Goal: Communication & Community: Answer question/provide support

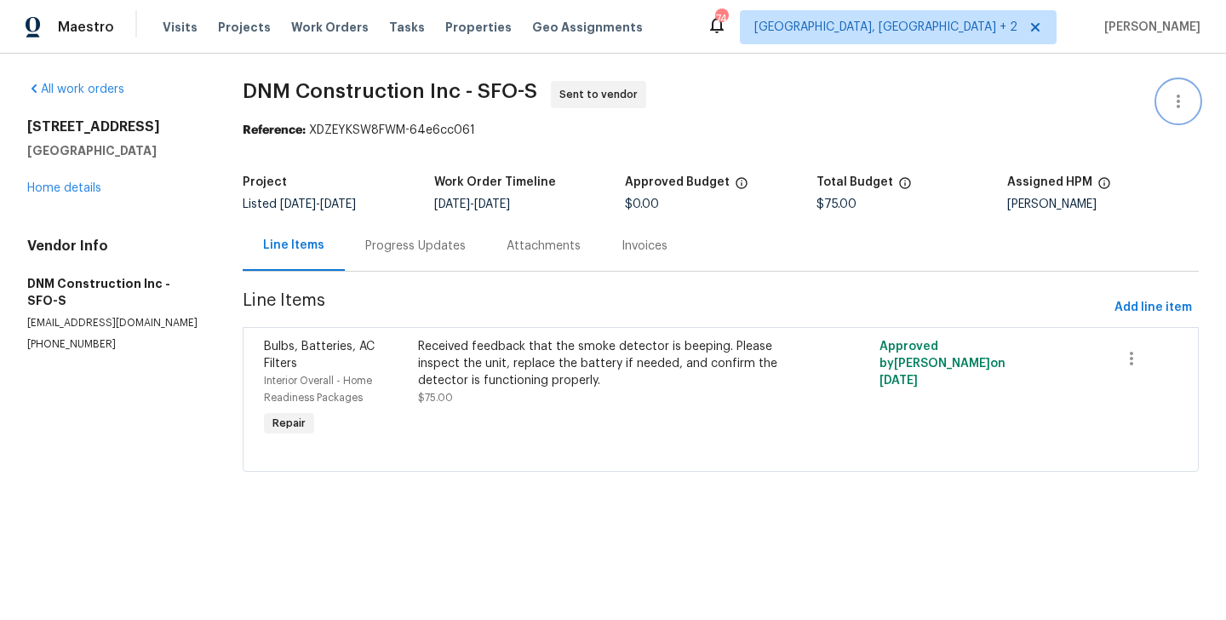
click at [1194, 95] on button "button" at bounding box center [1178, 101] width 41 height 41
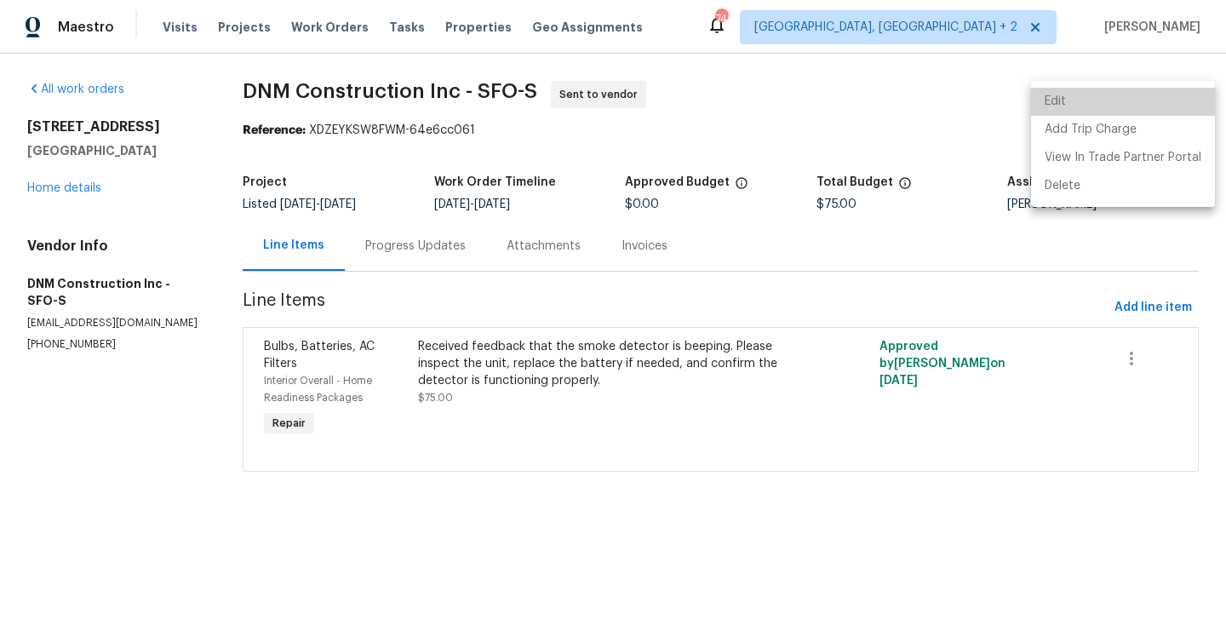
click at [1129, 95] on li "Edit" at bounding box center [1123, 102] width 184 height 28
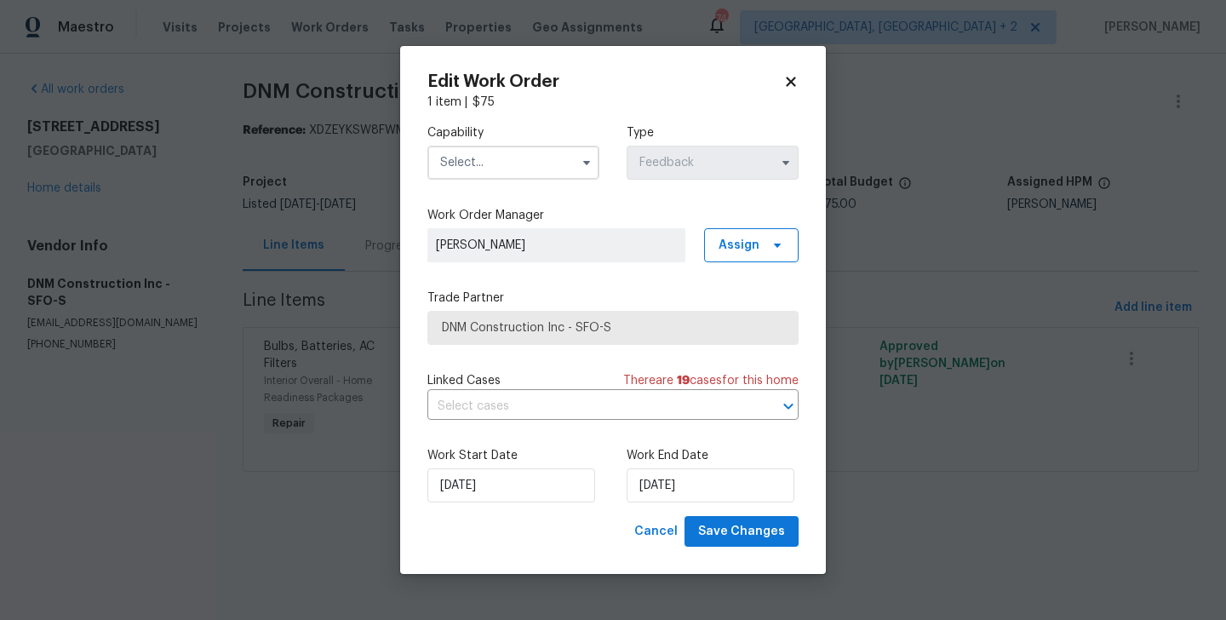
click at [501, 163] on input "text" at bounding box center [513, 163] width 172 height 34
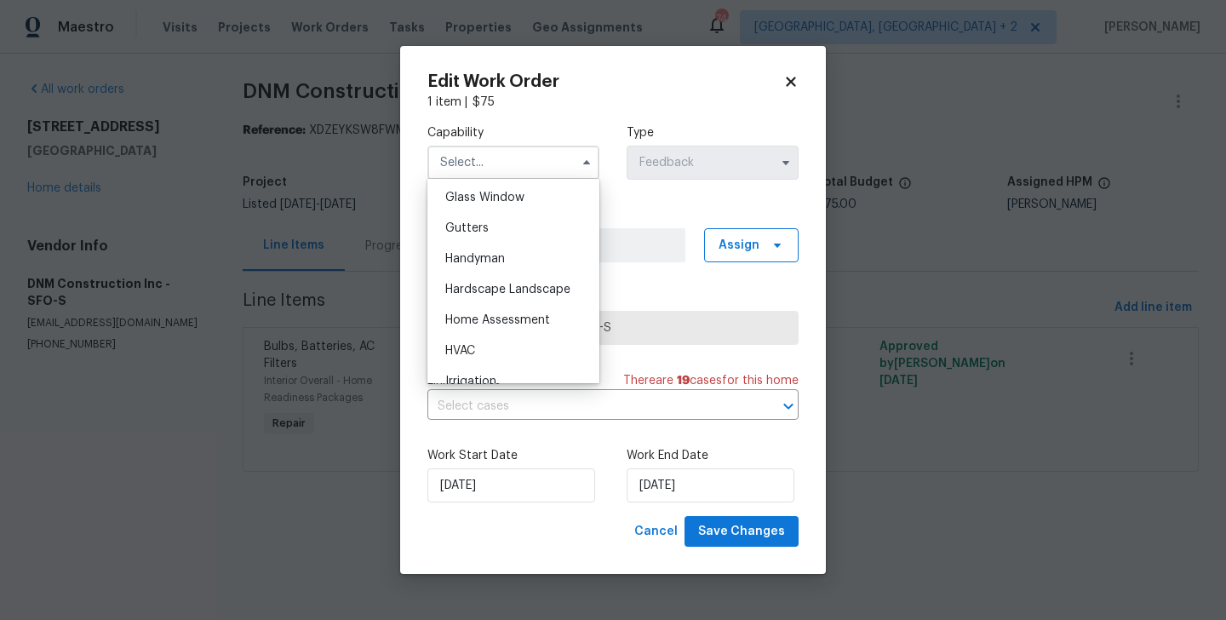
scroll to position [875, 0]
click at [515, 252] on div "Handyman" at bounding box center [514, 260] width 164 height 31
type input "Handyman"
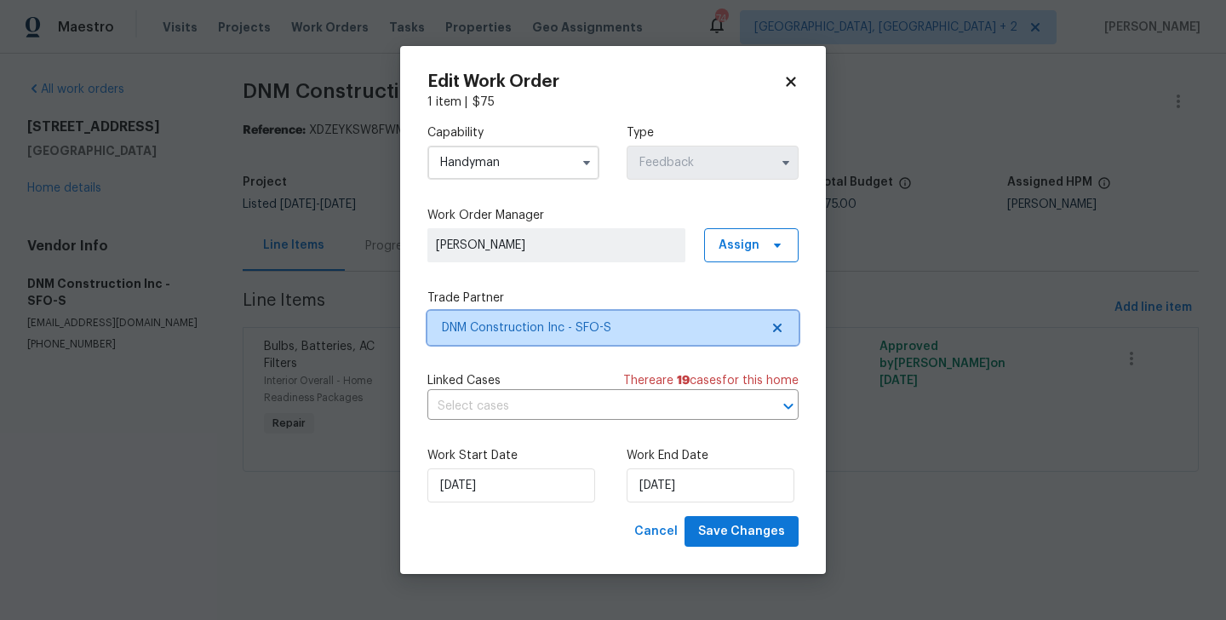
click at [535, 315] on span "DNM Construction Inc - SFO-S" at bounding box center [612, 328] width 371 height 34
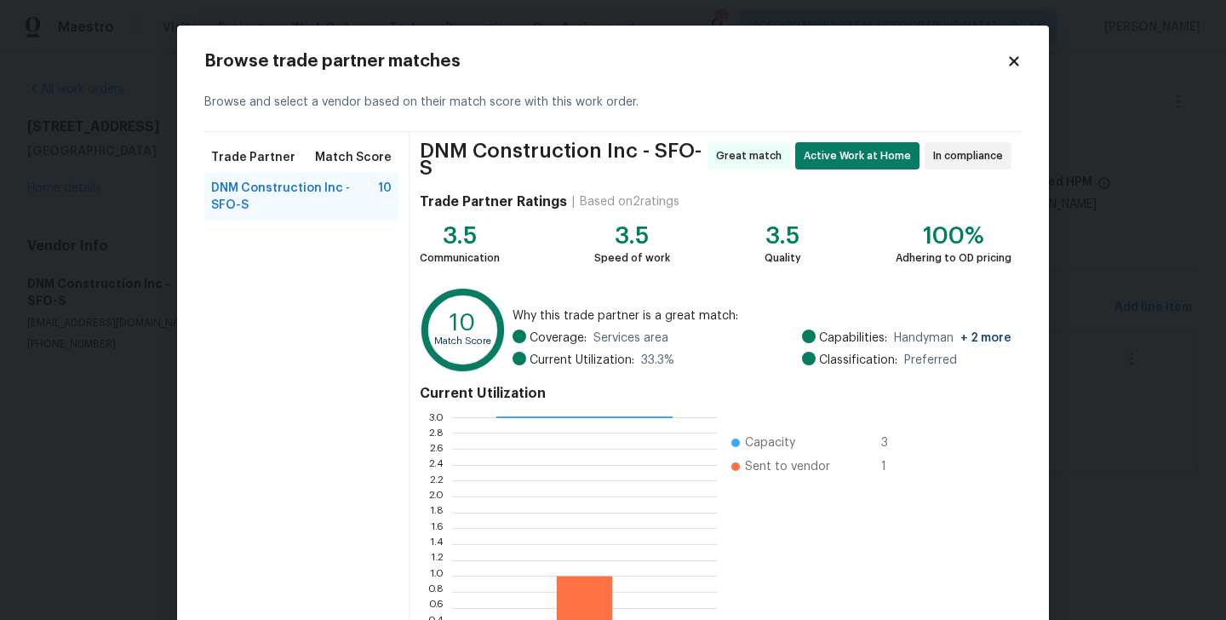
scroll to position [138, 0]
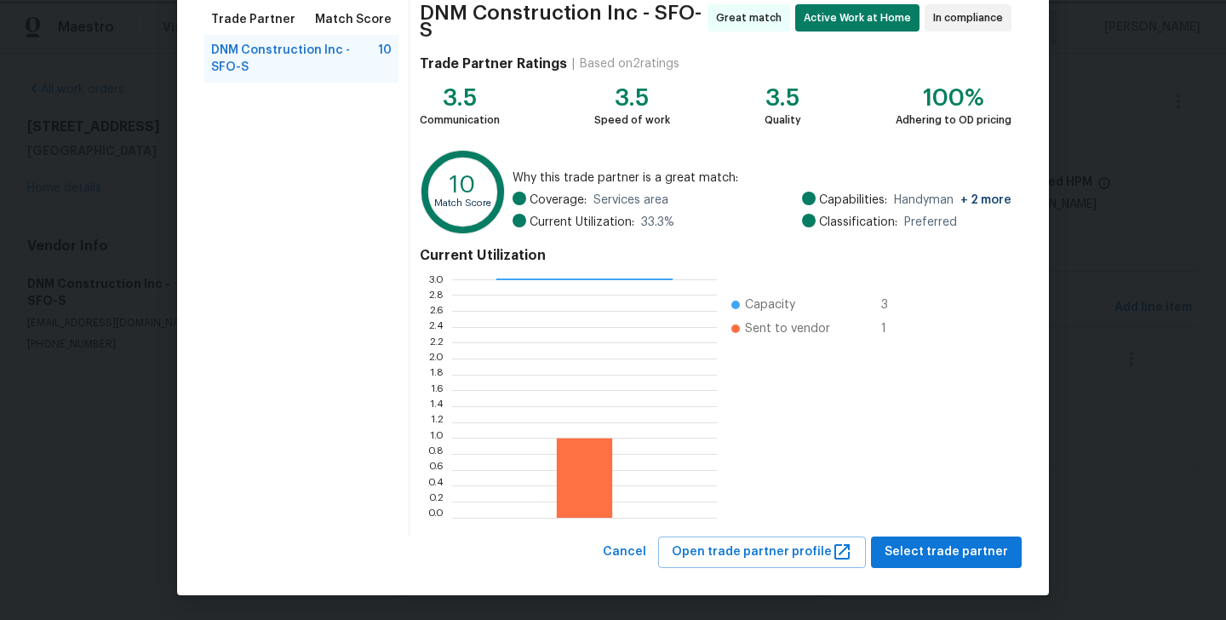
click at [1158, 322] on body "Maestro Visits Projects Work Orders Tasks Properties Geo Assignments 74 Albuque…" at bounding box center [613, 259] width 1226 height 519
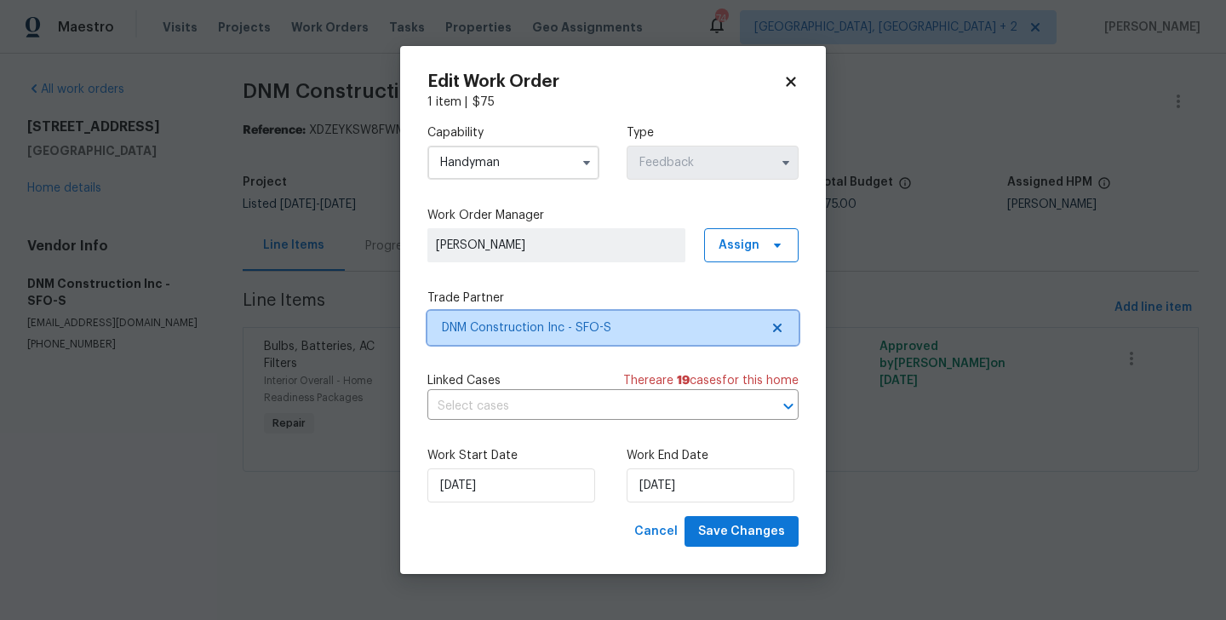
scroll to position [0, 0]
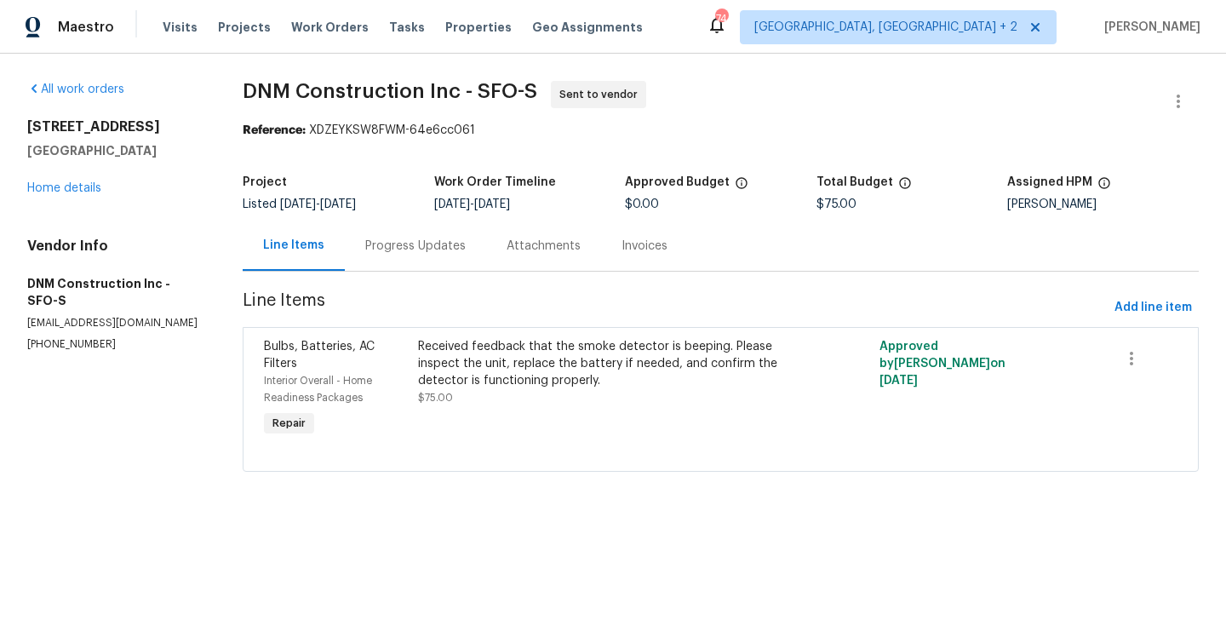
click at [361, 402] on body "Maestro Visits Projects Work Orders Tasks Properties Geo Assignments 74 Albuque…" at bounding box center [613, 259] width 1226 height 519
click at [1188, 91] on icon "button" at bounding box center [1178, 101] width 20 height 20
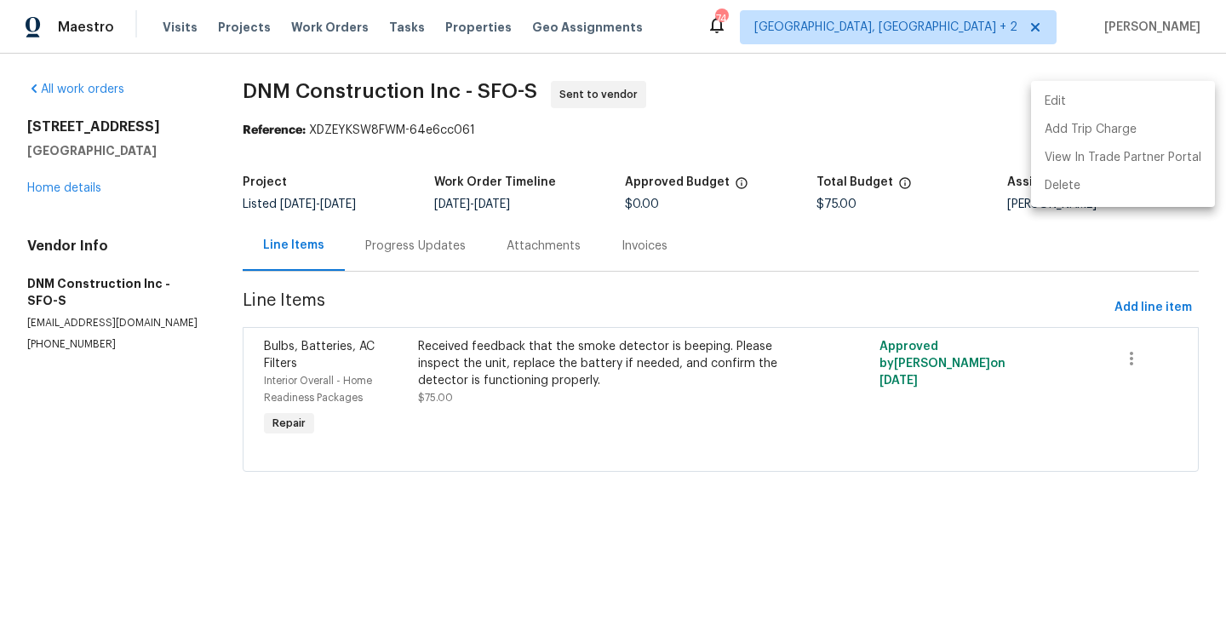
click at [1130, 89] on li "Edit" at bounding box center [1123, 102] width 184 height 28
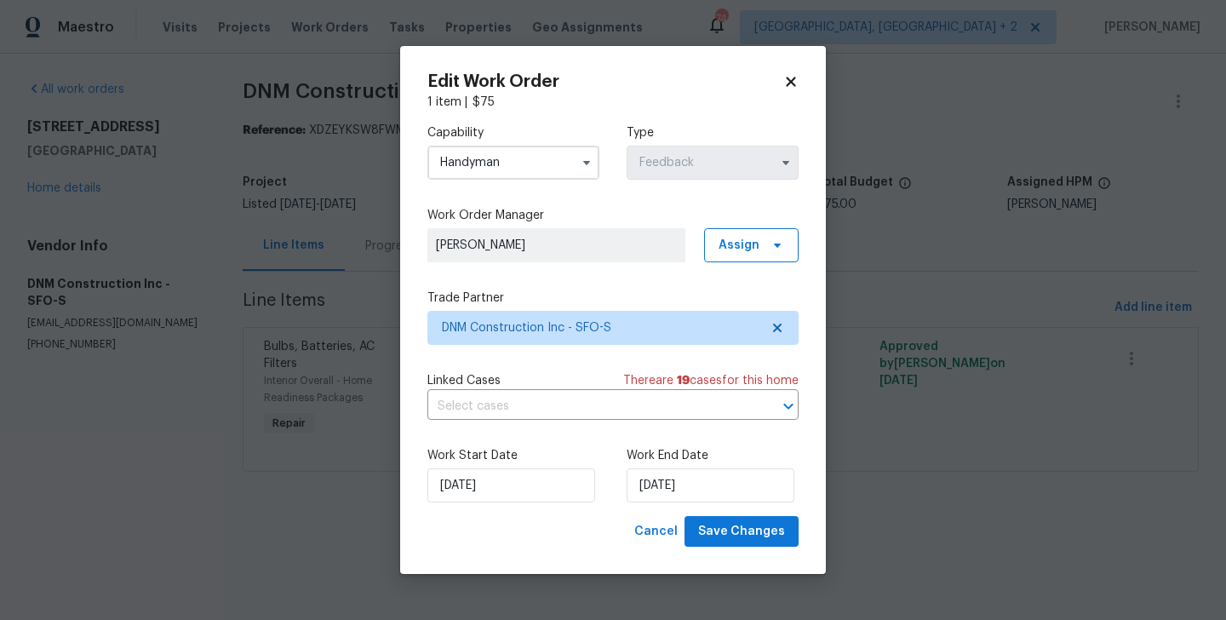
click at [479, 163] on input "Handyman" at bounding box center [513, 163] width 172 height 34
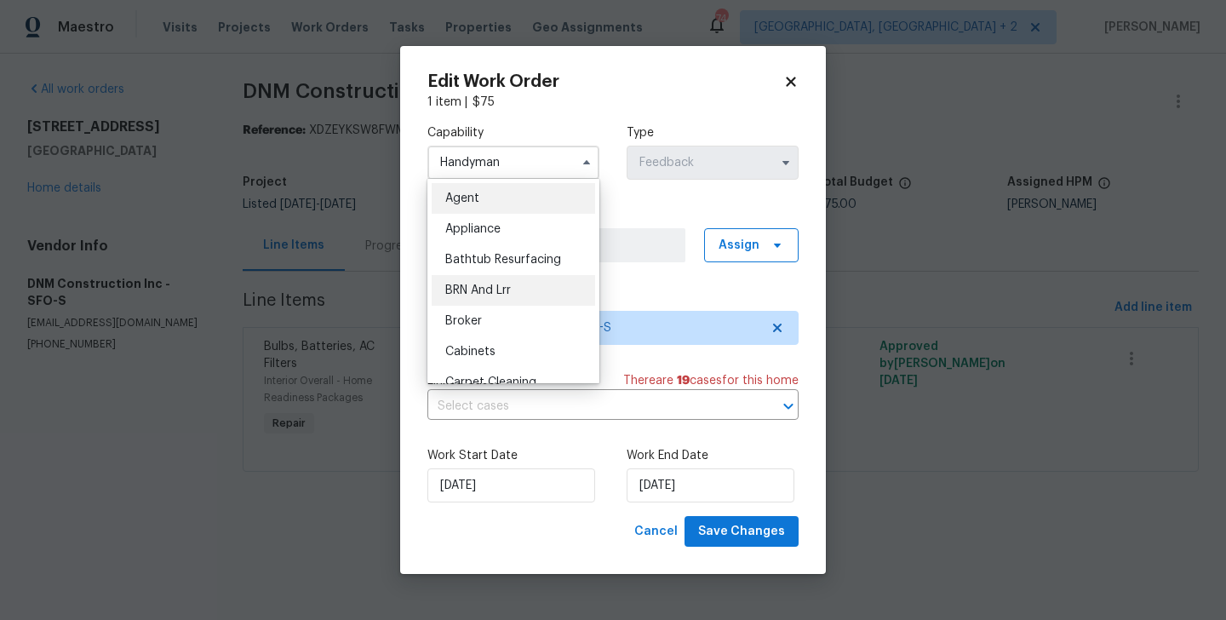
click at [511, 292] on span "BRN And Lrr" at bounding box center [478, 290] width 66 height 12
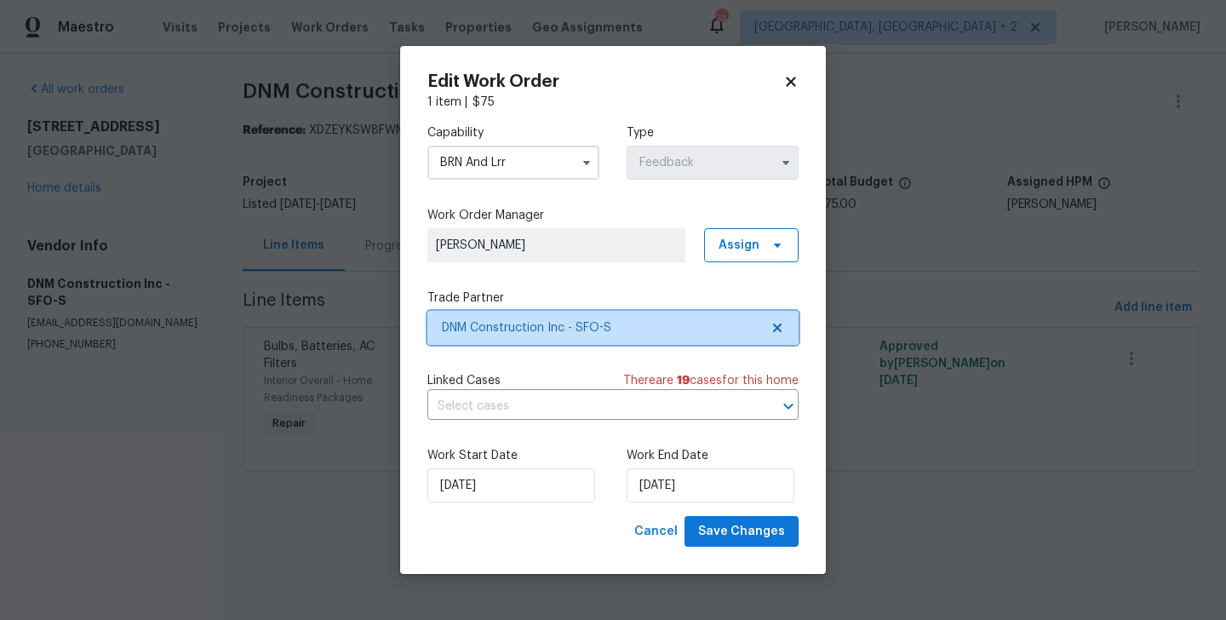
click at [513, 342] on span "DNM Construction Inc - SFO-S" at bounding box center [612, 328] width 371 height 34
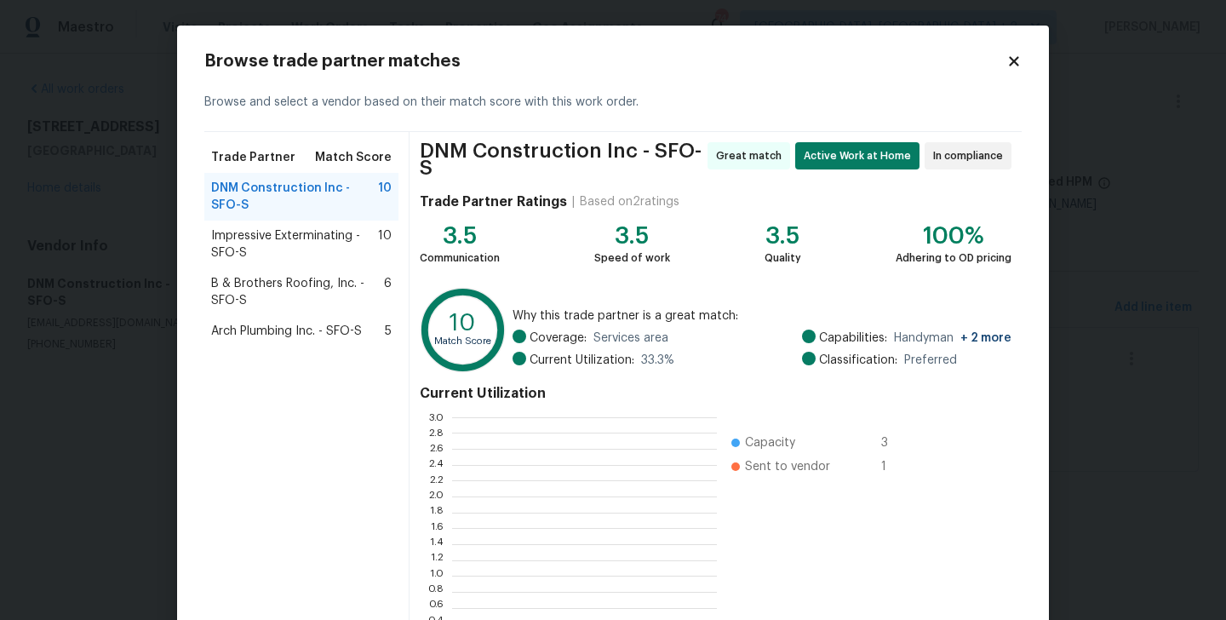
scroll to position [2, 1]
click at [299, 289] on span "B & Brothers Roofing, Inc. - SFO-S" at bounding box center [297, 292] width 173 height 34
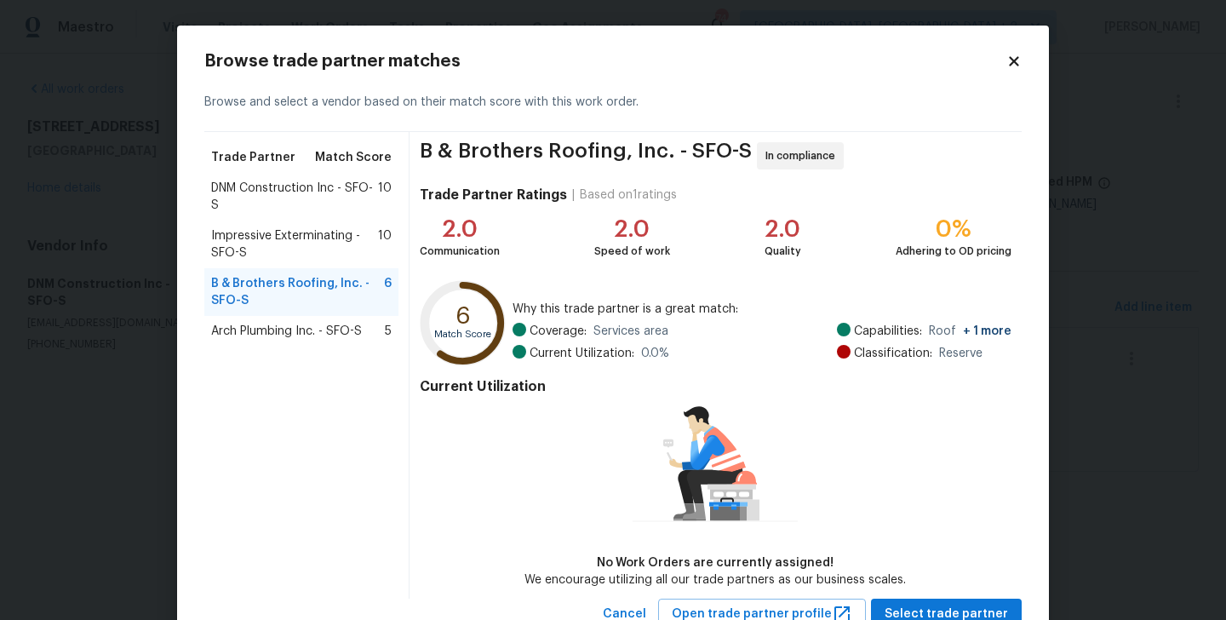
click at [300, 243] on span "Impressive Exterminating - SFO-S" at bounding box center [294, 244] width 167 height 34
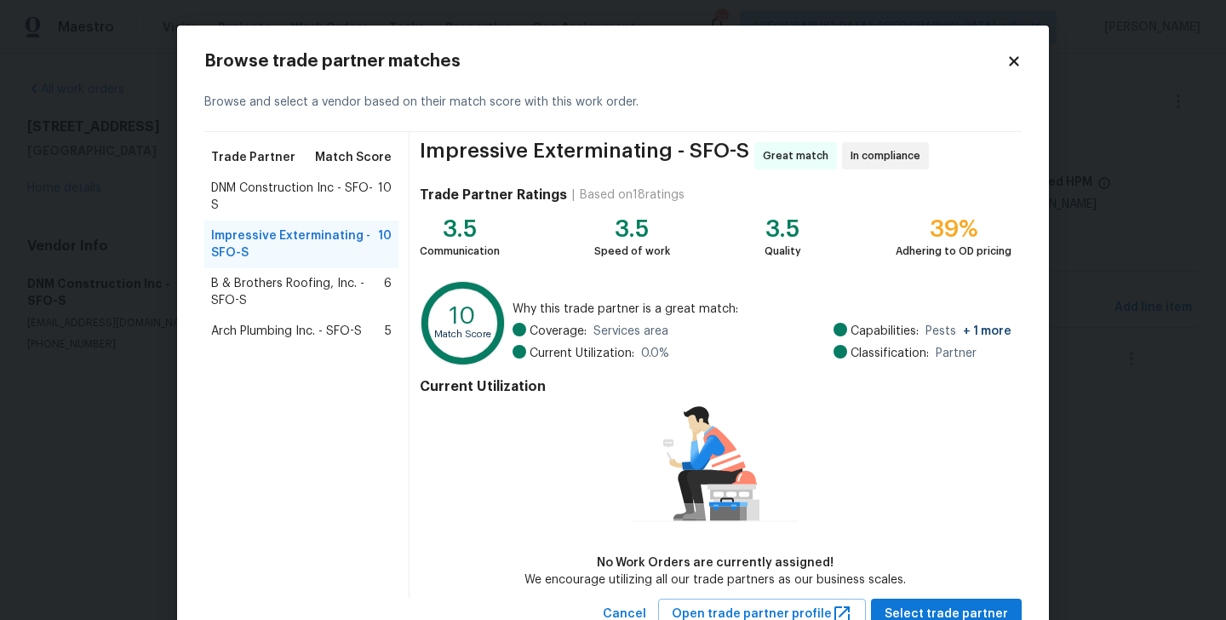
click at [275, 327] on span "Arch Plumbing Inc. - SFO-S" at bounding box center [286, 331] width 151 height 17
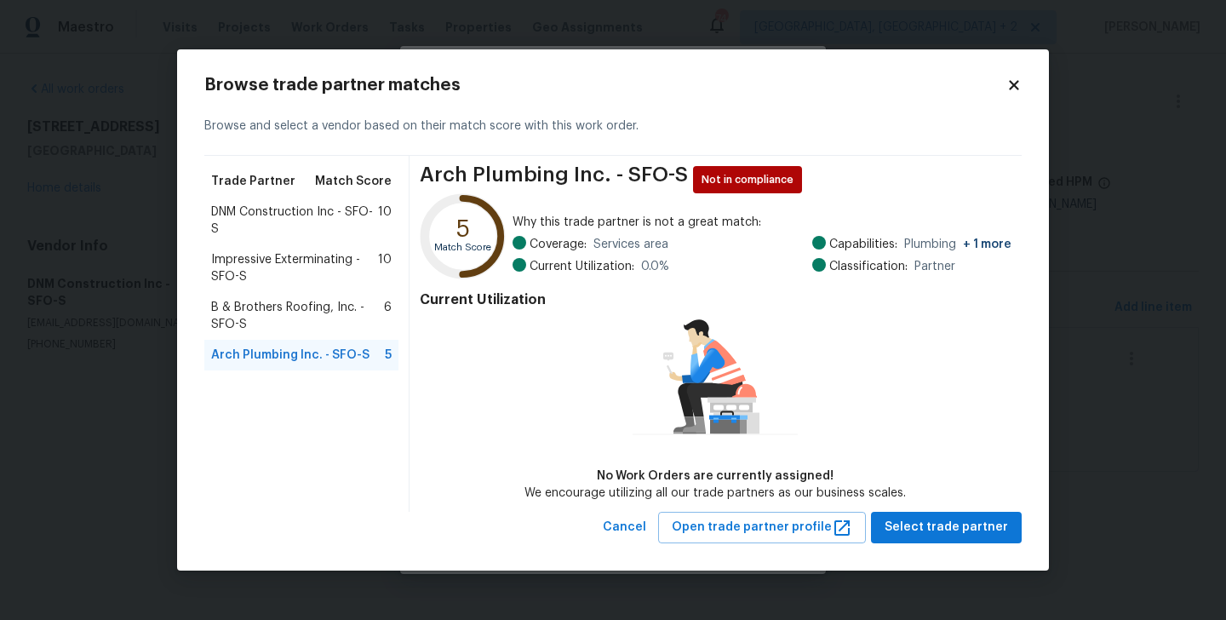
click at [295, 266] on span "Impressive Exterminating - SFO-S" at bounding box center [294, 268] width 167 height 34
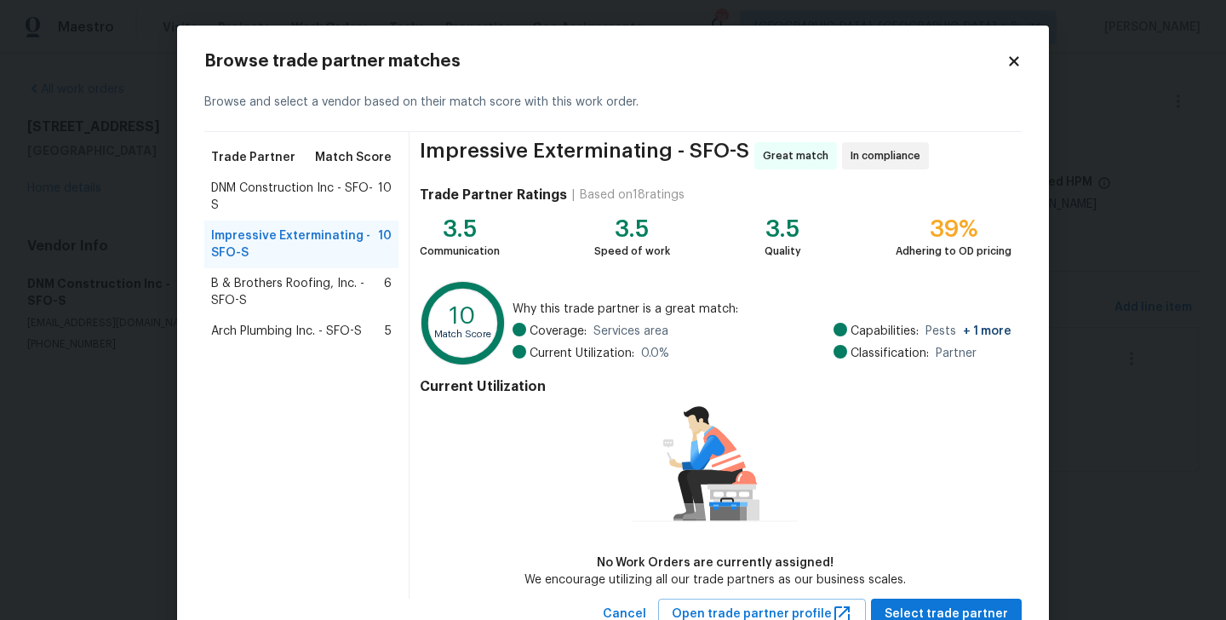
click at [273, 289] on span "B & Brothers Roofing, Inc. - SFO-S" at bounding box center [297, 292] width 173 height 34
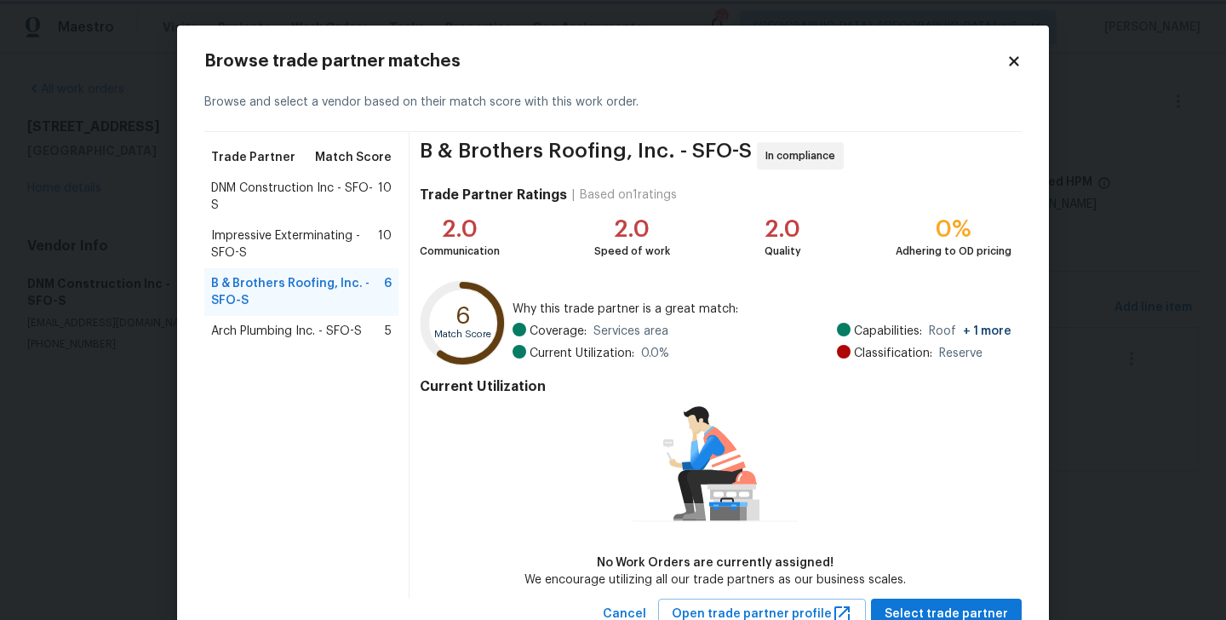
click at [106, 309] on body "Maestro Visits Projects Work Orders Tasks Properties Geo Assignments 74 Albuque…" at bounding box center [613, 259] width 1226 height 519
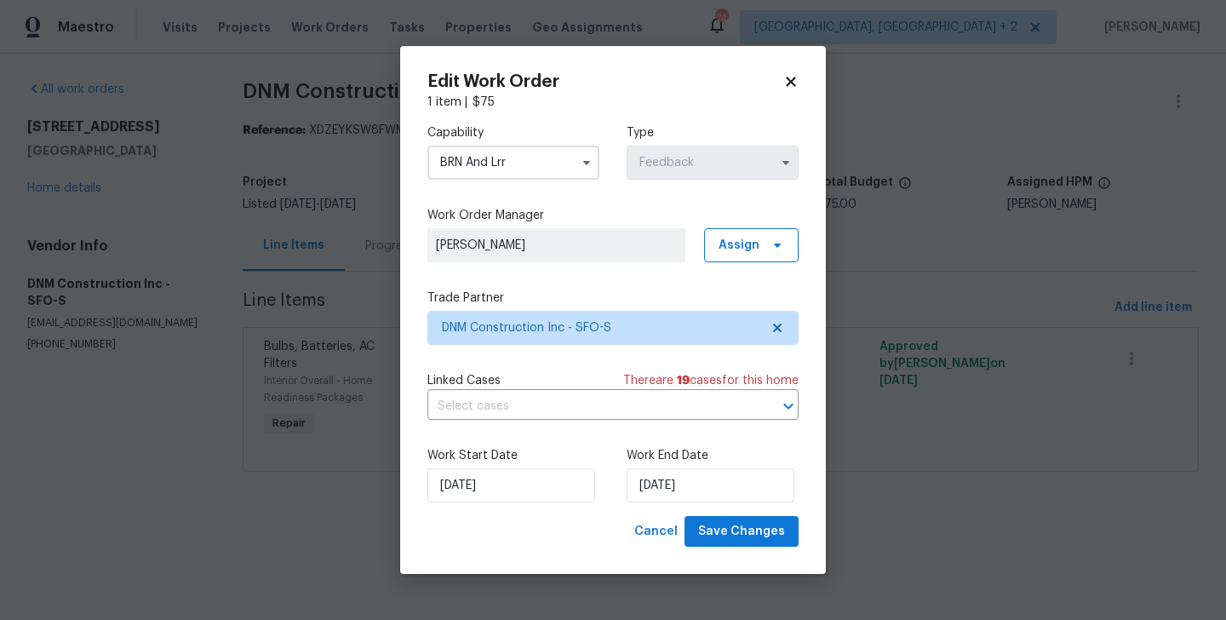
click at [499, 165] on input "BRN And Lrr" at bounding box center [513, 163] width 172 height 34
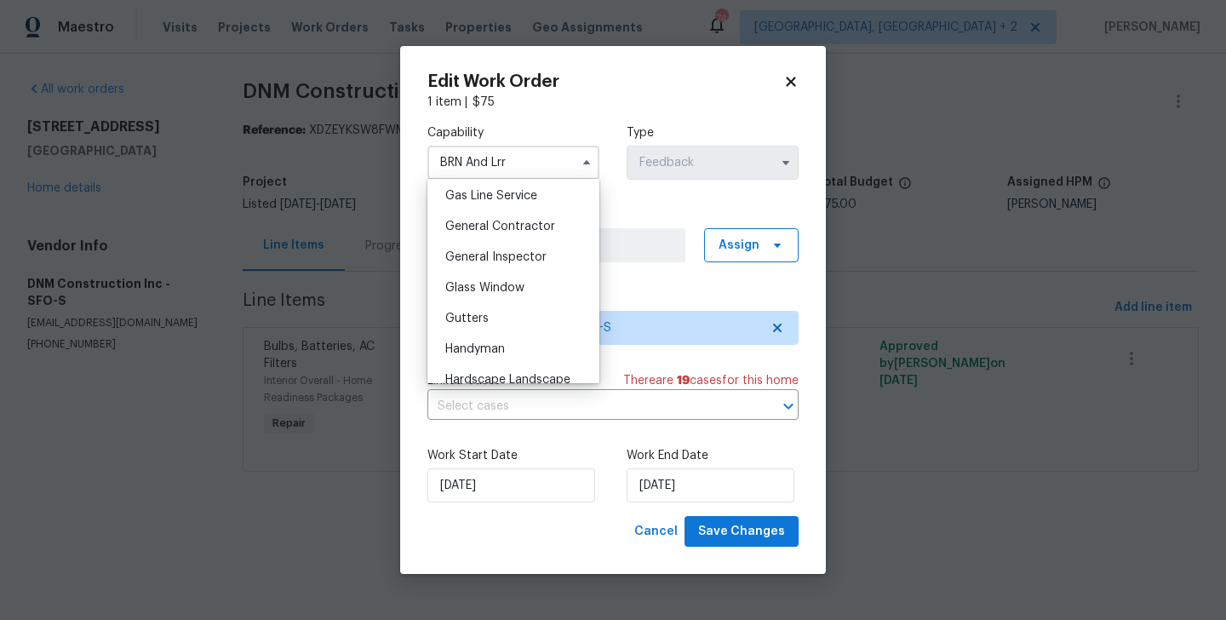
scroll to position [787, 0]
click at [528, 217] on div "General Contractor" at bounding box center [514, 225] width 164 height 31
type input "General Contractor"
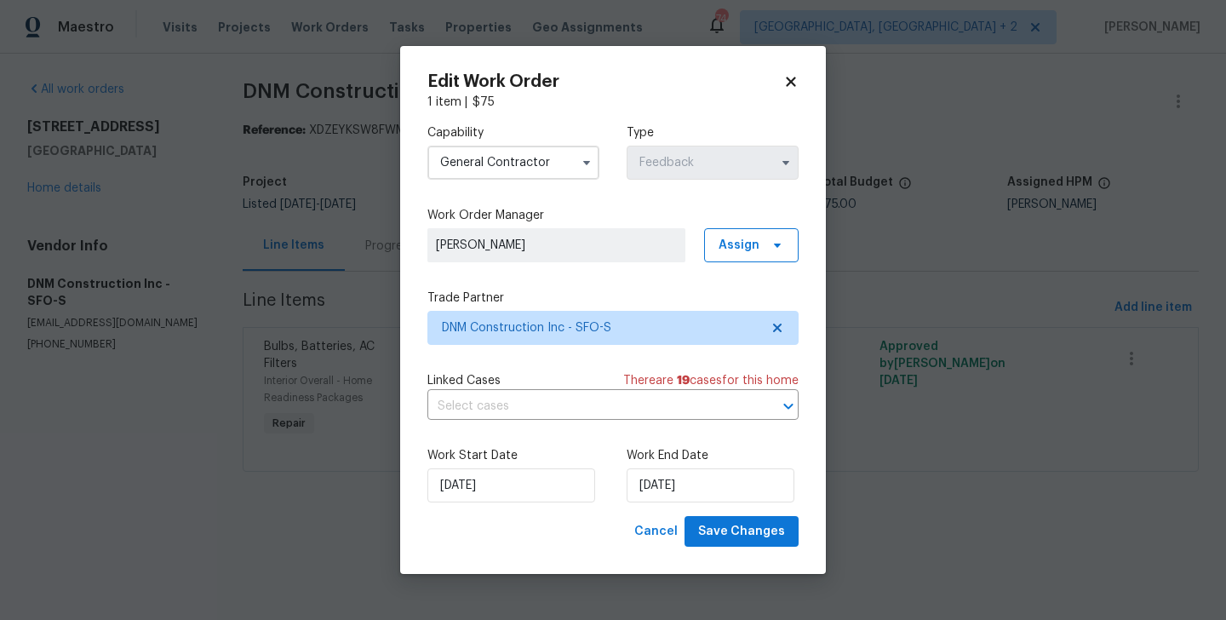
click at [530, 309] on div "Trade Partner DNM Construction Inc - SFO-S" at bounding box center [612, 317] width 371 height 55
click at [530, 325] on span "DNM Construction Inc - SFO-S" at bounding box center [601, 327] width 318 height 17
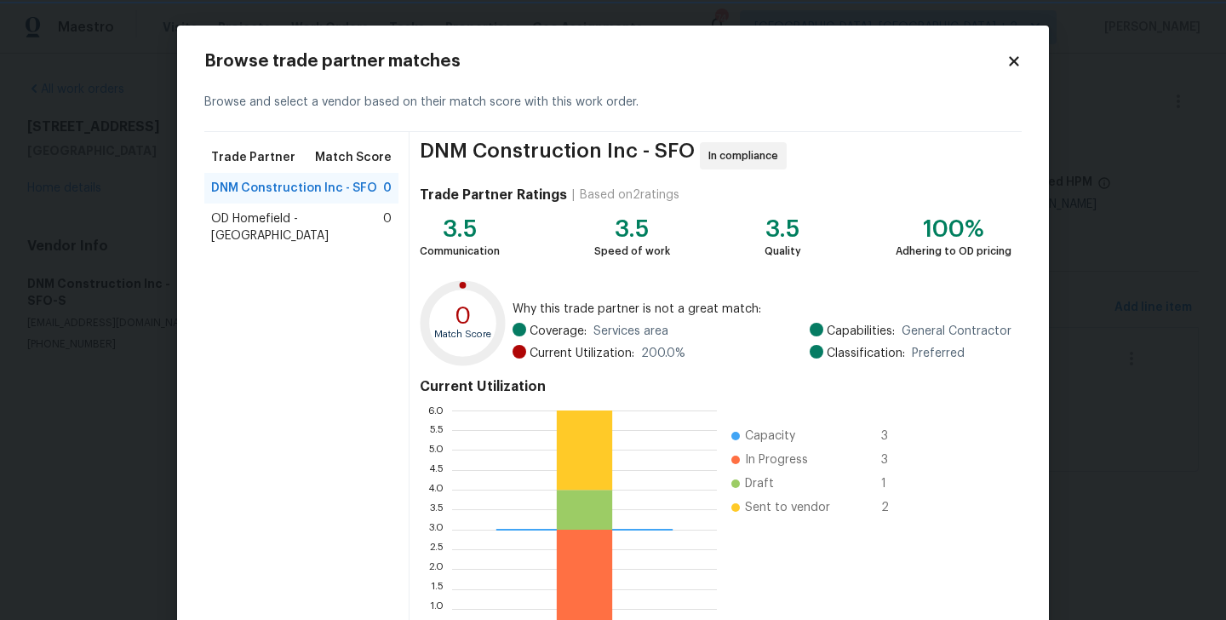
scroll to position [2, 1]
click at [299, 232] on span "OD Homefield - San Francisco Bay Area" at bounding box center [297, 227] width 172 height 34
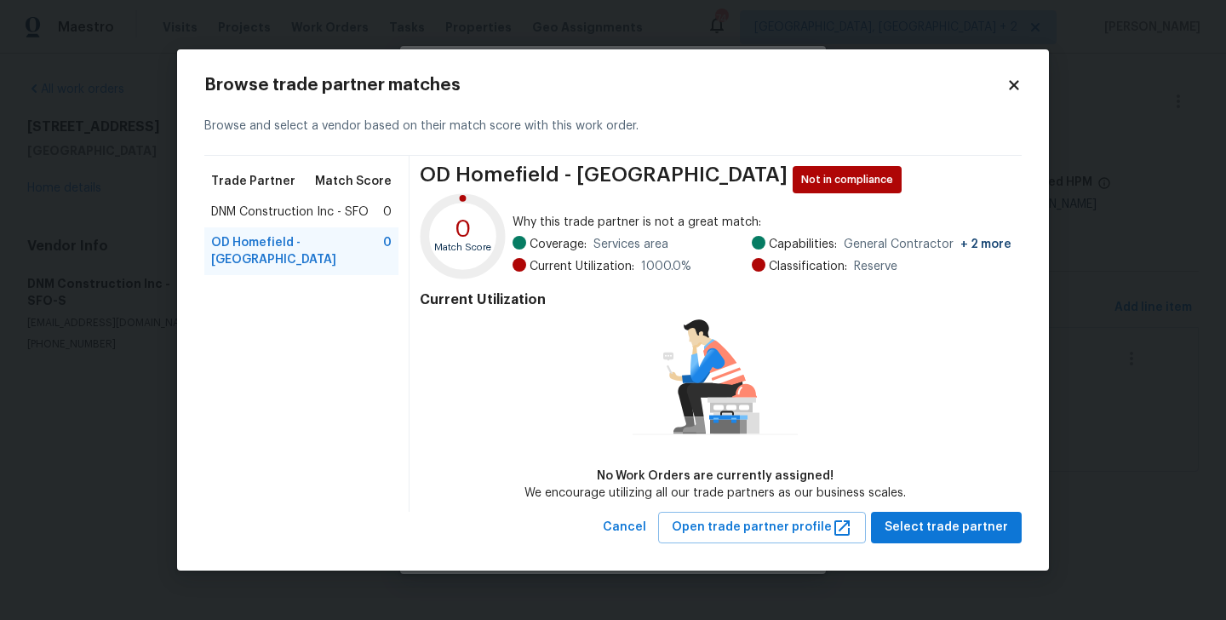
drag, startPoint x: 417, startPoint y: 176, endPoint x: 798, endPoint y: 178, distance: 380.7
click at [799, 178] on div "OD Homefield - San Francisco Bay Area Not in compliance 0 Match Score Why this …" at bounding box center [716, 334] width 612 height 356
copy span "OD Homefield - San Francisco Bay Area"
click at [85, 357] on body "Maestro Visits Projects Work Orders Tasks Properties Geo Assignments 74 Albuque…" at bounding box center [613, 259] width 1226 height 519
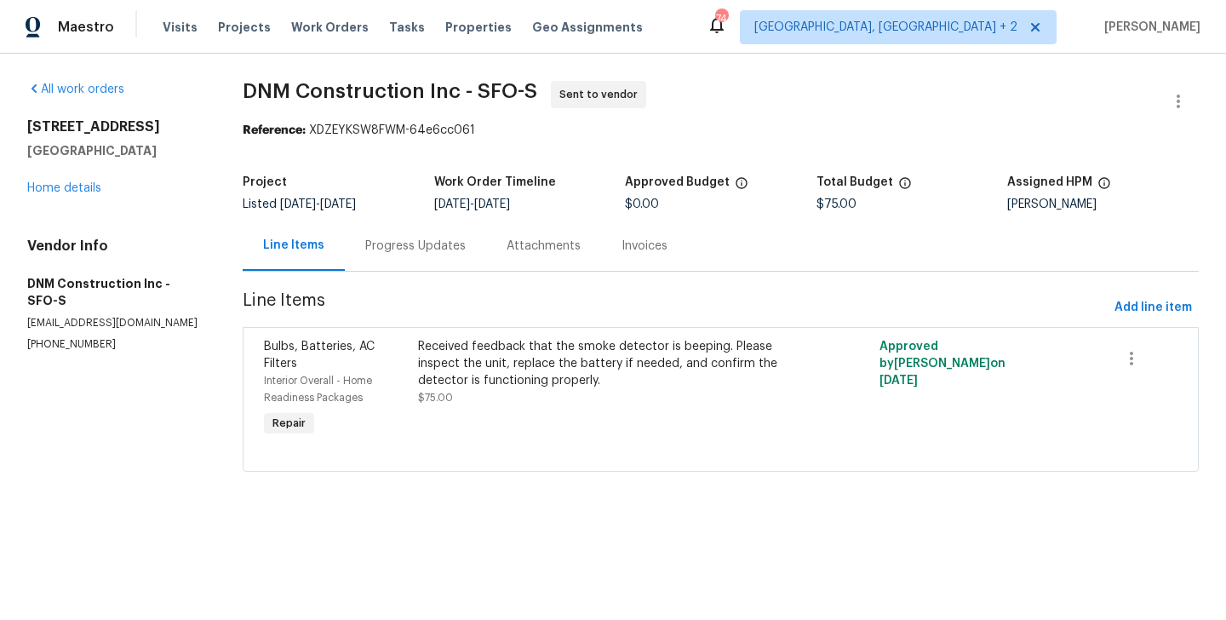
click at [303, 319] on body "Maestro Visits Projects Work Orders Tasks Properties Geo Assignments 74 Albuque…" at bounding box center [613, 259] width 1226 height 519
click at [66, 193] on link "Home details" at bounding box center [64, 188] width 74 height 12
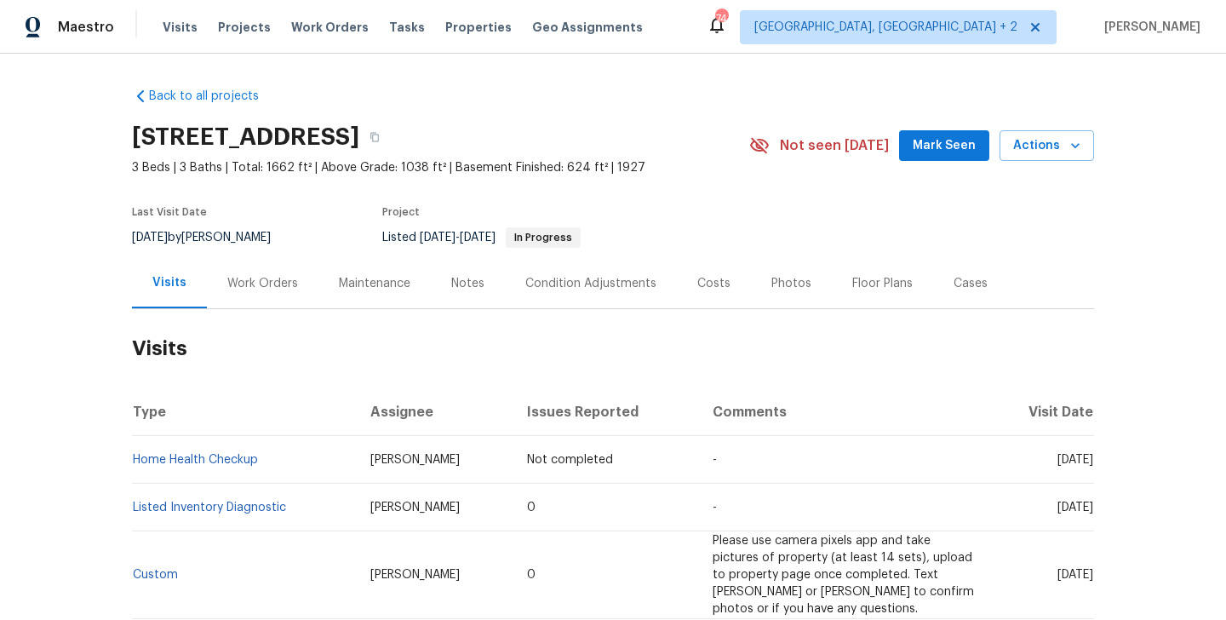
click at [278, 283] on div "Work Orders" at bounding box center [262, 283] width 71 height 17
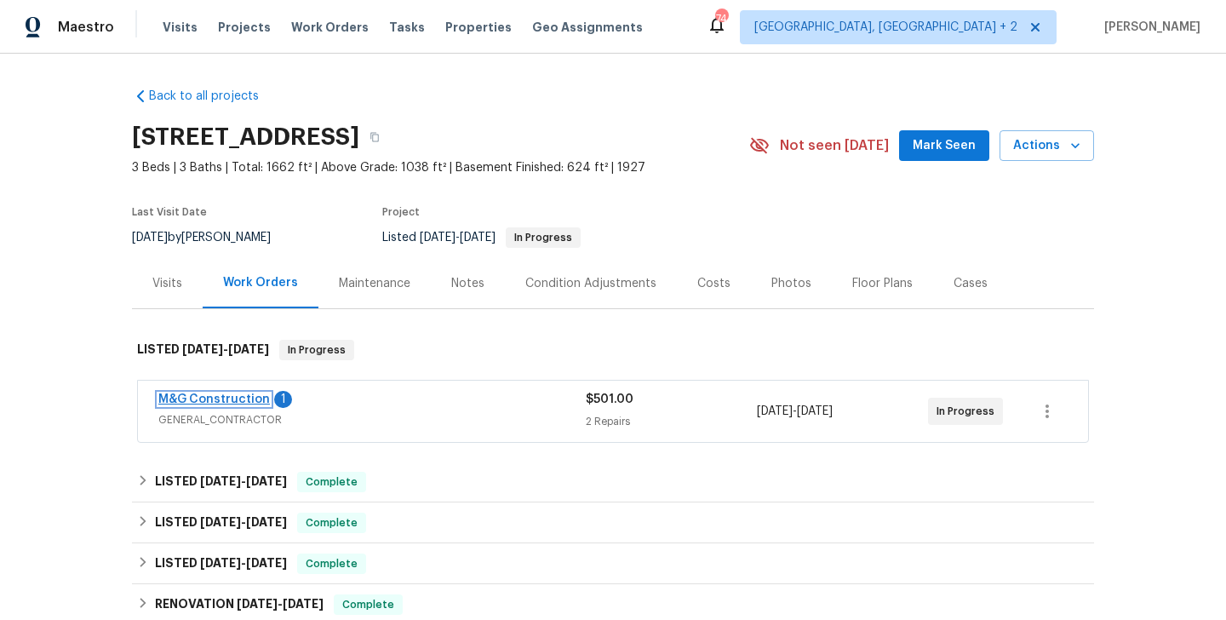
click at [256, 402] on link "M&G Construction" at bounding box center [214, 399] width 112 height 12
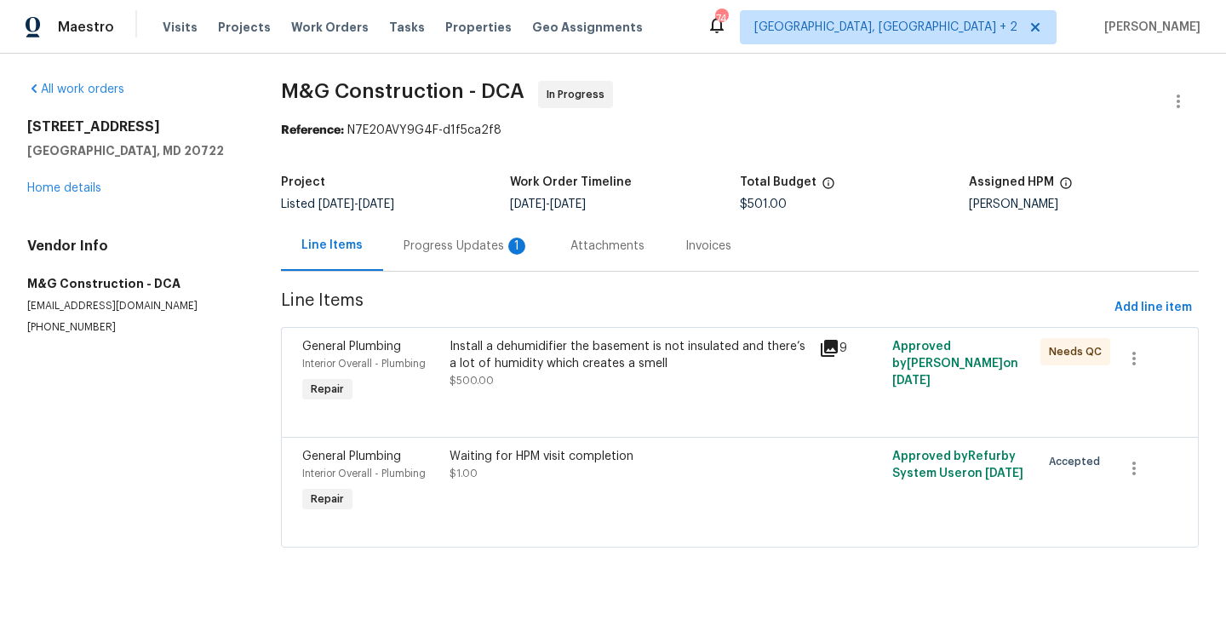
click at [455, 245] on div "Progress Updates 1" at bounding box center [467, 246] width 126 height 17
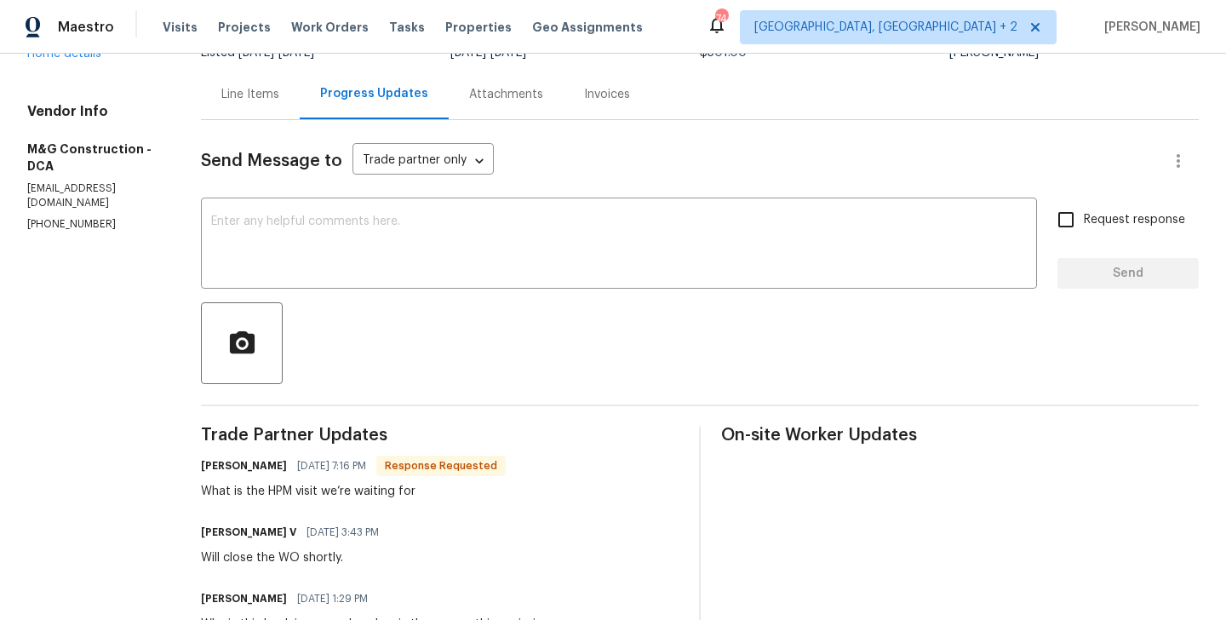
scroll to position [153, 0]
click at [212, 469] on h6 "[PERSON_NAME]" at bounding box center [244, 464] width 86 height 17
copy h6 "Cheila"
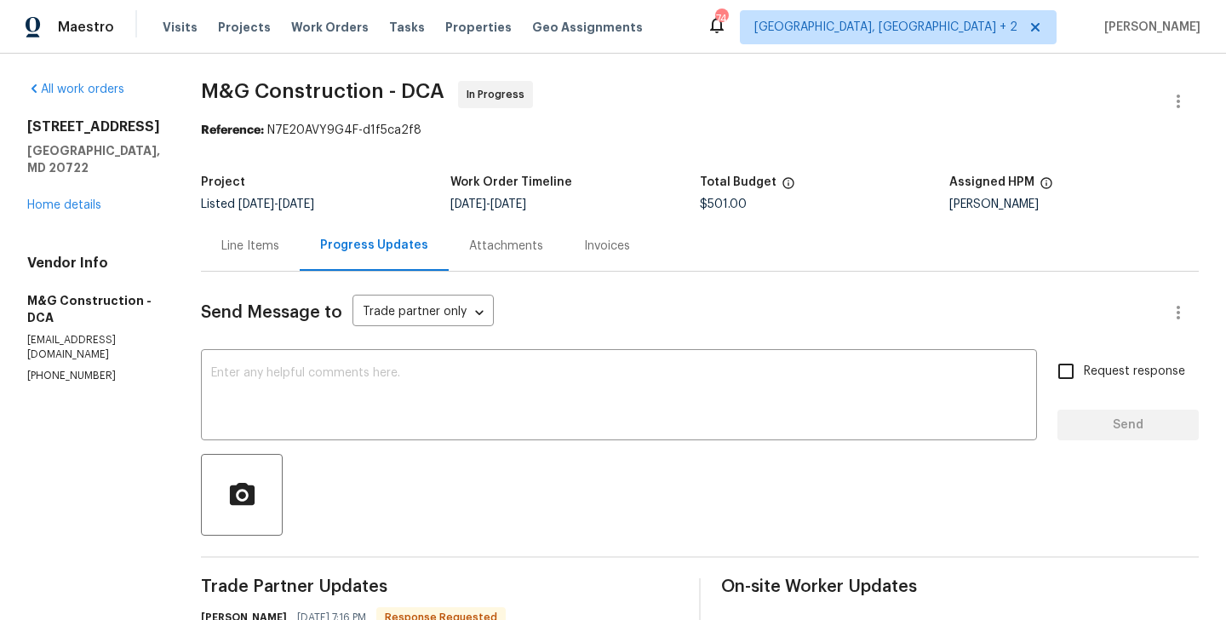
click at [283, 232] on div "Line Items" at bounding box center [250, 246] width 99 height 50
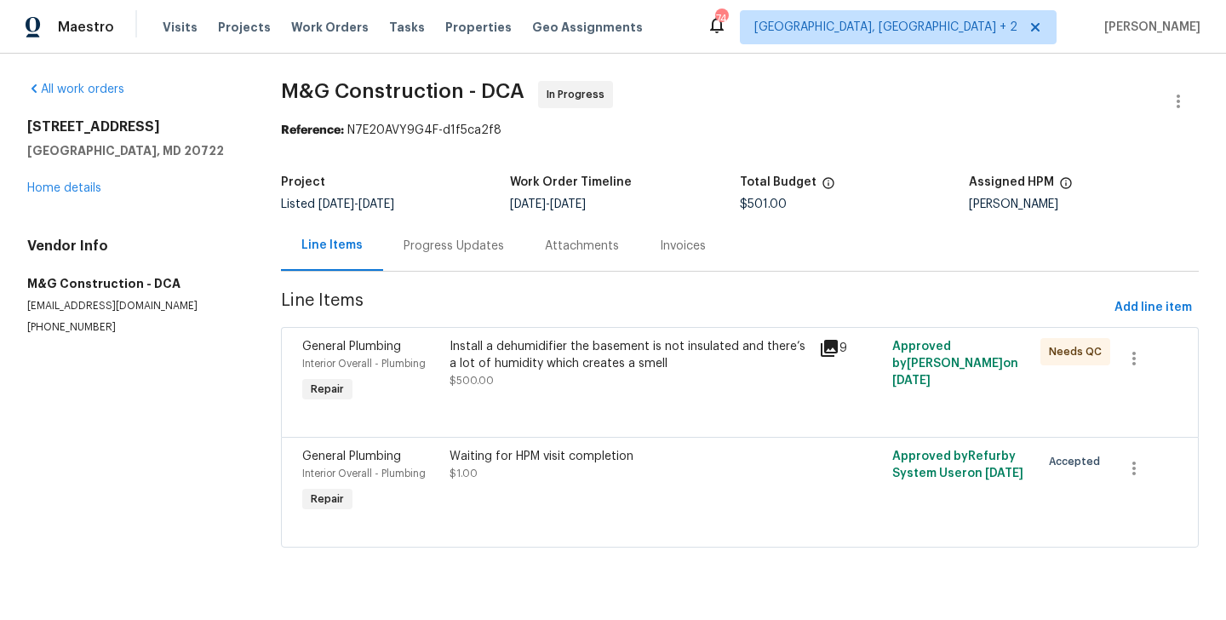
click at [571, 356] on div "Install a dehumidifier the basement is not insulated and there’s a lot of humid…" at bounding box center [629, 355] width 359 height 34
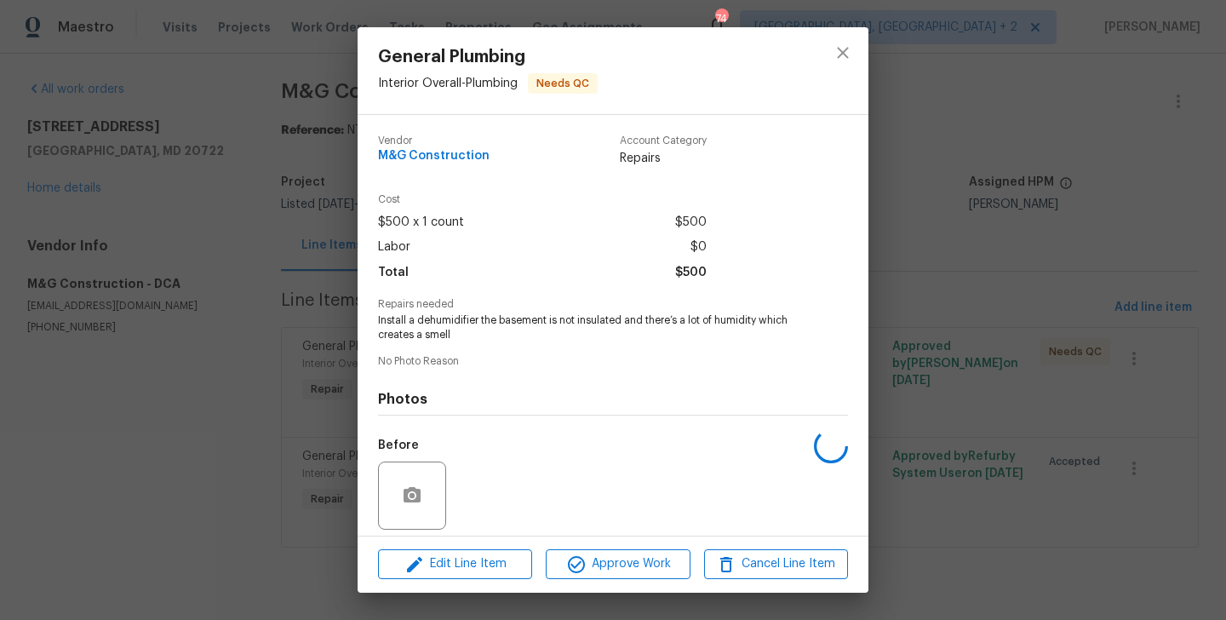
scroll to position [122, 0]
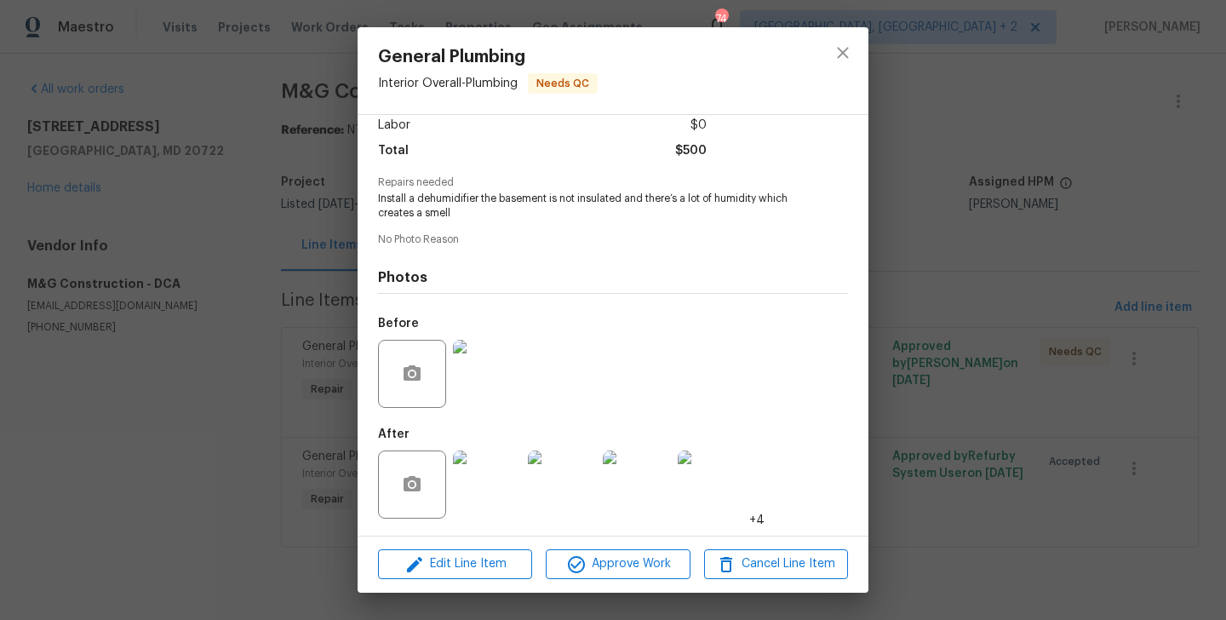
click at [253, 412] on div "General Plumbing Interior Overall - Plumbing Needs QC Vendor M&G Construction A…" at bounding box center [613, 310] width 1226 height 620
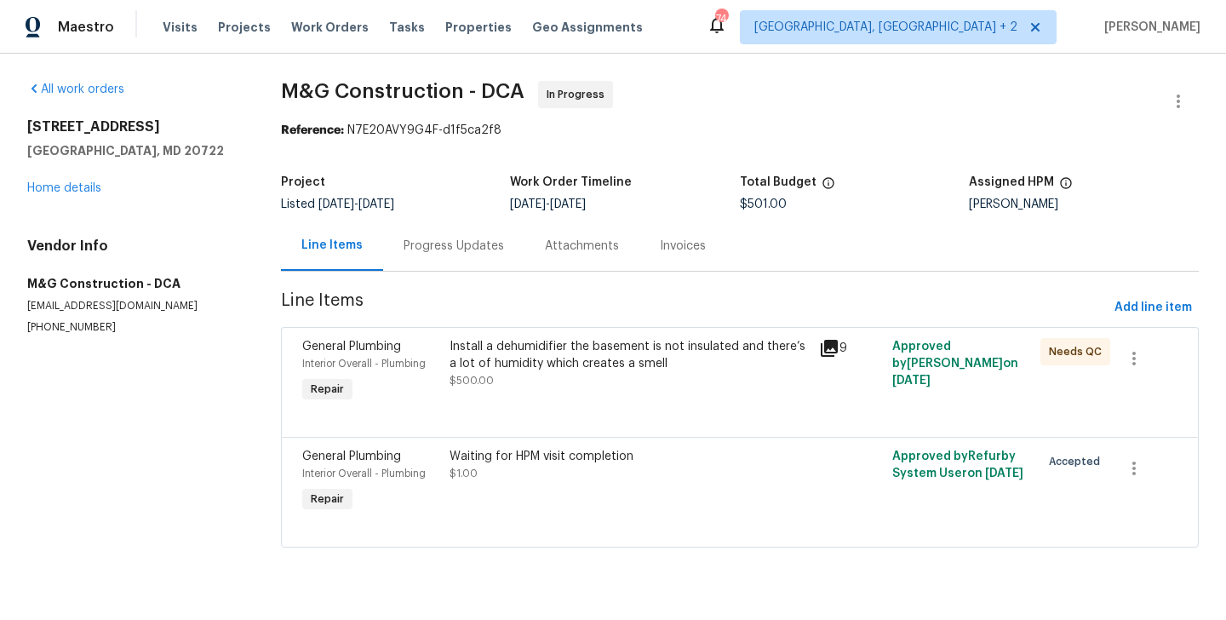
click at [439, 249] on div "Progress Updates" at bounding box center [454, 246] width 100 height 17
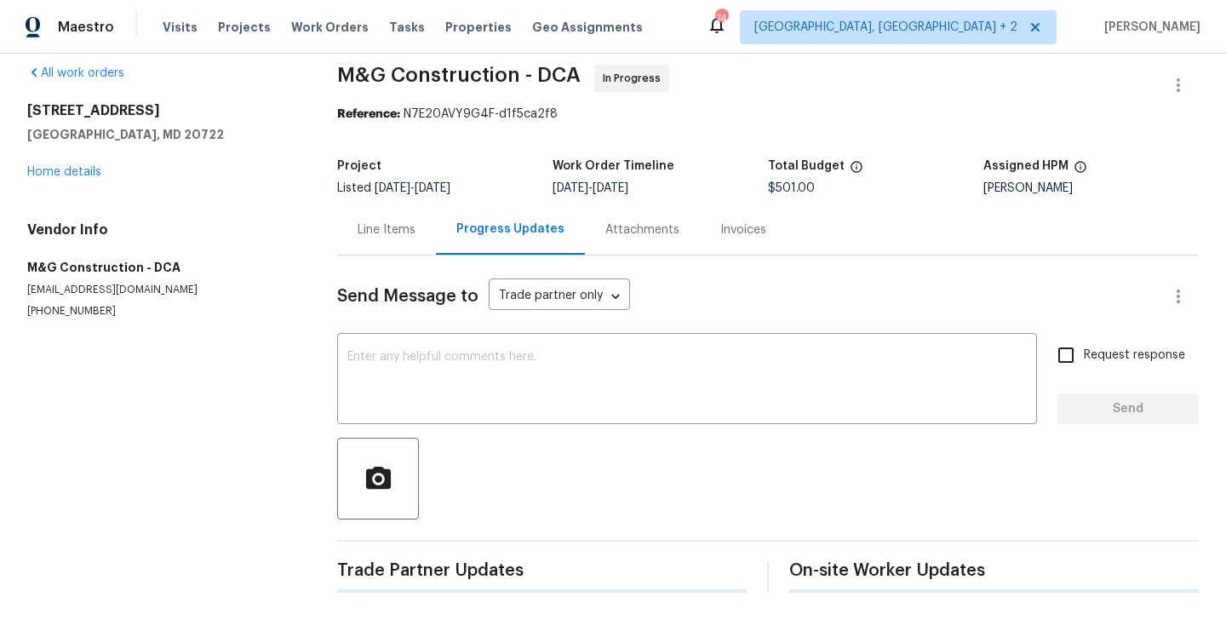
scroll to position [170, 0]
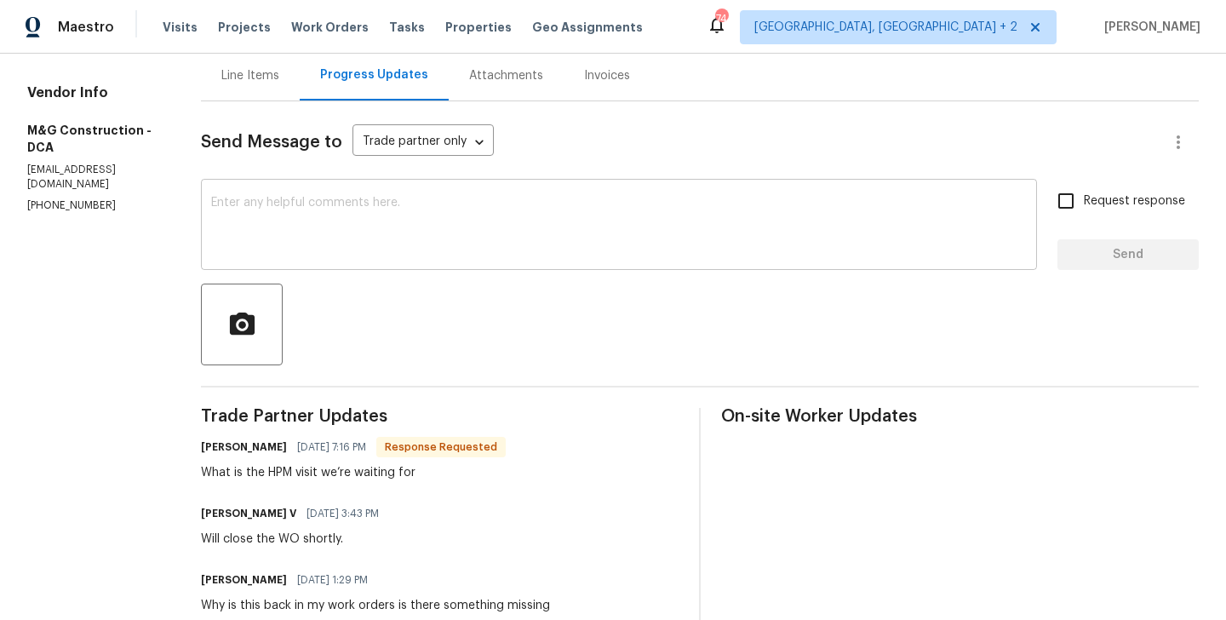
click at [302, 263] on div "x ​" at bounding box center [619, 226] width 836 height 87
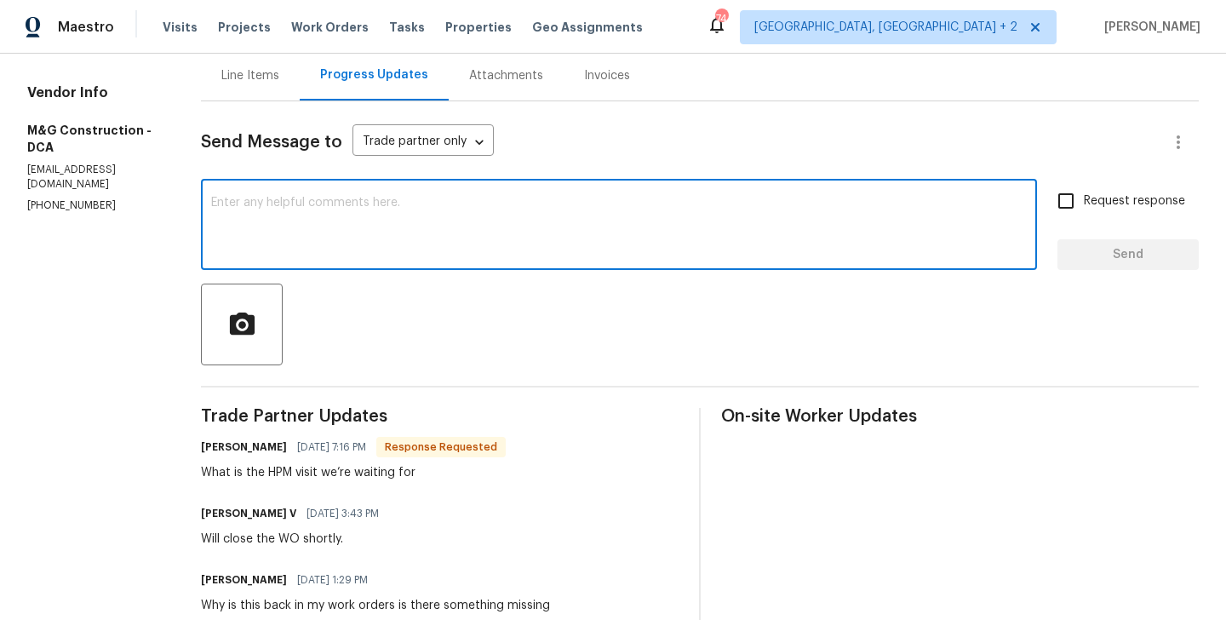
paste textarea "Cheila"
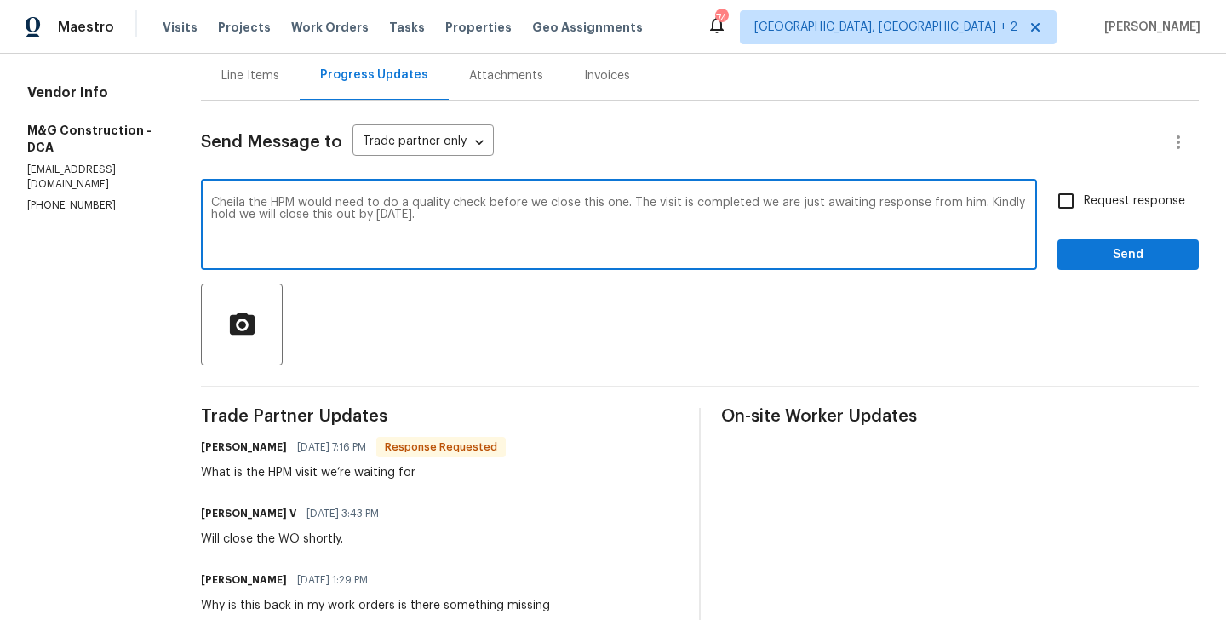
type textarea "Cheila the HPM would need to do a quality check before we close this one. The v…"
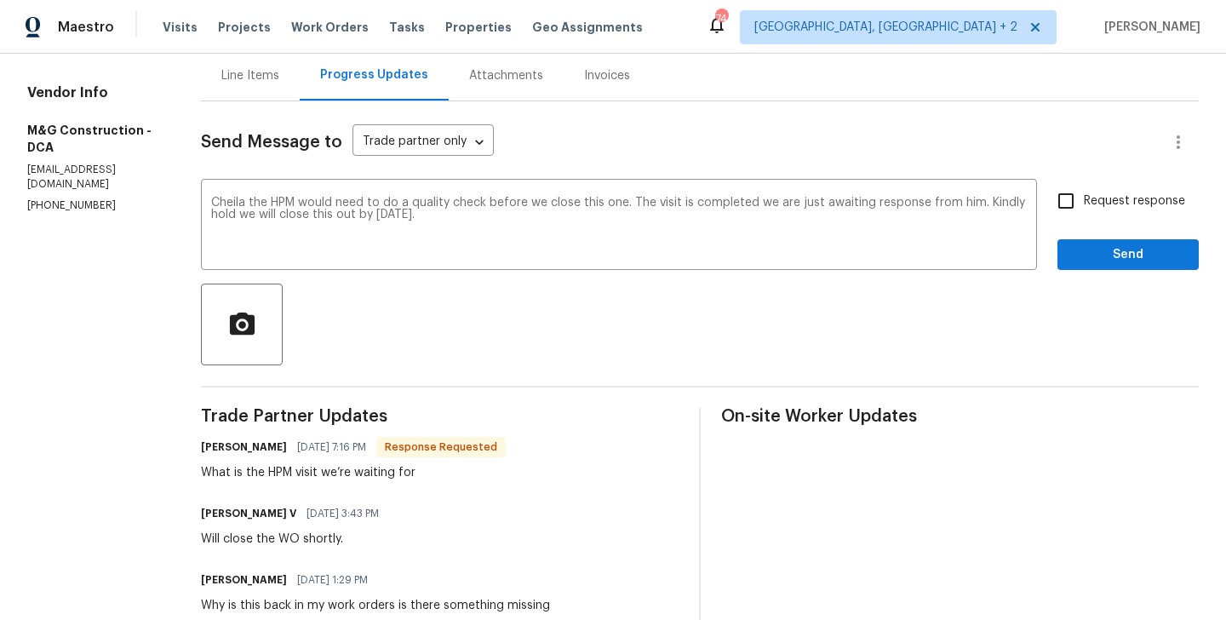
click at [1104, 209] on span "Request response" at bounding box center [1134, 201] width 101 height 18
click at [1084, 209] on input "Request response" at bounding box center [1066, 201] width 36 height 36
checkbox input "true"
click at [1104, 251] on span "Send" at bounding box center [1128, 254] width 114 height 21
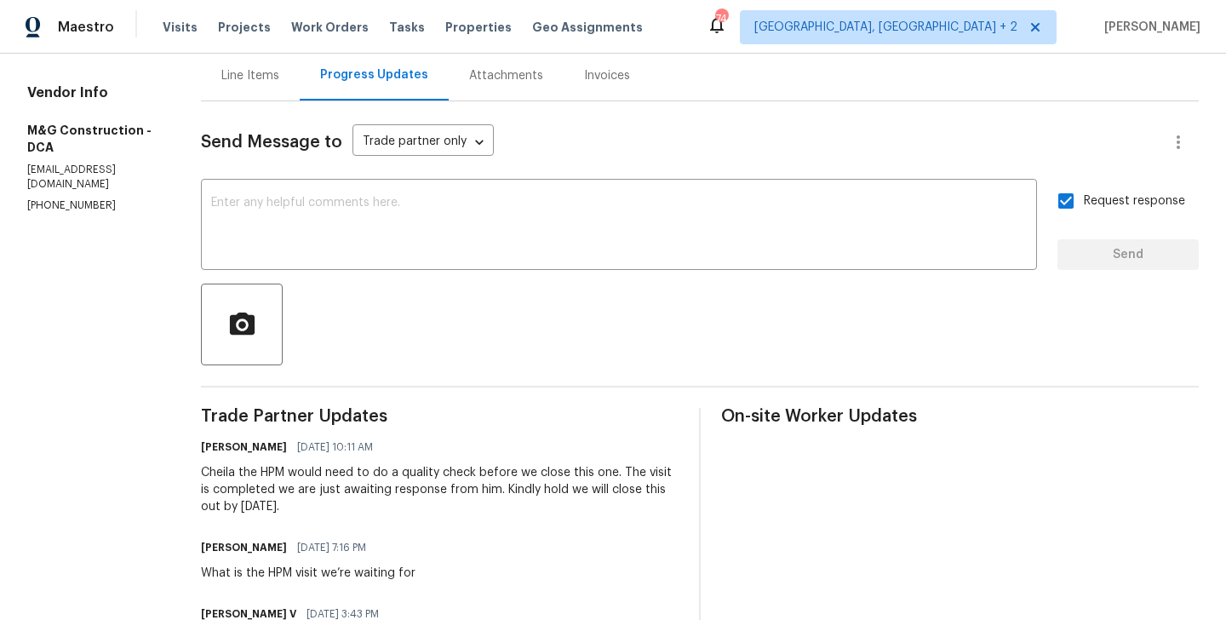
scroll to position [0, 0]
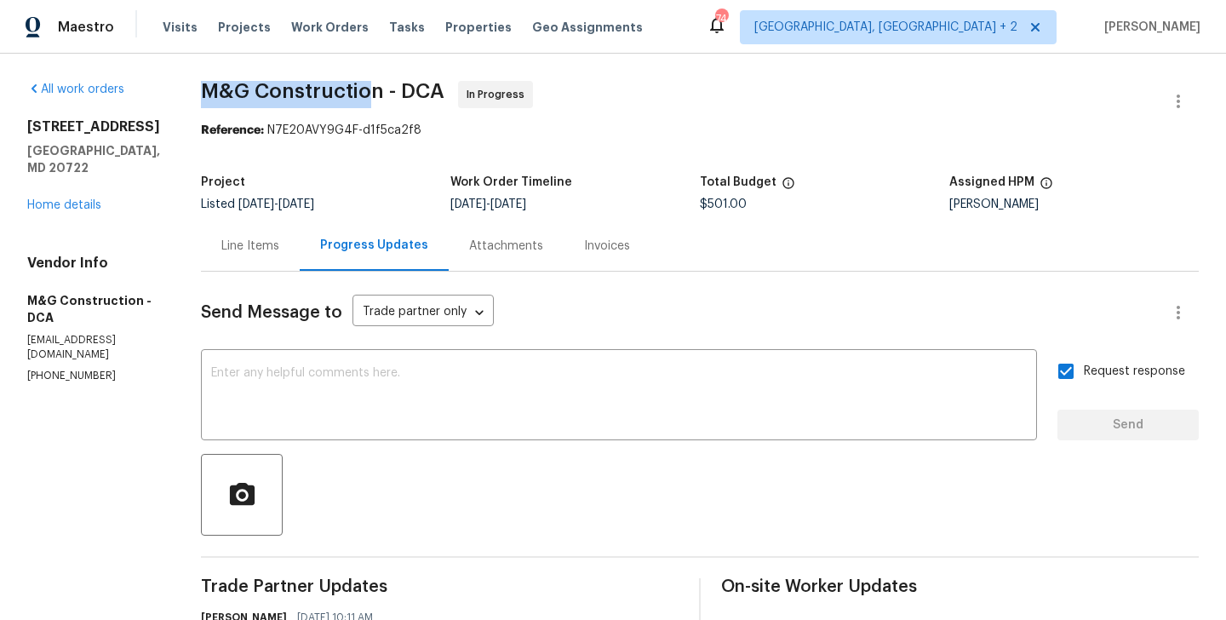
drag, startPoint x: 200, startPoint y: 92, endPoint x: 376, endPoint y: 93, distance: 175.4
click at [376, 93] on span "M&G Construction - DCA" at bounding box center [323, 91] width 244 height 20
click at [380, 94] on span "M&G Construction - DCA" at bounding box center [323, 91] width 244 height 20
click at [92, 199] on link "Home details" at bounding box center [64, 205] width 74 height 12
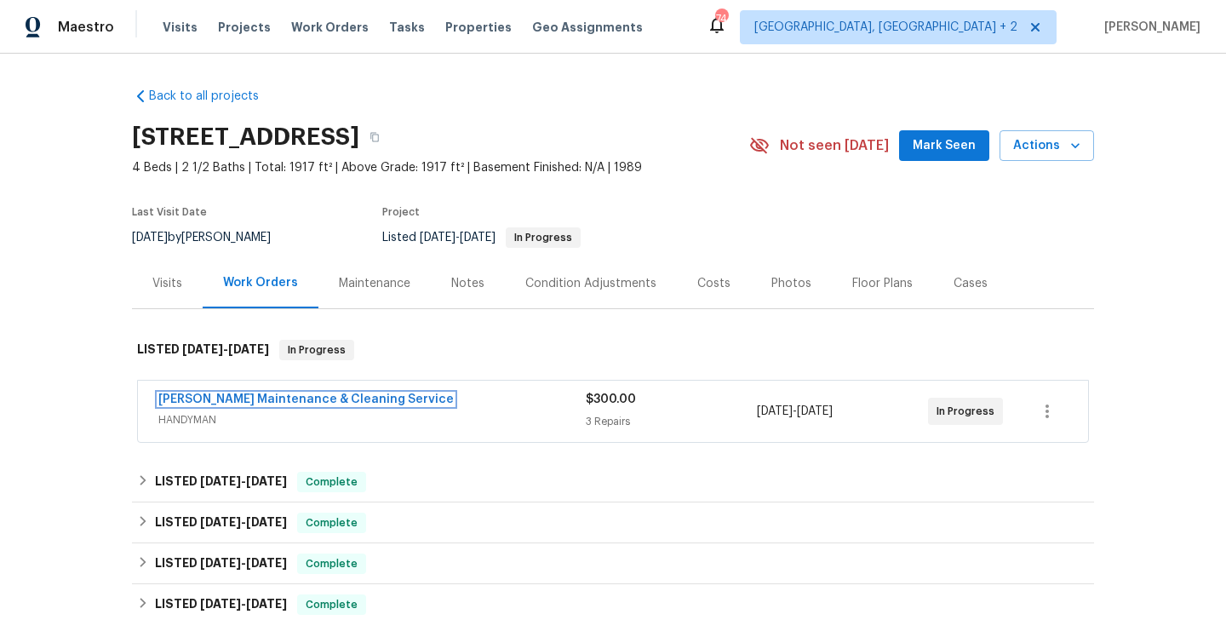
click at [331, 402] on link "Baker's Maintenance & Cleaning Service" at bounding box center [305, 399] width 295 height 12
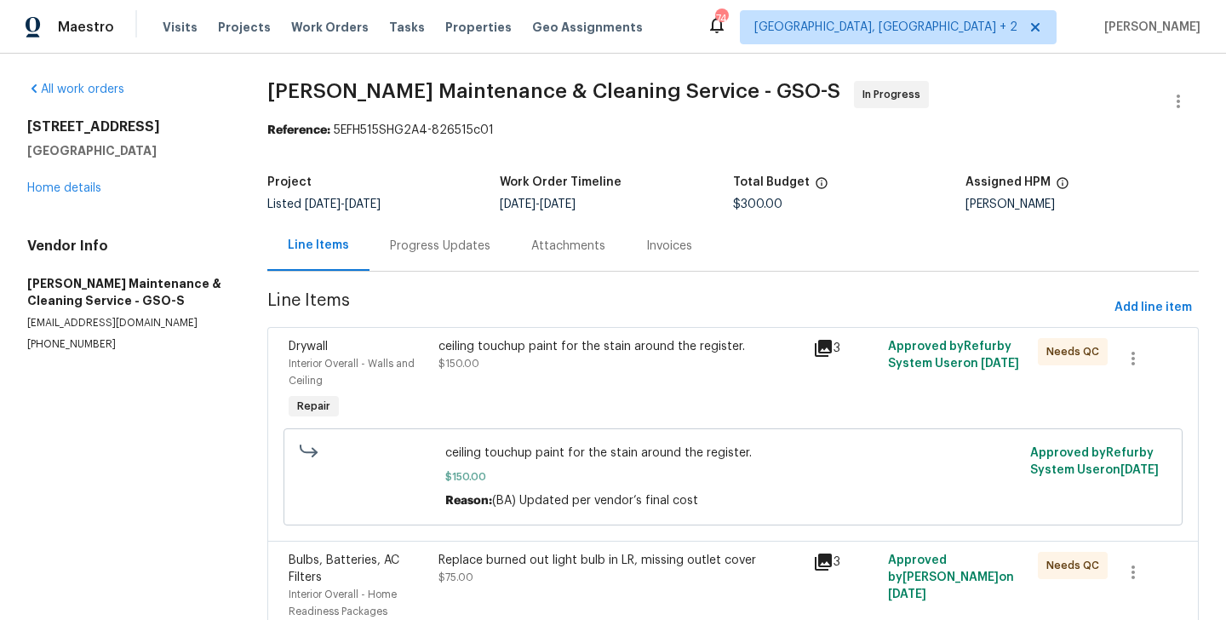
click at [456, 241] on div "Progress Updates" at bounding box center [440, 246] width 100 height 17
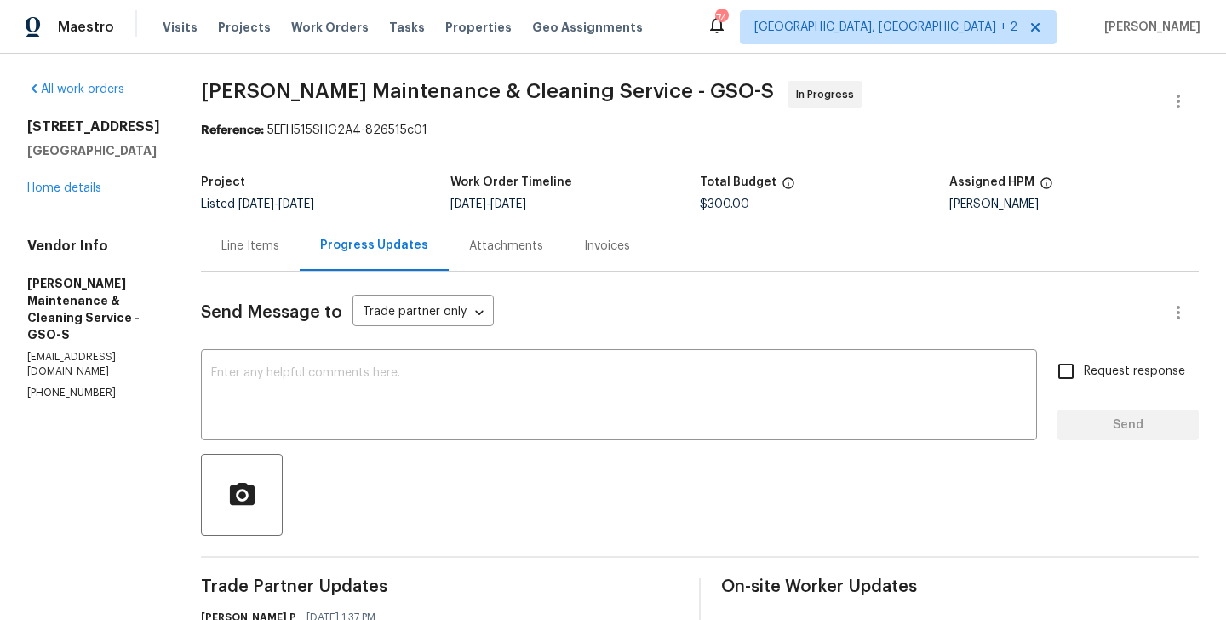
click at [279, 254] on div "Line Items" at bounding box center [250, 246] width 58 height 17
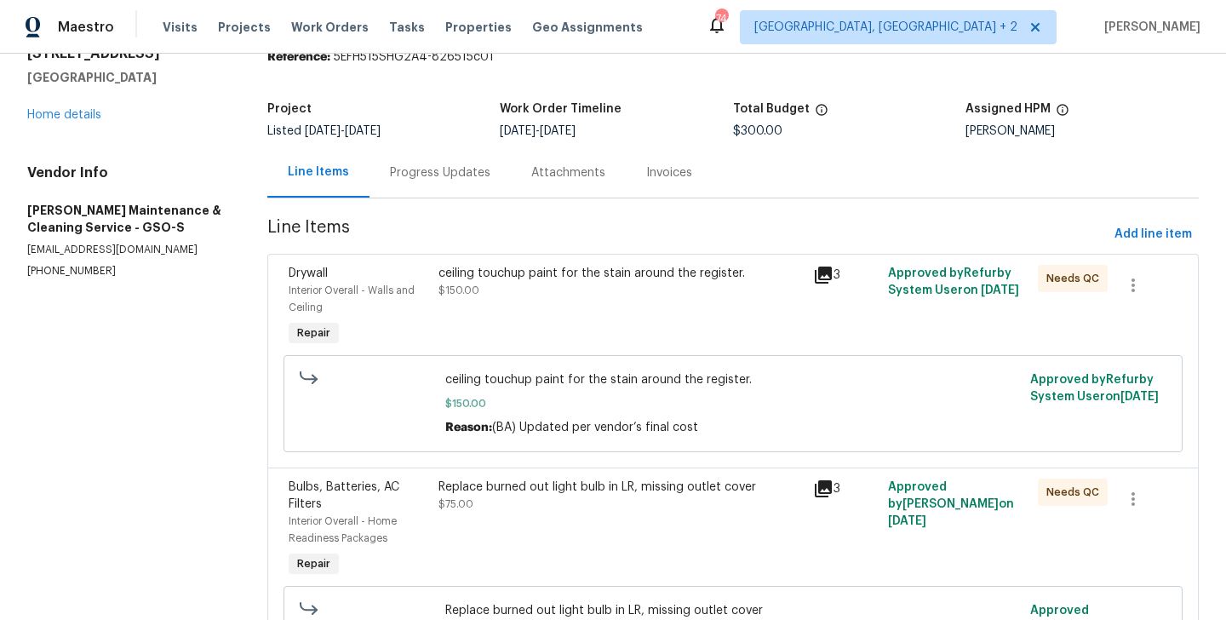
scroll to position [50, 0]
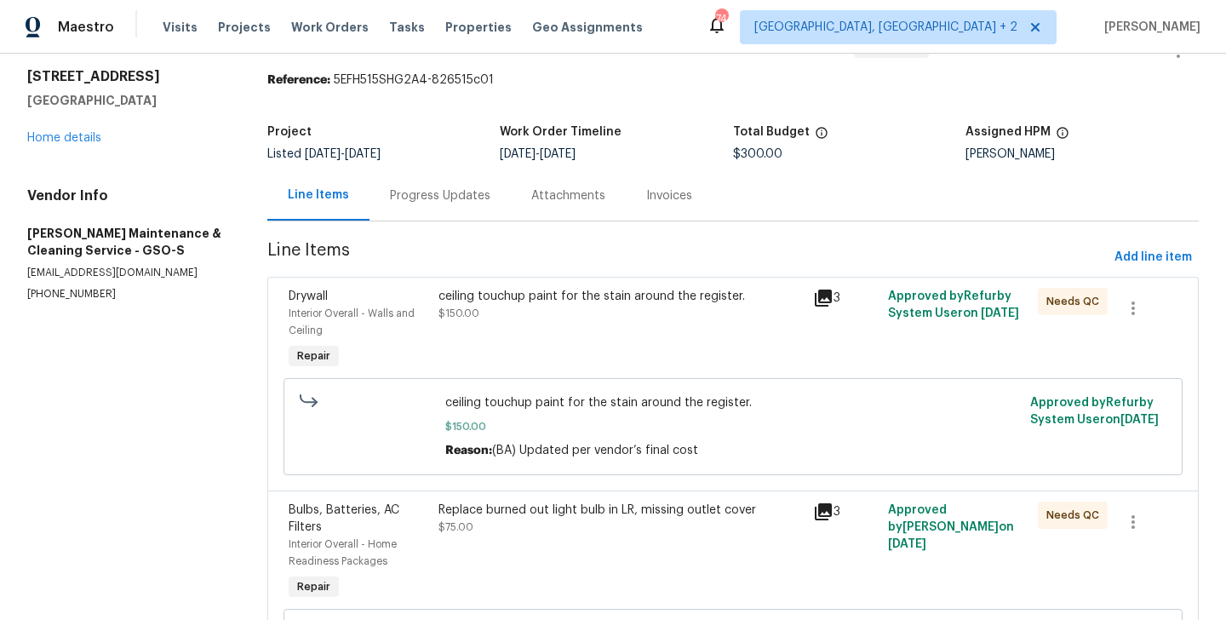
click at [71, 305] on section "All work orders 4205 Club Pointe Ct Winston Salem, NC 27104 Home details Vendor…" at bounding box center [126, 438] width 199 height 815
copy p "(336) 781-6283"
click at [635, 304] on div "ceiling touchup paint for the stain around the register. $150.00" at bounding box center [621, 305] width 364 height 34
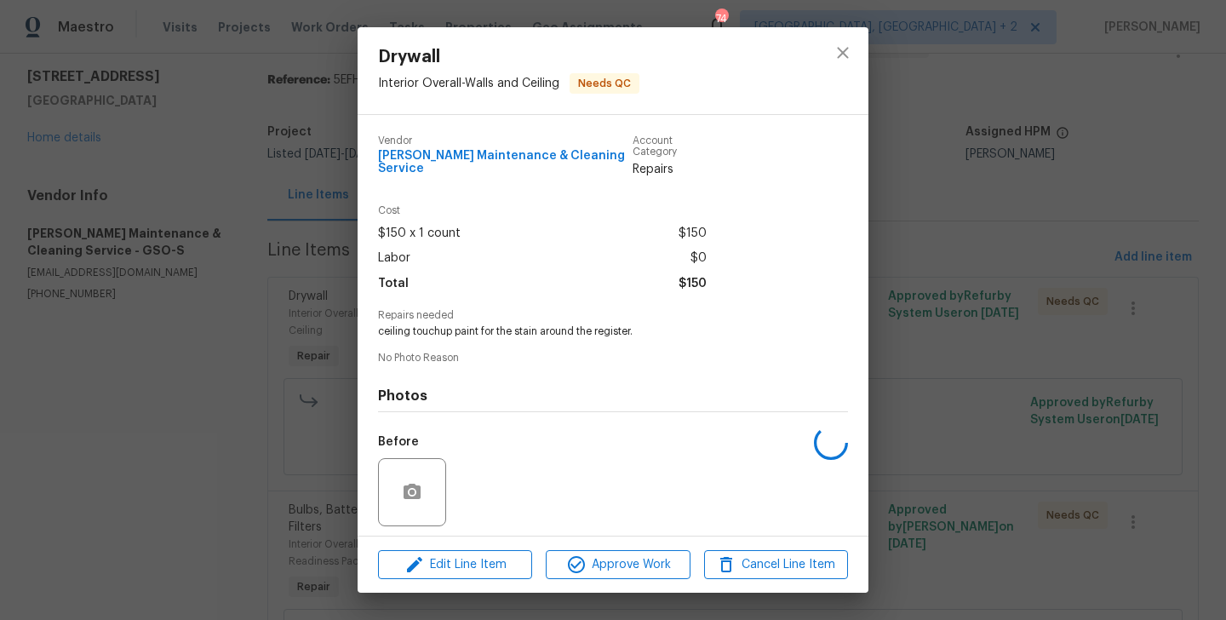
scroll to position [107, 0]
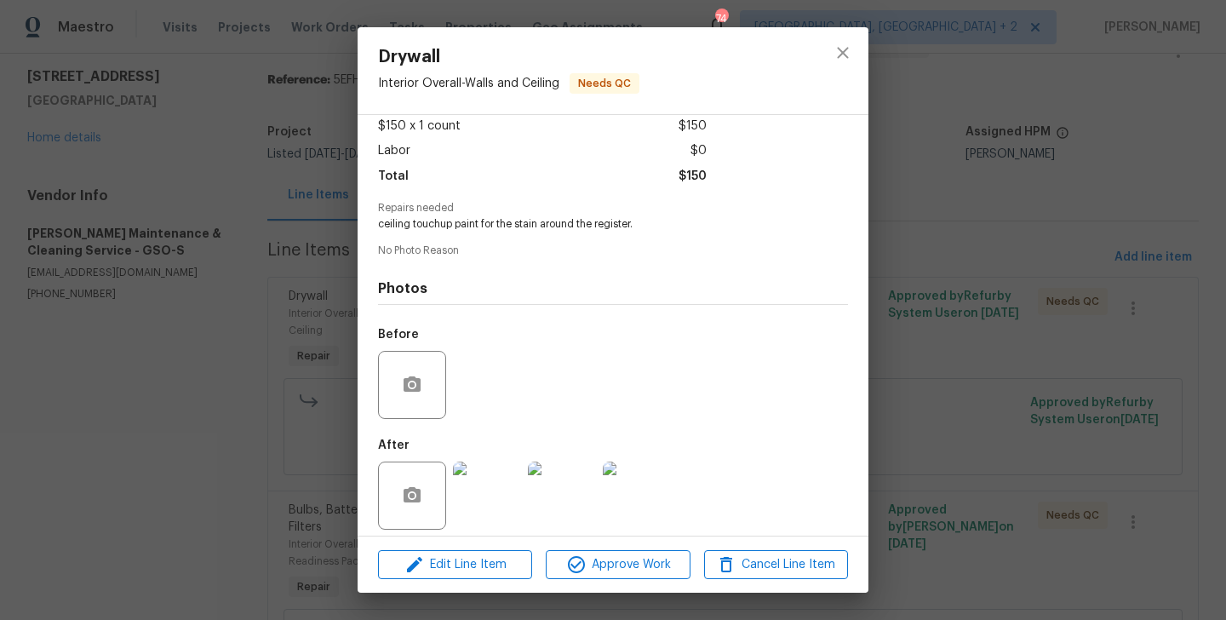
click at [1000, 410] on div "Drywall Interior Overall - Walls and Ceiling Needs QC Vendor Baker's Maintenanc…" at bounding box center [613, 310] width 1226 height 620
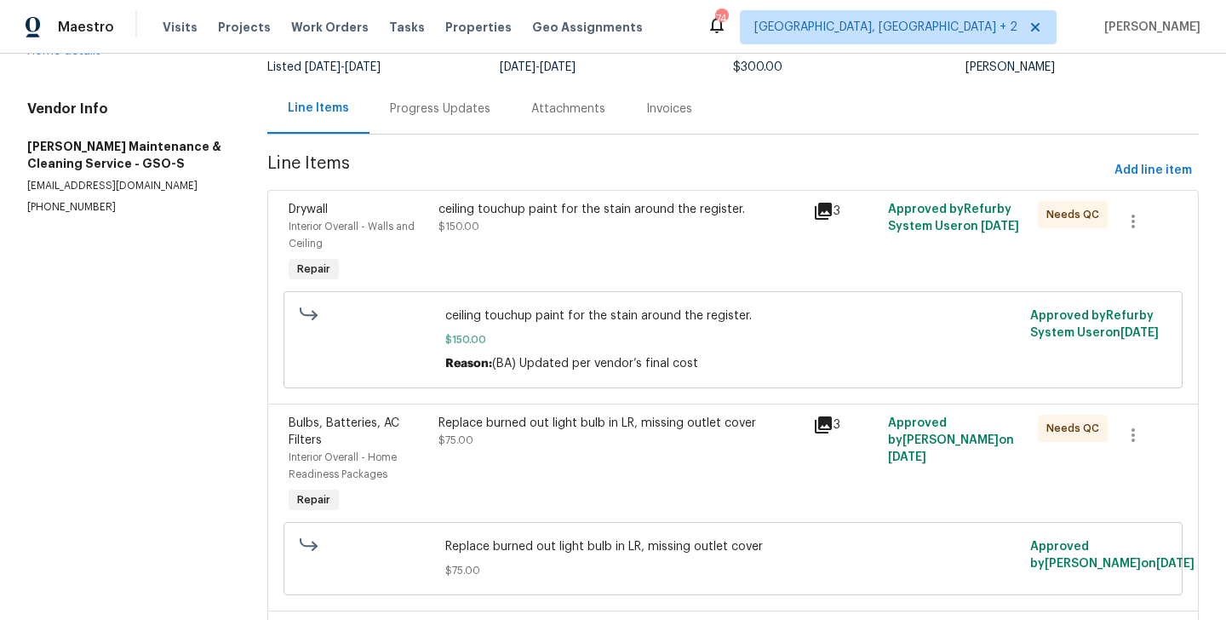
scroll to position [159, 0]
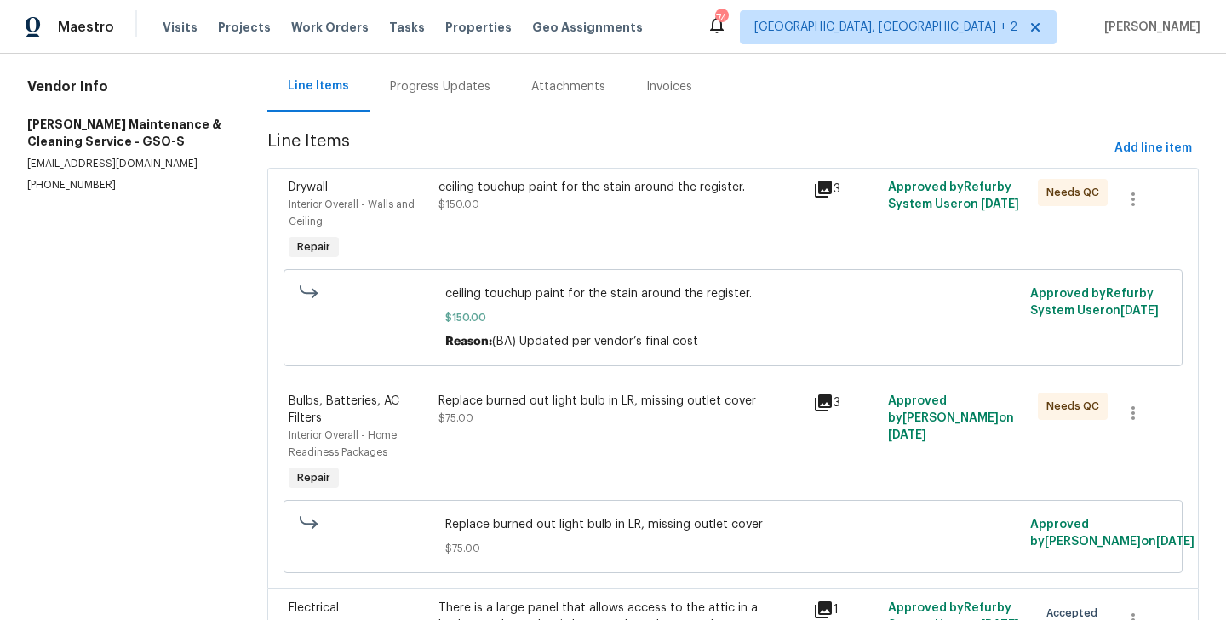
click at [642, 420] on div "Replace burned out light bulb in LR, missing outlet cover $75.00" at bounding box center [621, 410] width 364 height 34
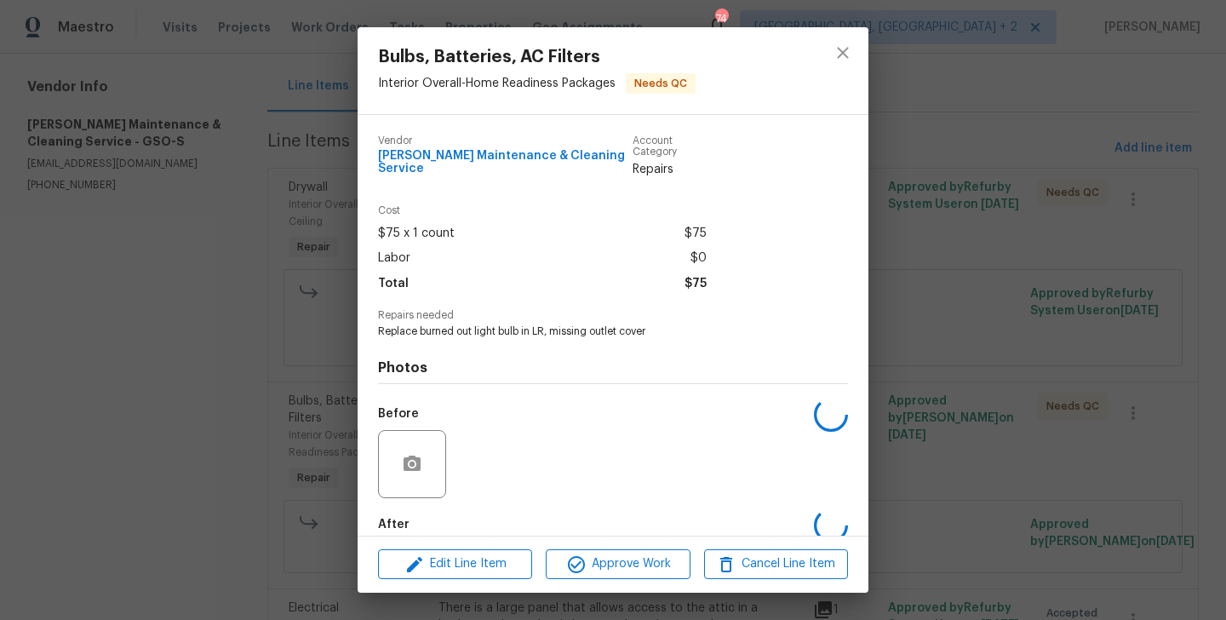
scroll to position [79, 0]
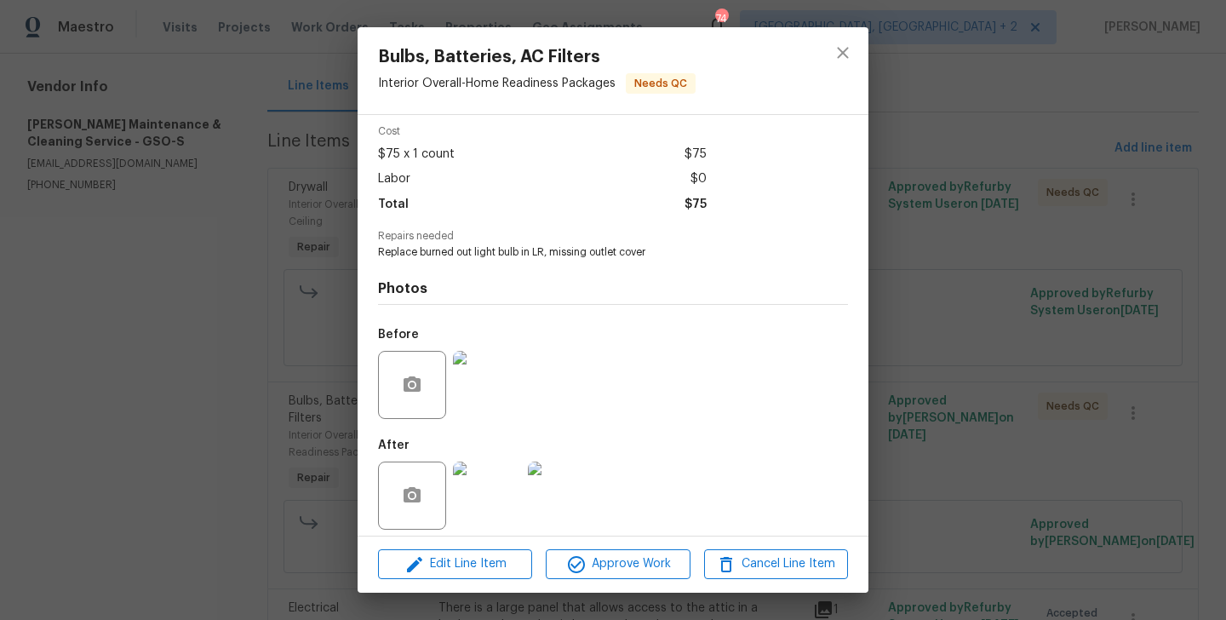
click at [944, 391] on div "Bulbs, Batteries, AC Filters Interior Overall - Home Readiness Packages Needs Q…" at bounding box center [613, 310] width 1226 height 620
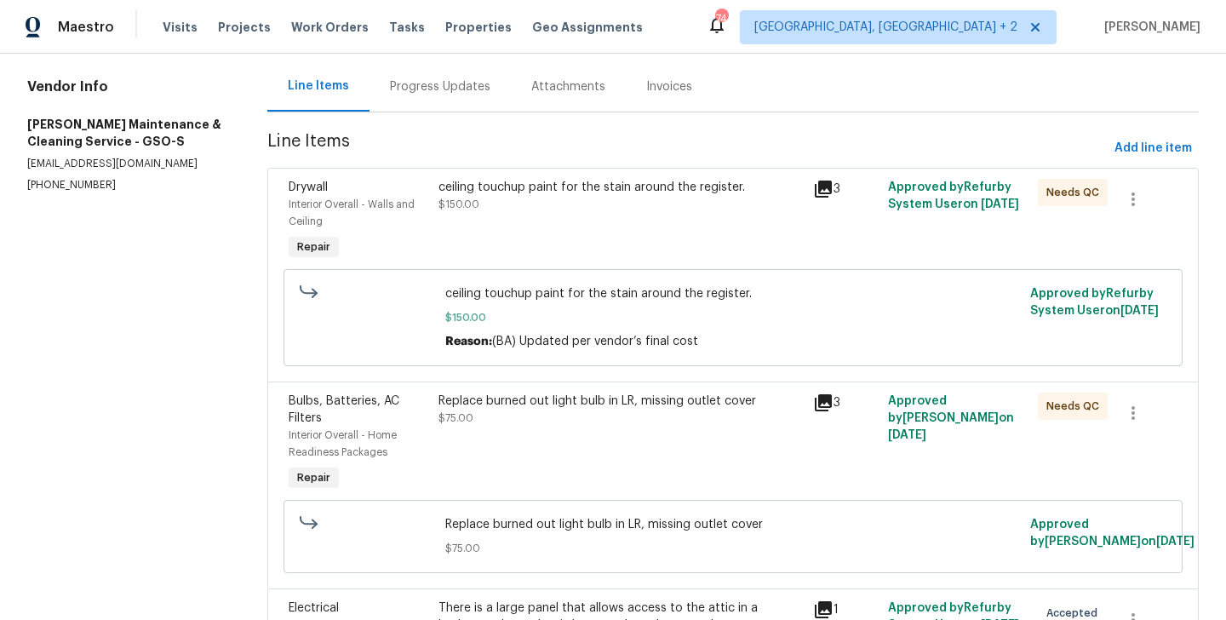
scroll to position [316, 0]
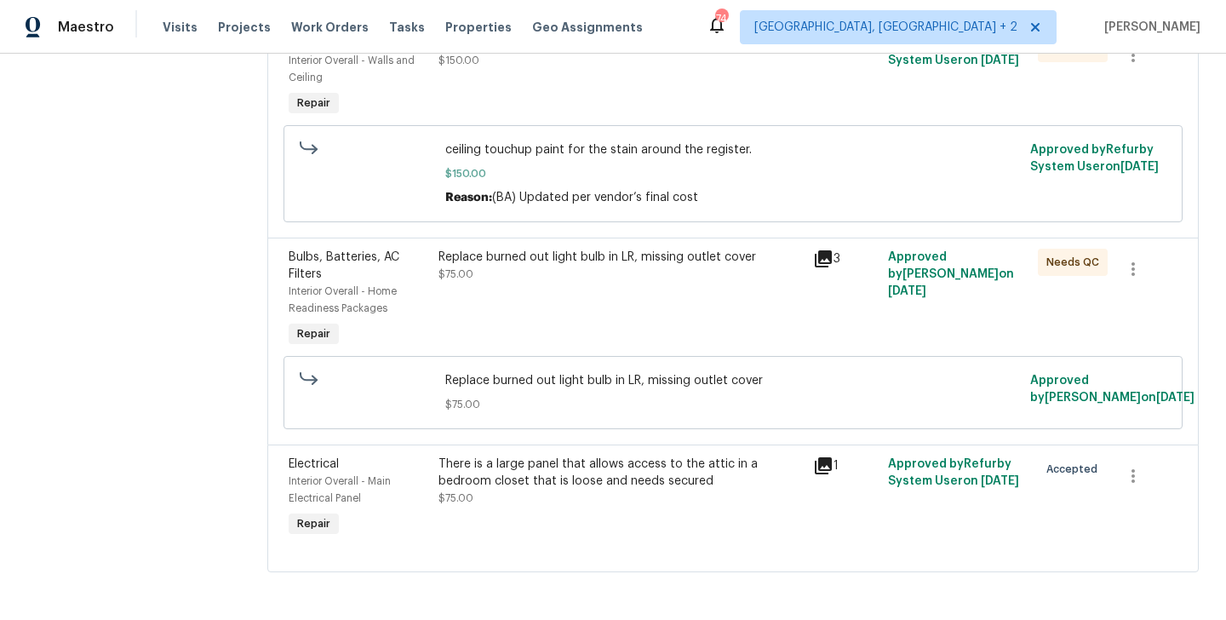
click at [648, 471] on div "There is a large panel that allows access to the attic in a bedroom closet that…" at bounding box center [621, 473] width 364 height 34
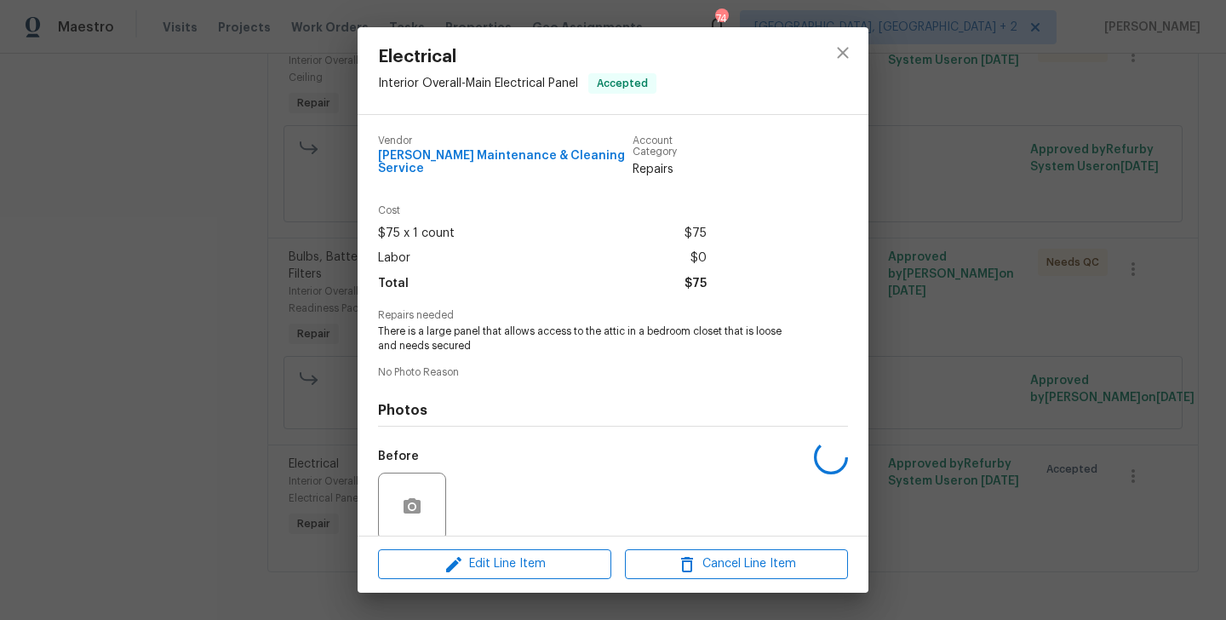
scroll to position [122, 0]
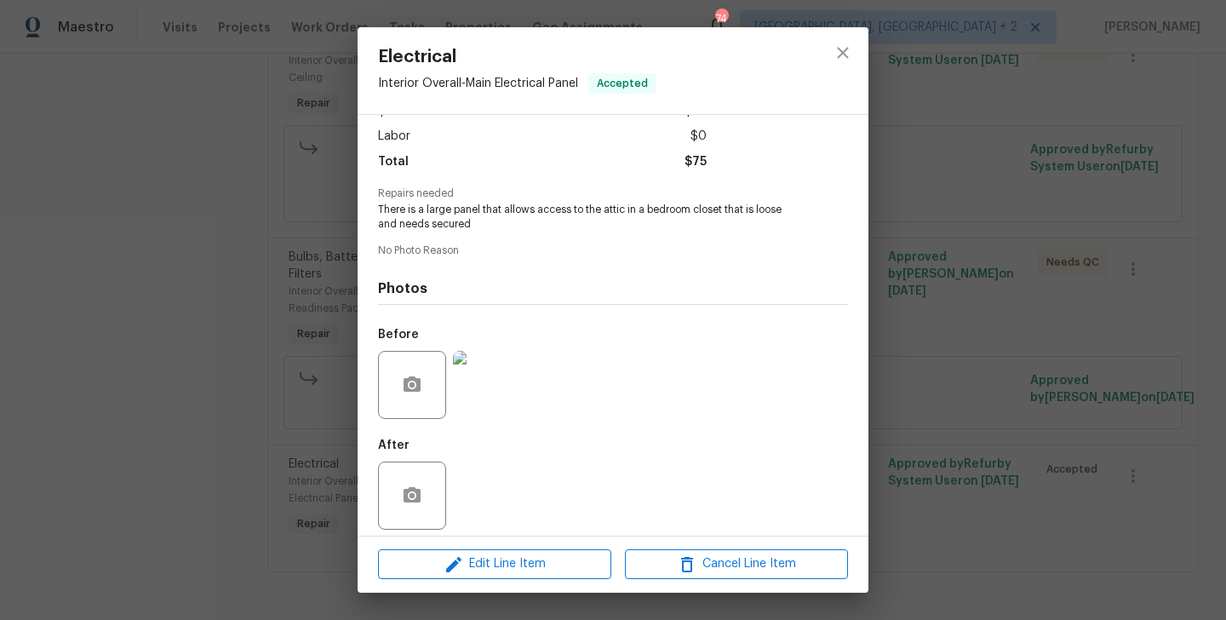
click at [978, 410] on div "Electrical Interior Overall - Main Electrical Panel Accepted Vendor Baker's Mai…" at bounding box center [613, 310] width 1226 height 620
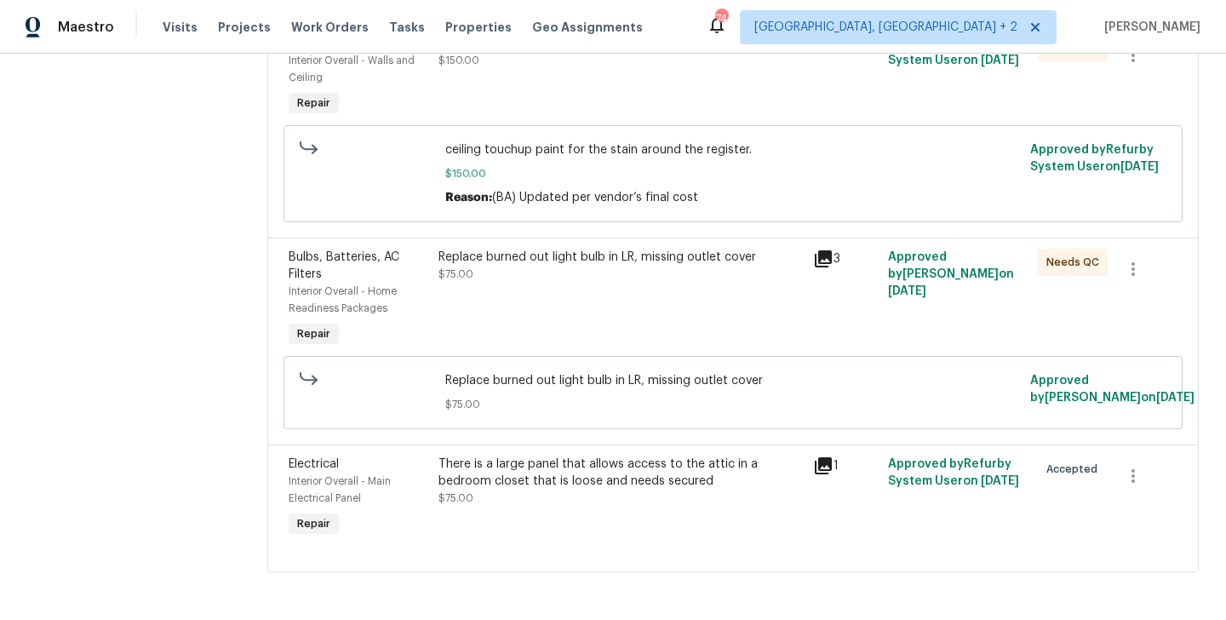
scroll to position [0, 0]
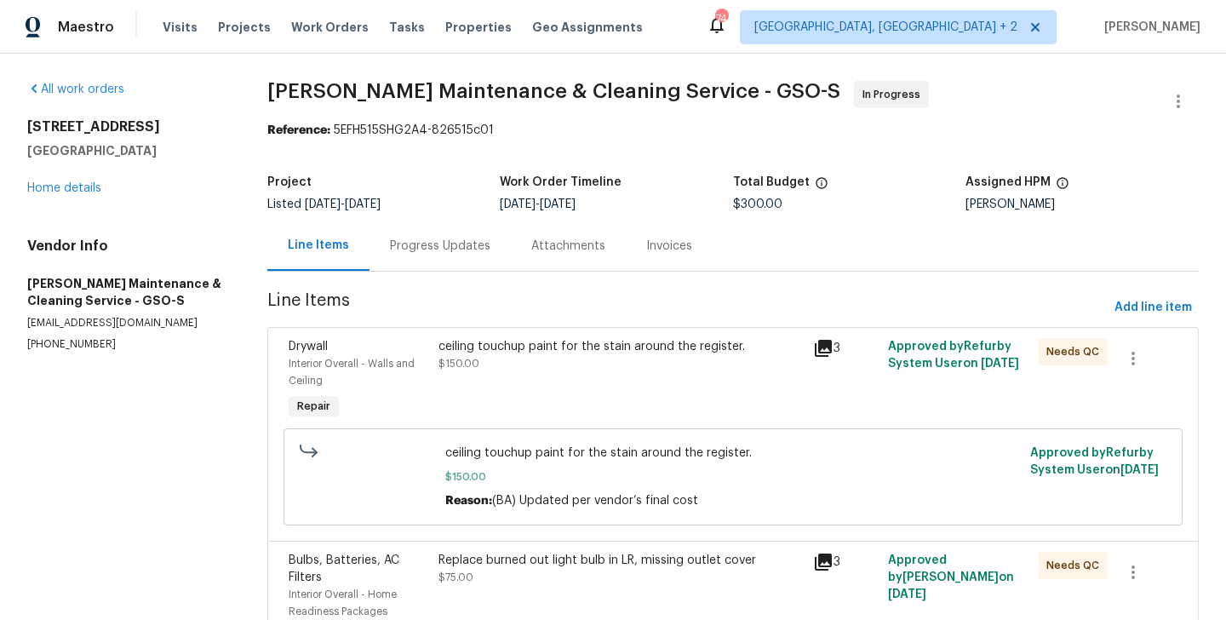
click at [97, 361] on section "All work orders 4205 Club Pointe Ct Winston Salem, NC 27104 Home details Vendor…" at bounding box center [126, 488] width 199 height 815
copy p "(336) 781-6283"
click at [502, 190] on div "Work Order Timeline" at bounding box center [616, 187] width 233 height 22
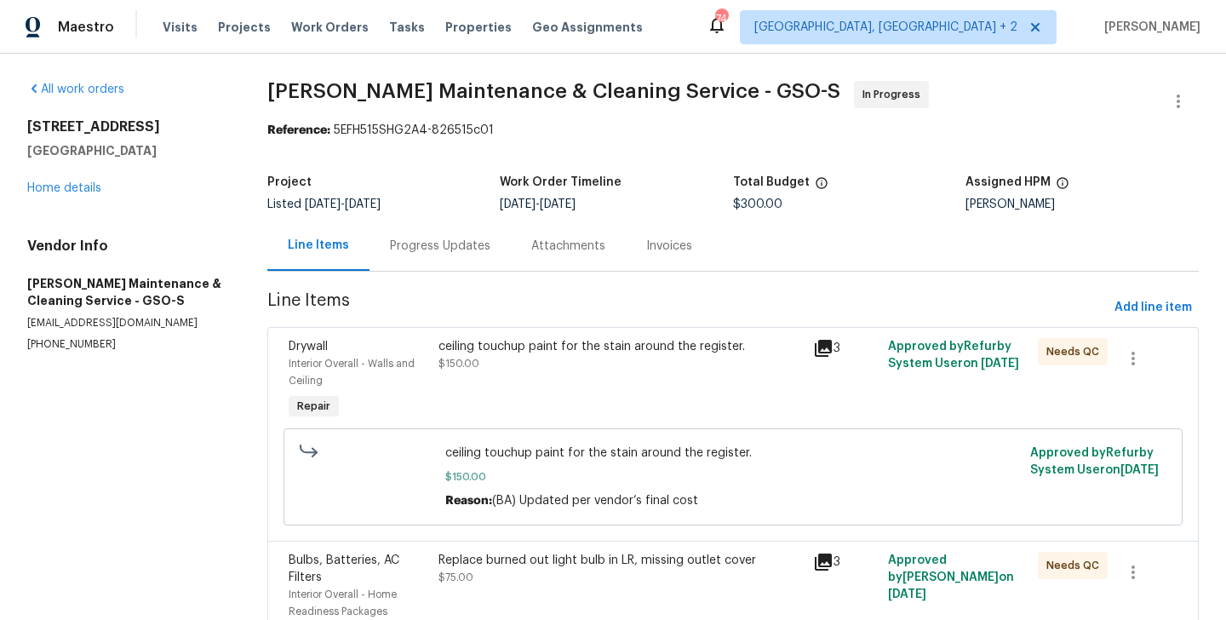
click at [502, 190] on div "Work Order Timeline" at bounding box center [616, 187] width 233 height 22
click at [78, 190] on link "Home details" at bounding box center [64, 188] width 74 height 12
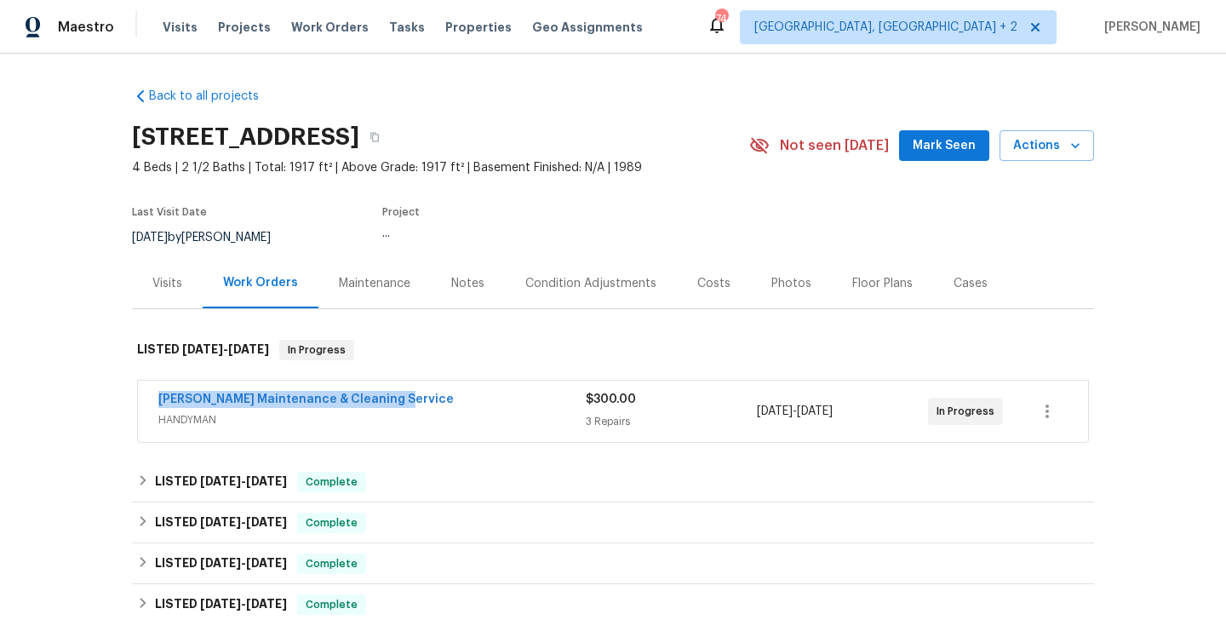
drag, startPoint x: 405, startPoint y: 393, endPoint x: 117, endPoint y: 403, distance: 288.8
click at [117, 403] on div "Back to all projects 4205 Club Pointe Ct, Winston Salem, NC 27104 4 Beds | 2 1/…" at bounding box center [613, 337] width 1226 height 566
copy link "Baker's Maintenance & Cleaning Service"
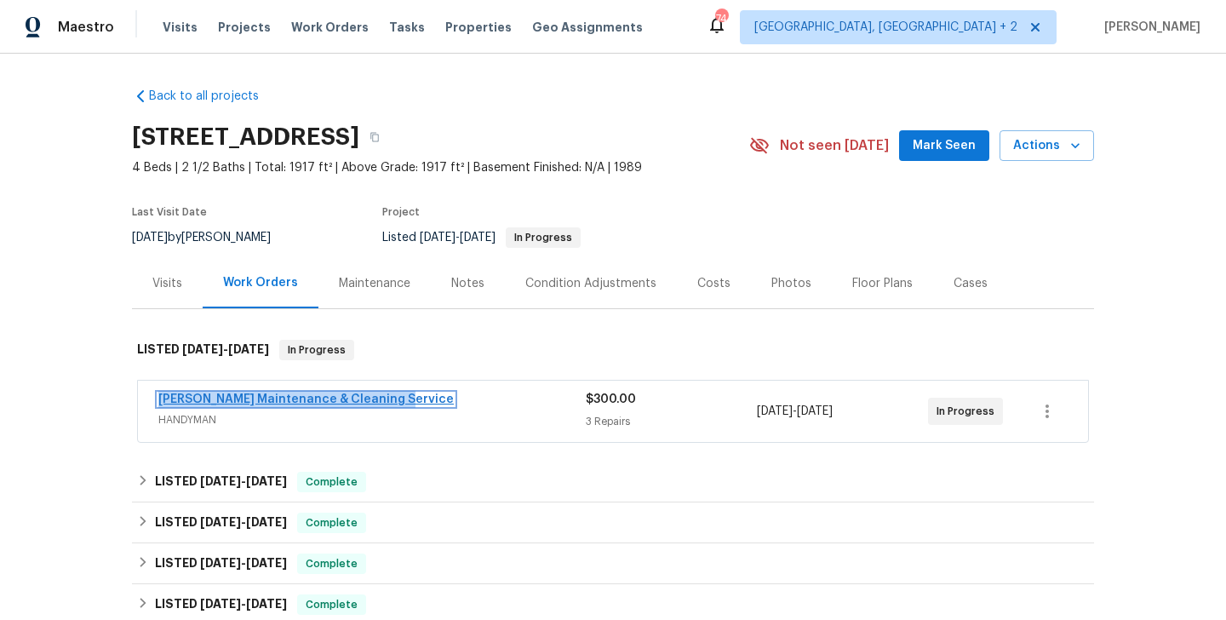
click at [276, 401] on link "Baker's Maintenance & Cleaning Service" at bounding box center [305, 399] width 295 height 12
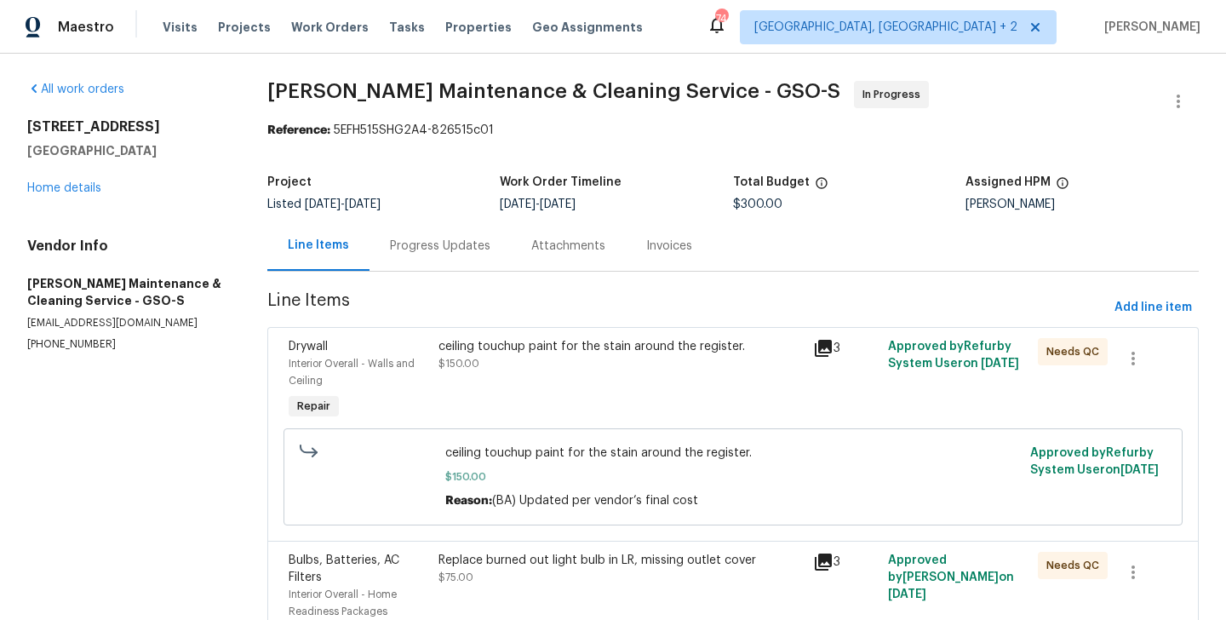
scroll to position [316, 0]
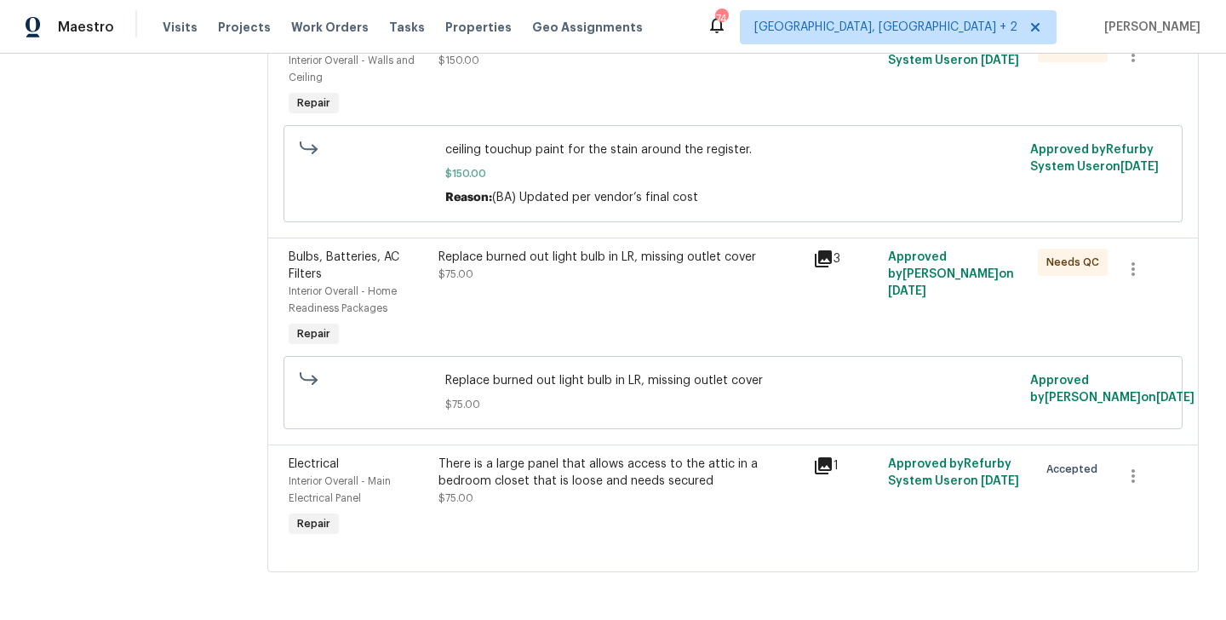
click at [538, 474] on div "There is a large panel that allows access to the attic in a bedroom closet that…" at bounding box center [621, 473] width 364 height 34
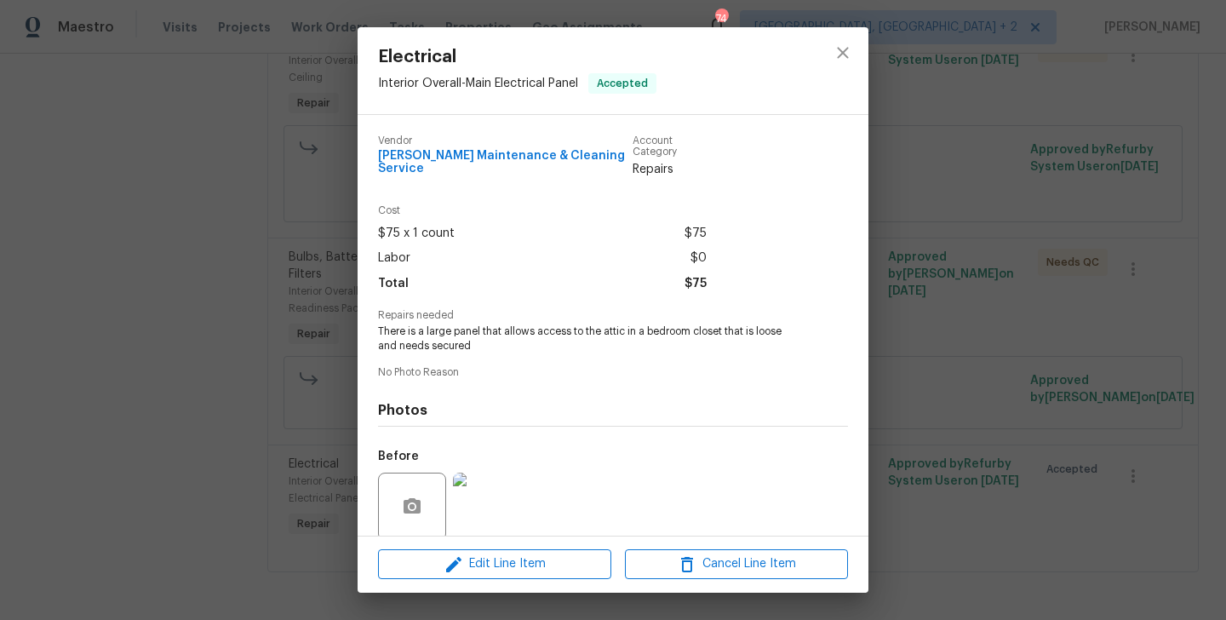
click at [287, 340] on div "Electrical Interior Overall - Main Electrical Panel Accepted Vendor Baker's Mai…" at bounding box center [613, 310] width 1226 height 620
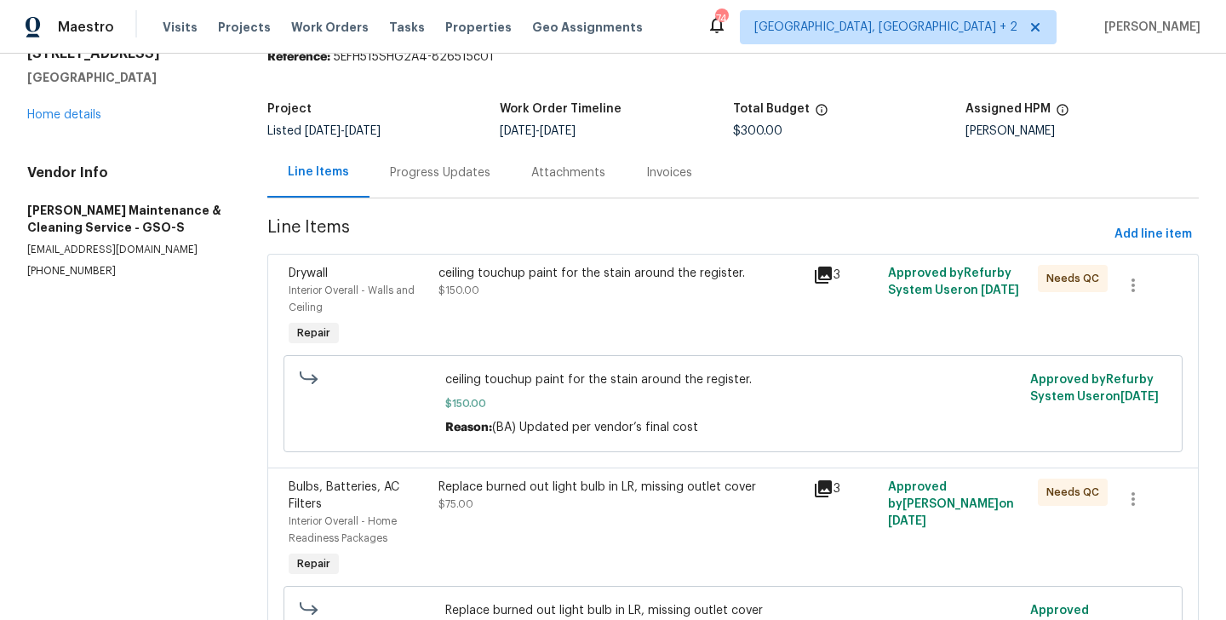
scroll to position [0, 0]
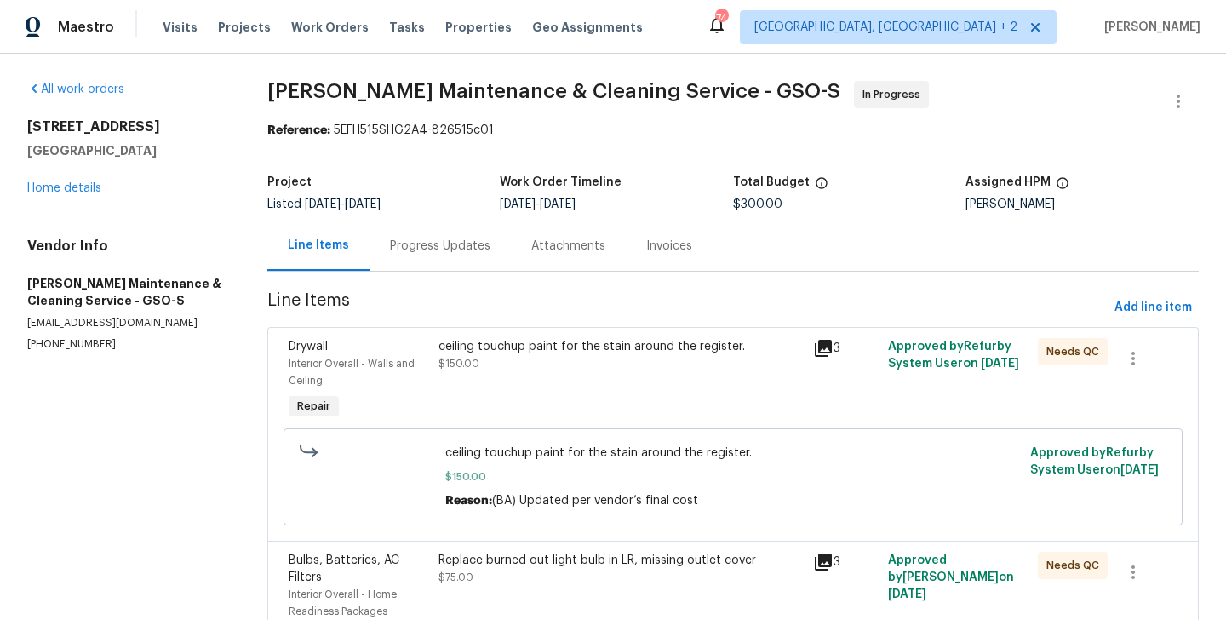
click at [449, 267] on div "Progress Updates" at bounding box center [440, 246] width 141 height 50
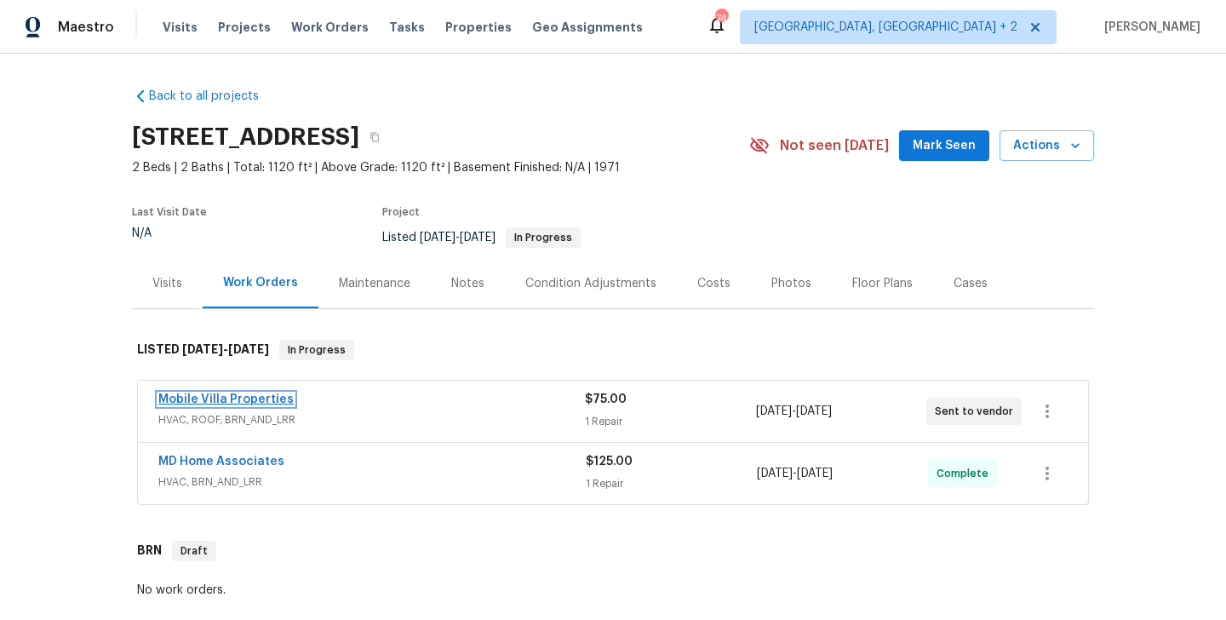
click at [261, 395] on link "Mobile Villa Properties" at bounding box center [225, 399] width 135 height 12
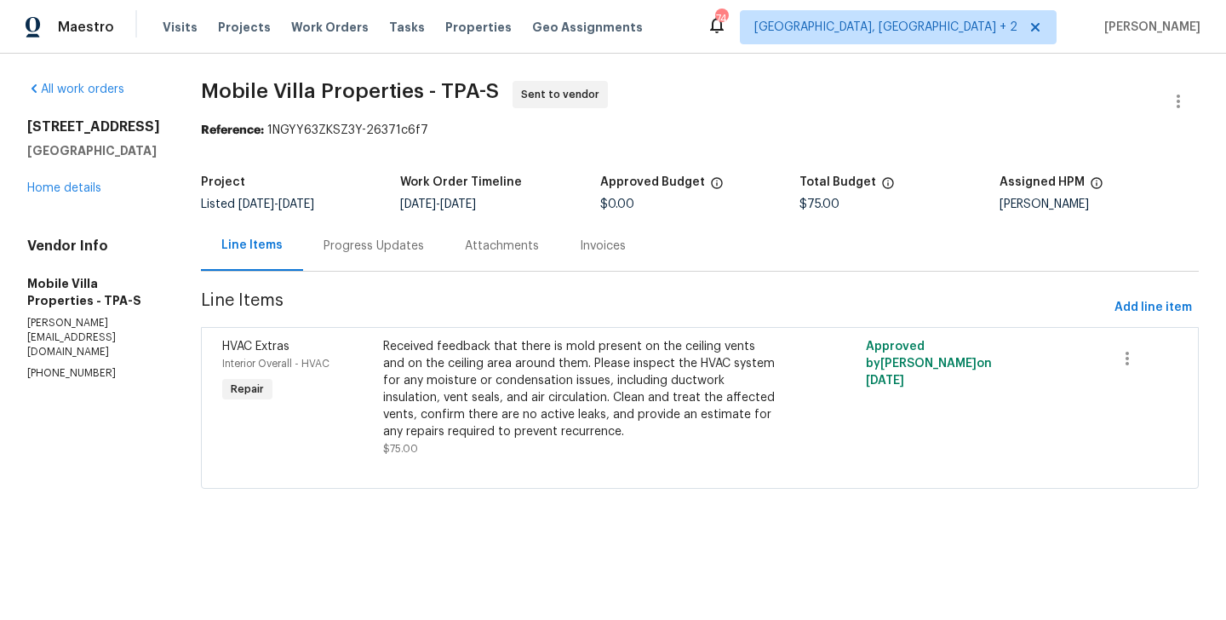
click at [399, 231] on div "Progress Updates" at bounding box center [373, 246] width 141 height 50
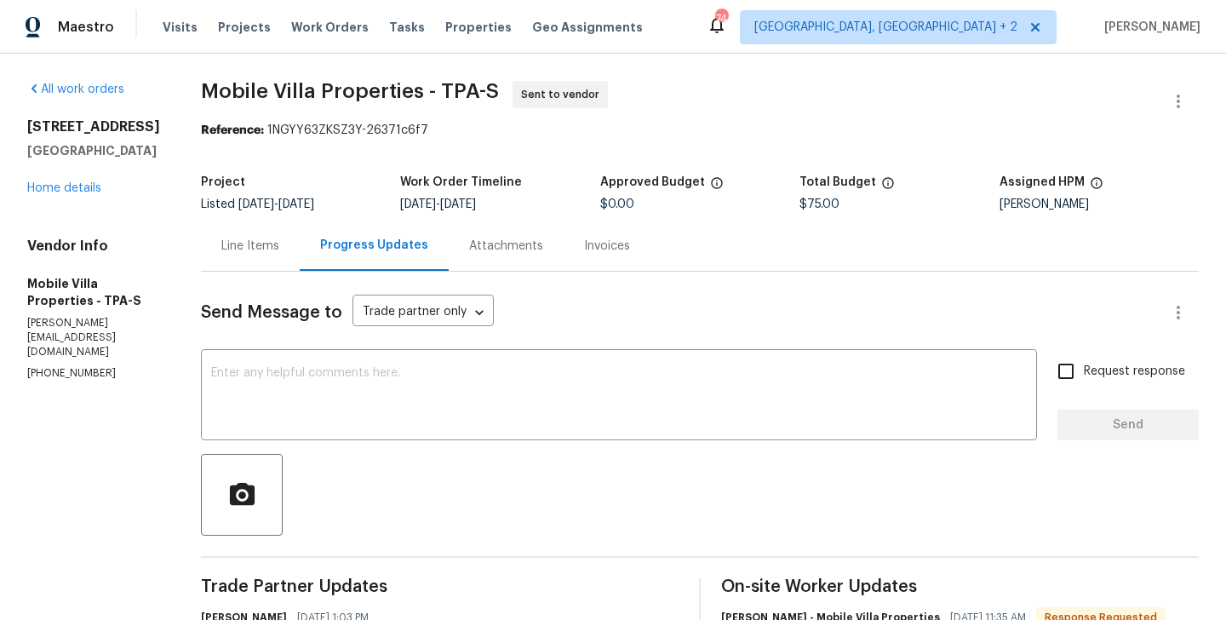
click at [1026, 204] on div "[PERSON_NAME]" at bounding box center [1099, 204] width 199 height 12
click at [1026, 204] on div "Naomi Ferreira" at bounding box center [1099, 204] width 199 height 12
copy div "Naomi Ferreira"
click at [72, 194] on link "Home details" at bounding box center [64, 188] width 74 height 12
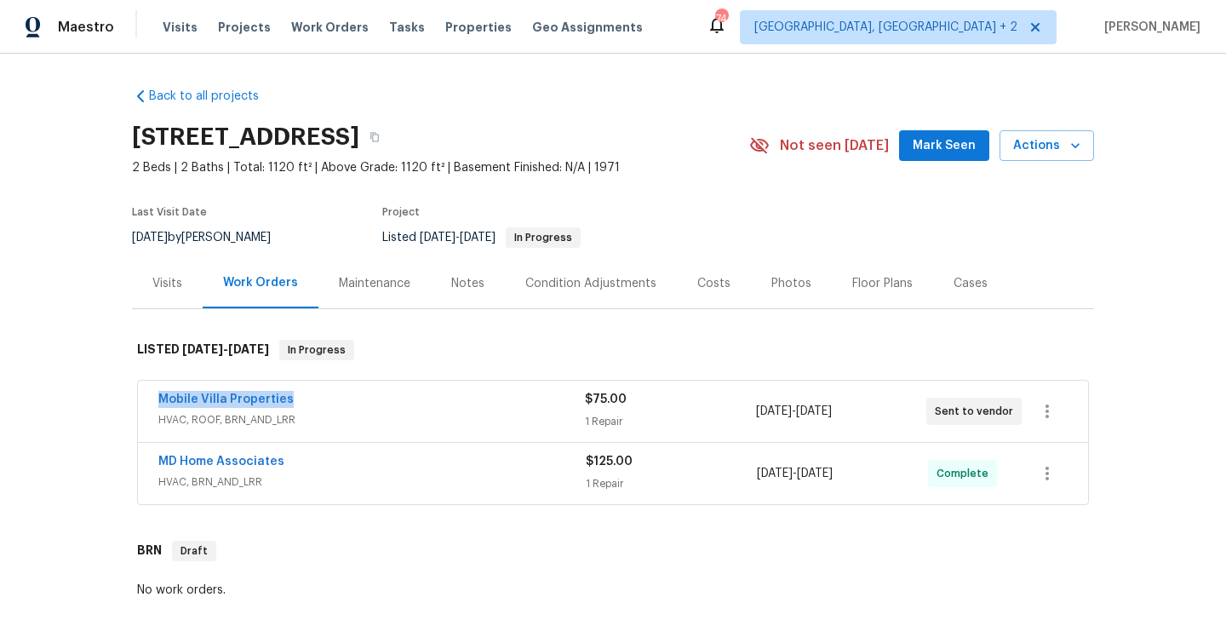
drag, startPoint x: 295, startPoint y: 407, endPoint x: 121, endPoint y: 404, distance: 174.6
click at [121, 404] on div "Back to all projects 2413 Riverbluff Pkwy # V-231, Sarasota, FL 34231 2 Beds | …" at bounding box center [613, 337] width 1226 height 566
copy link "Mobile Villa Properties"
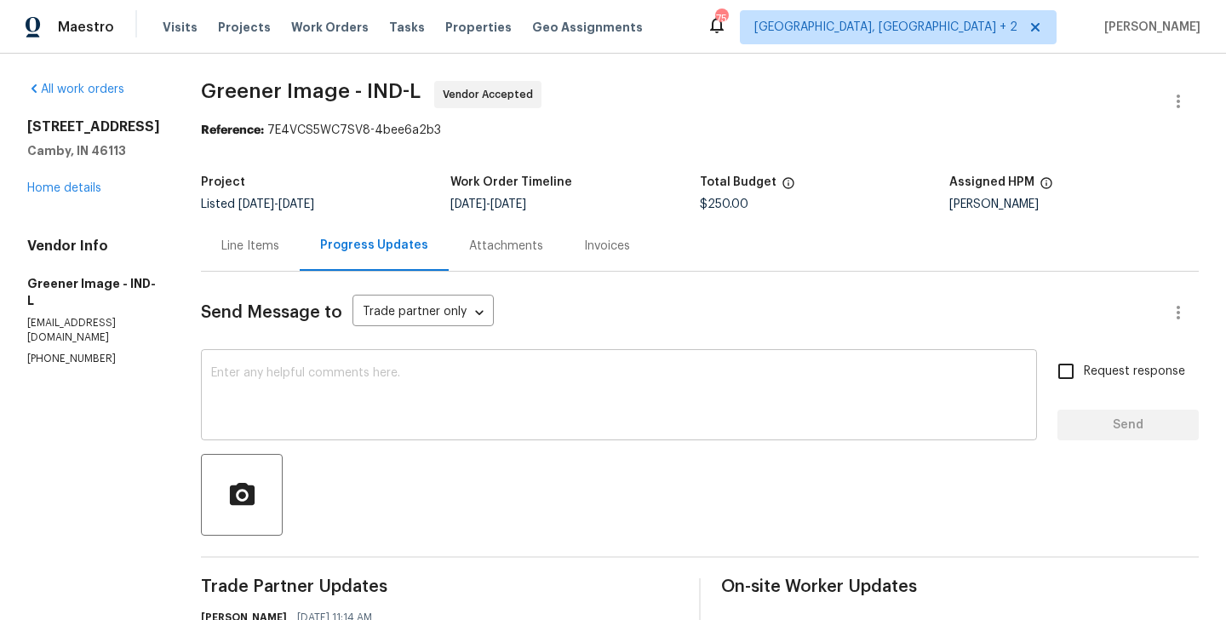
click at [398, 393] on textarea at bounding box center [619, 397] width 816 height 60
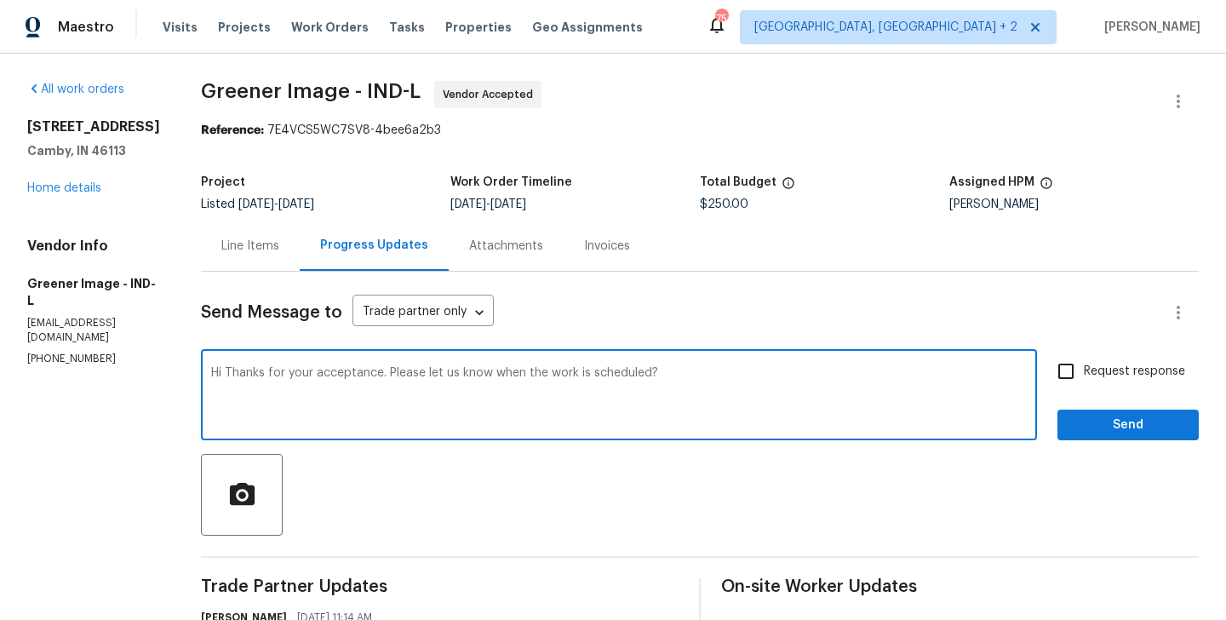
type textarea "Hi Thanks for your acceptance. Please let us know when the work is scheduled?"
click at [1095, 356] on label "Request response" at bounding box center [1116, 371] width 137 height 36
click at [1084, 356] on input "Request response" at bounding box center [1066, 371] width 36 height 36
checkbox input "true"
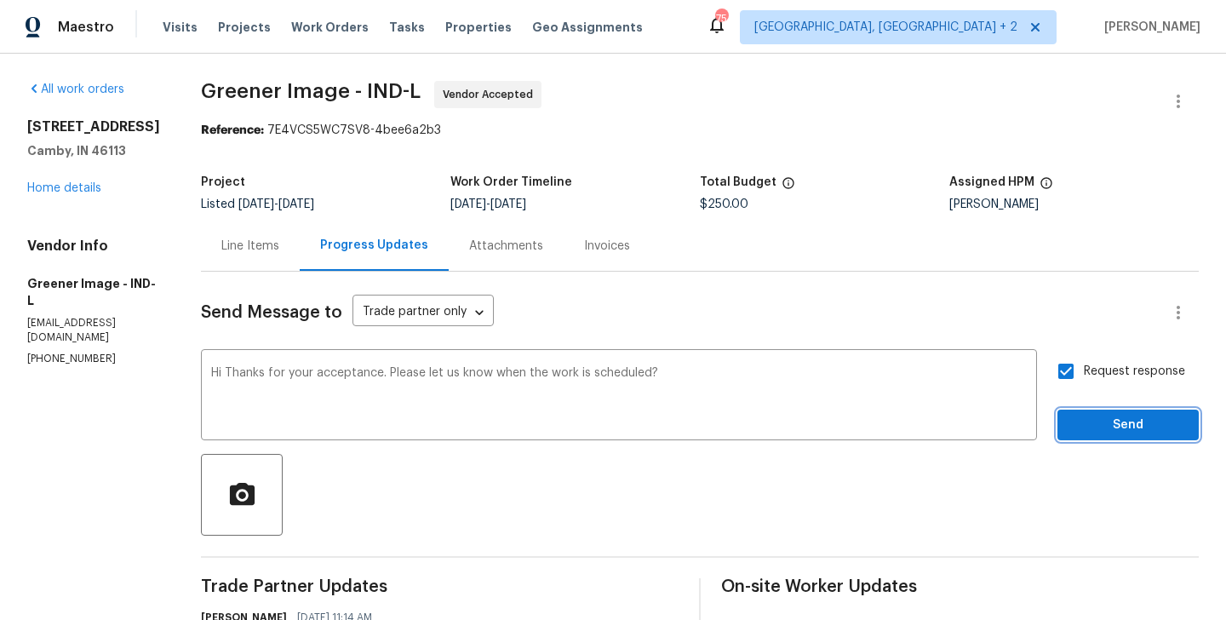
click at [1090, 418] on span "Send" at bounding box center [1128, 425] width 114 height 21
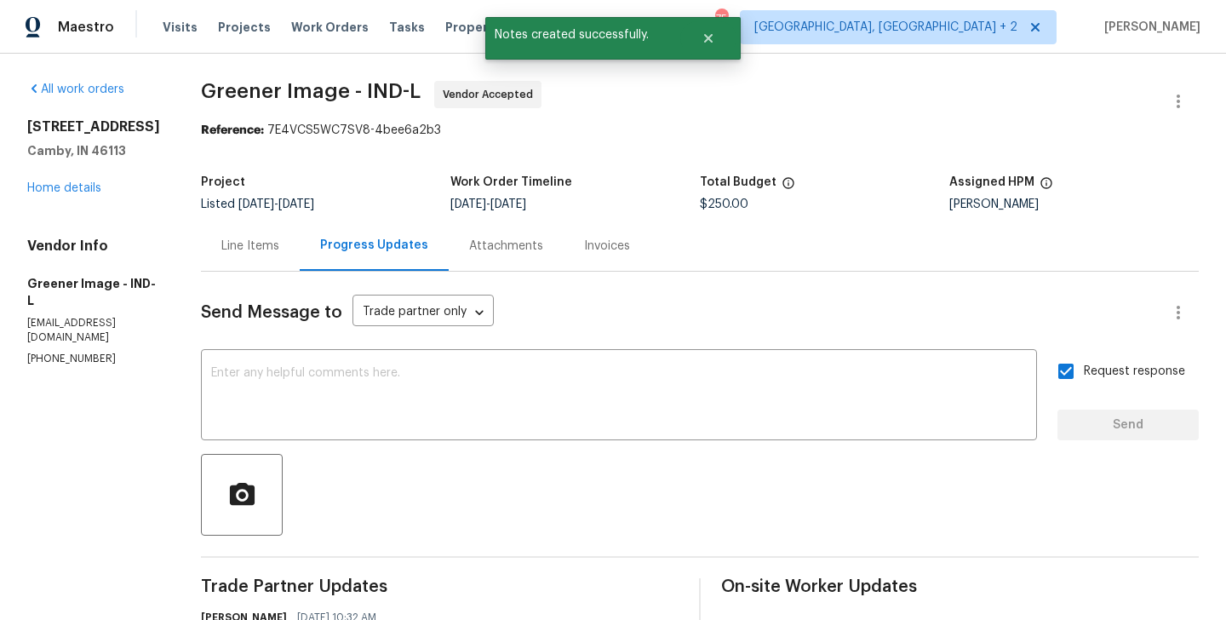
click at [65, 359] on p "(317) 496-6321" at bounding box center [93, 359] width 133 height 14
copy p "(317) 496-6321"
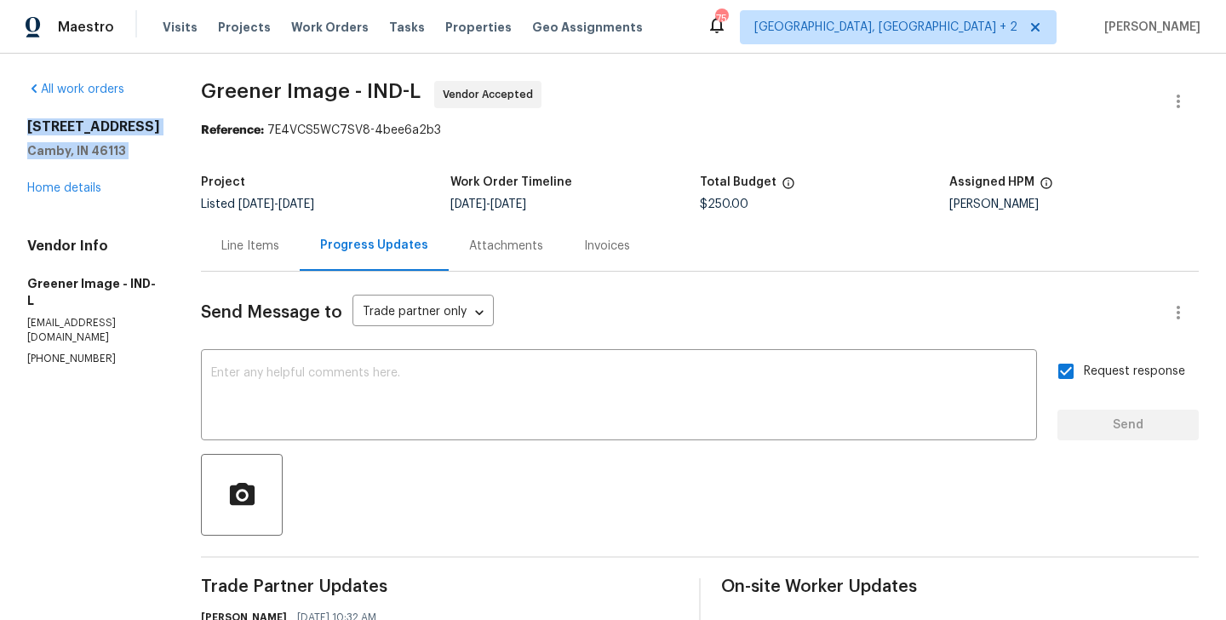
drag, startPoint x: 144, startPoint y: 179, endPoint x: 20, endPoint y: 112, distance: 141.4
click at [20, 112] on div "All work orders 13820 N Honey Creek Dr Camby, IN 46113 Home details Vendor Info…" at bounding box center [613, 511] width 1226 height 915
copy div "13820 N Honey Creek Dr Camby, IN 46113"
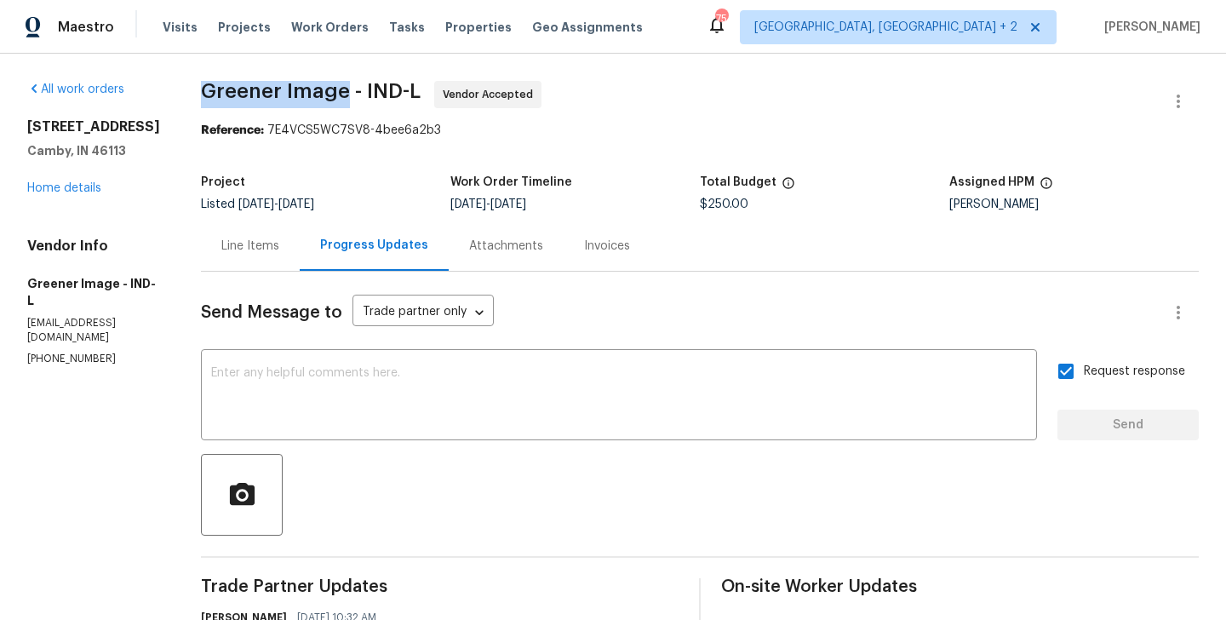
drag, startPoint x: 197, startPoint y: 89, endPoint x: 338, endPoint y: 92, distance: 141.4
click at [338, 92] on span "Greener Image - IND-L" at bounding box center [311, 91] width 220 height 20
copy span "Greener Image"
click at [58, 194] on link "Home details" at bounding box center [64, 188] width 74 height 12
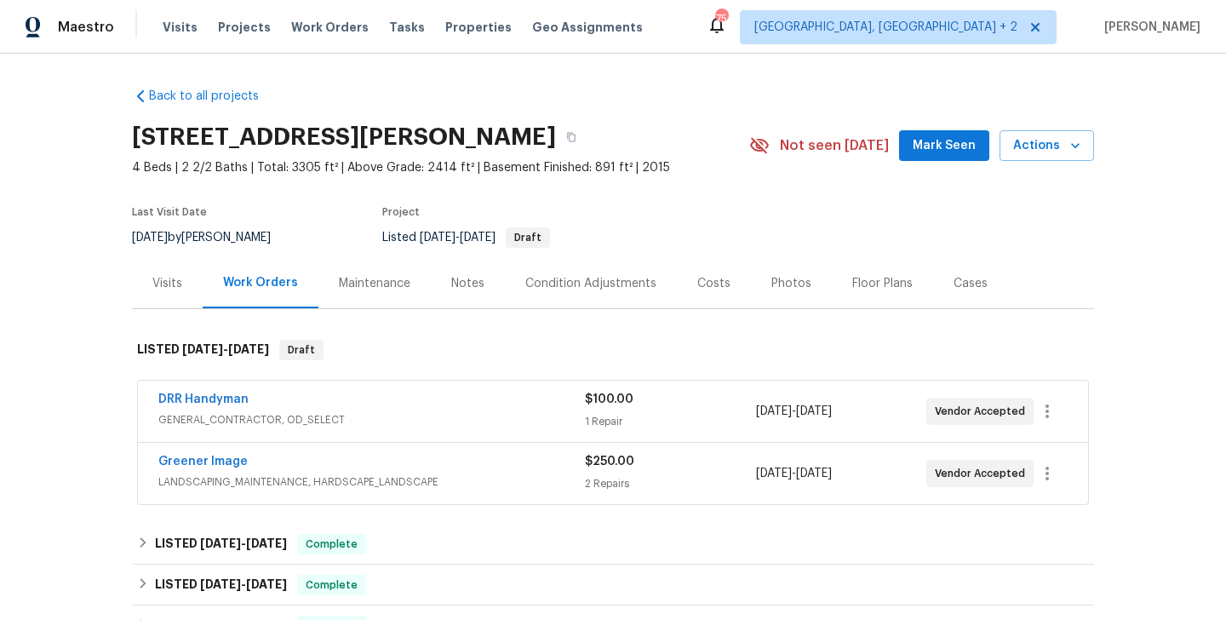
click at [327, 395] on div "DRR Handyman" at bounding box center [371, 401] width 427 height 20
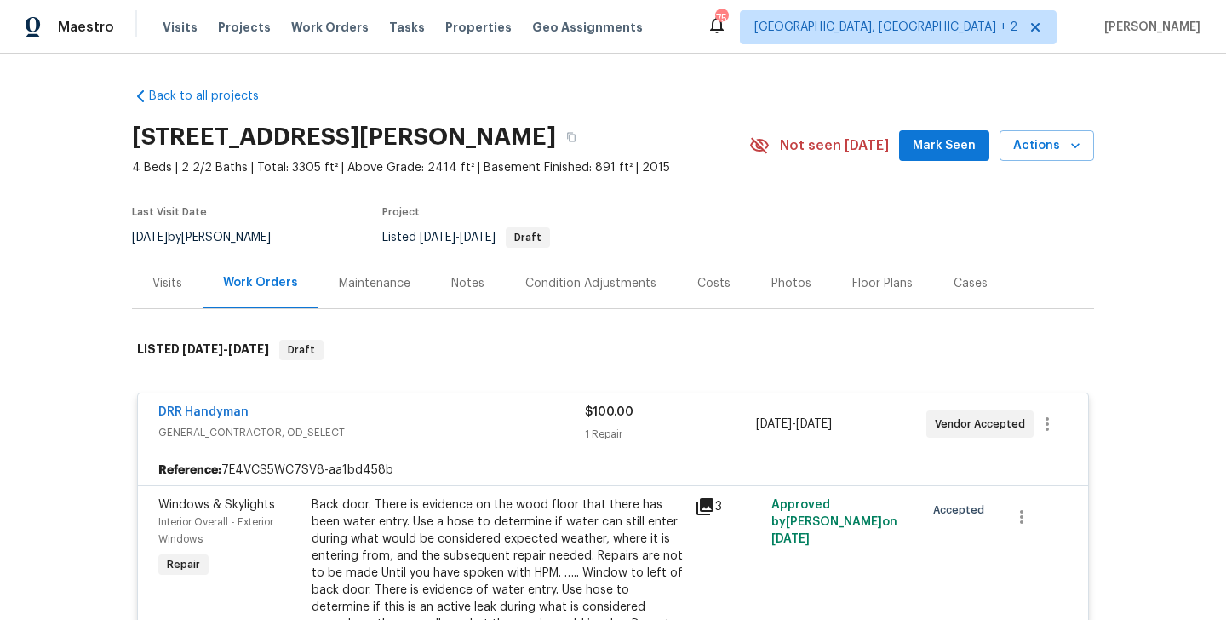
click at [325, 404] on div "DRR Handyman" at bounding box center [371, 414] width 427 height 20
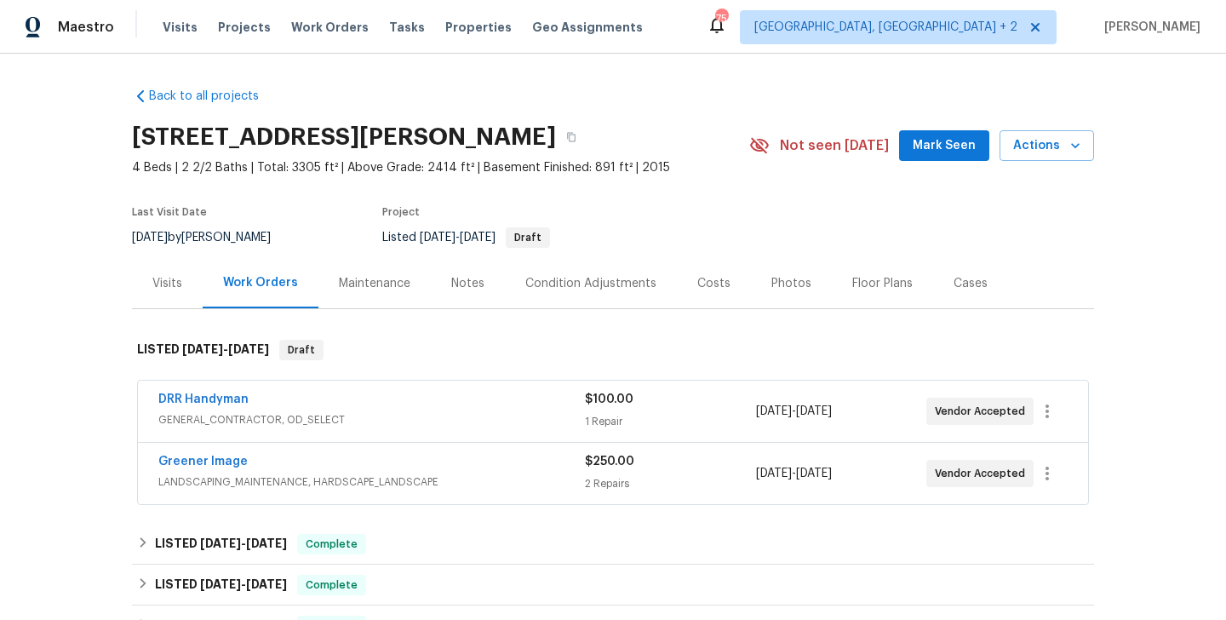
click at [303, 458] on div "Greener Image" at bounding box center [371, 463] width 427 height 20
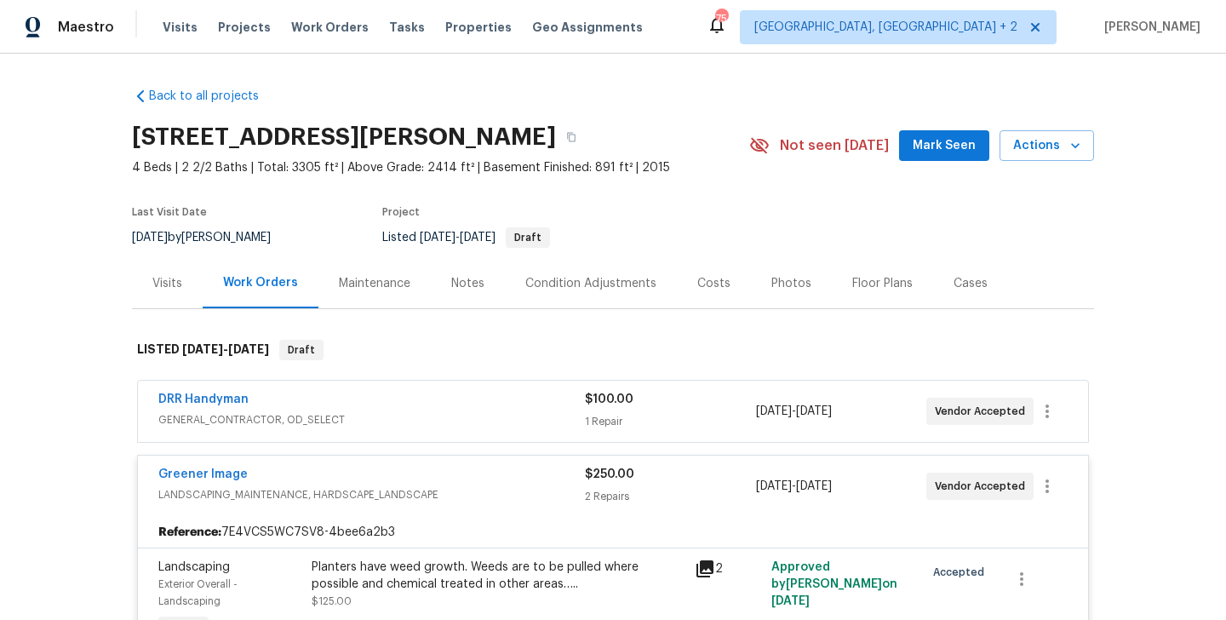
click at [324, 472] on div "Greener Image" at bounding box center [371, 476] width 427 height 20
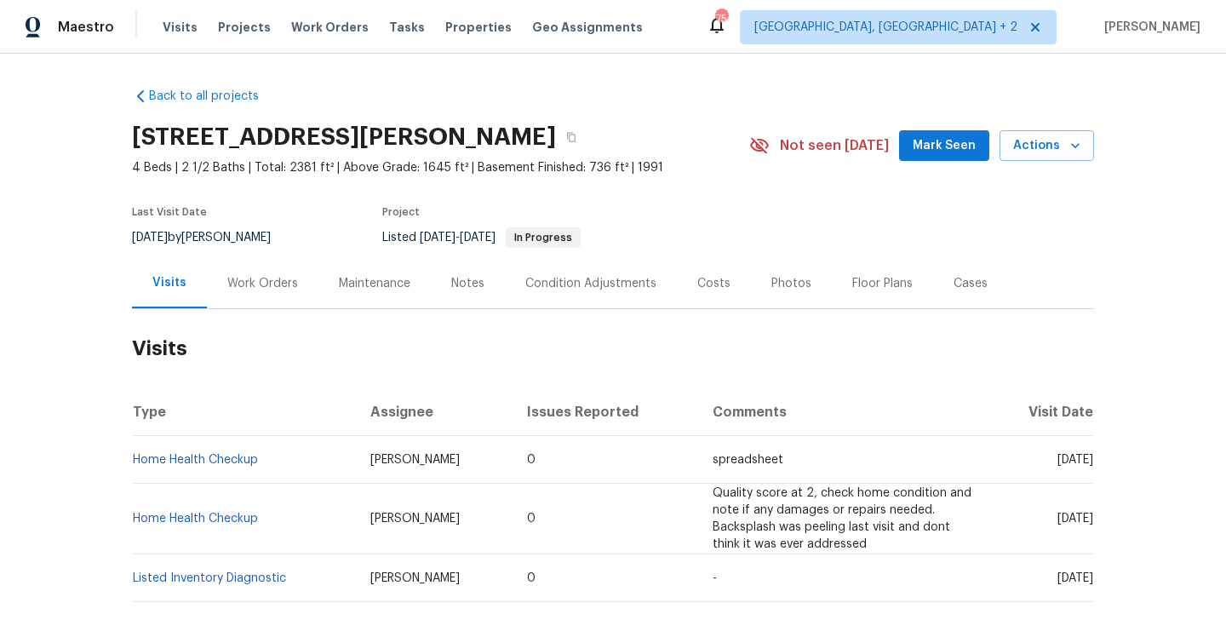
click at [276, 264] on div "Work Orders" at bounding box center [263, 283] width 112 height 50
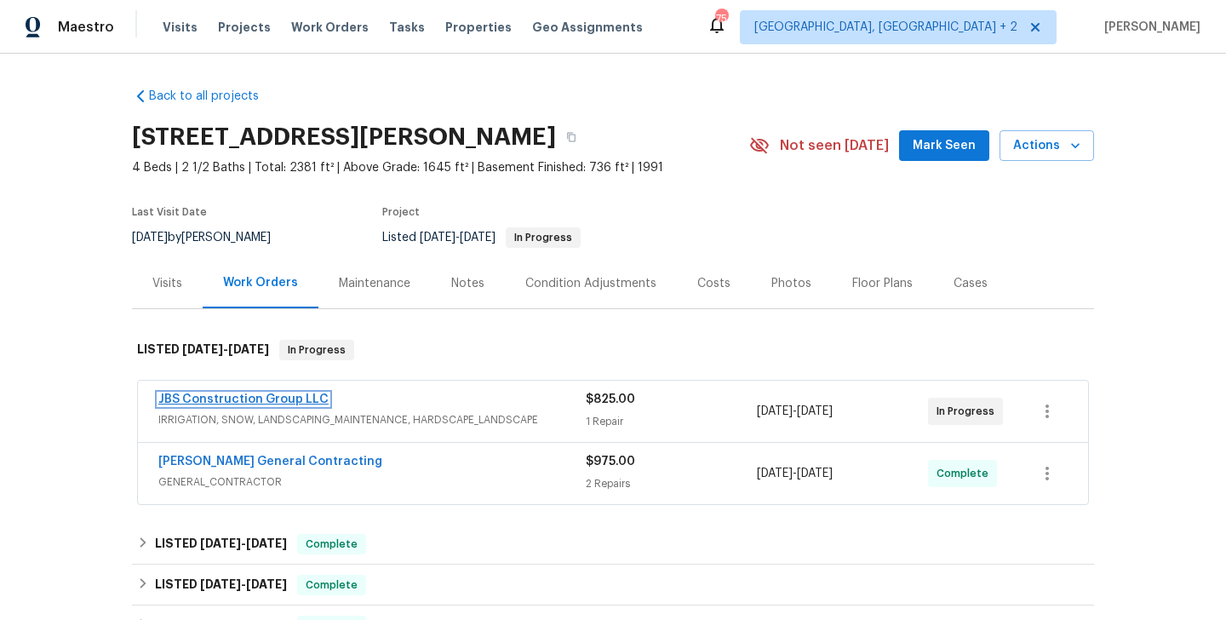
click at [310, 403] on link "JBS Construction Group LLC" at bounding box center [243, 399] width 170 height 12
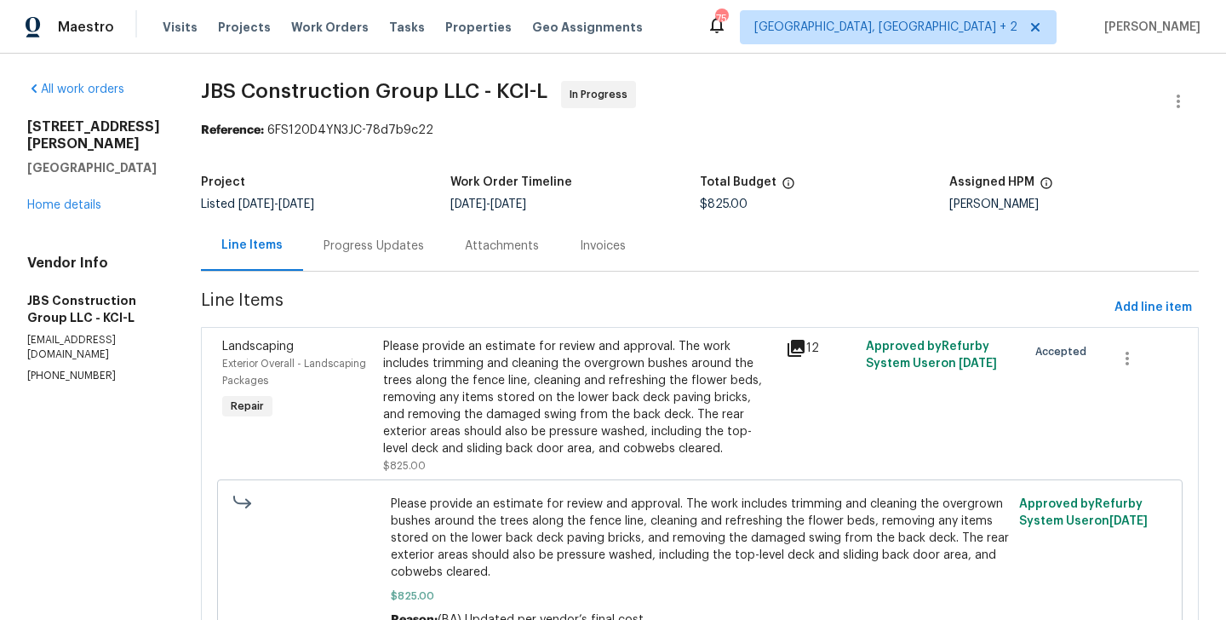
click at [424, 250] on div "Progress Updates" at bounding box center [374, 246] width 100 height 17
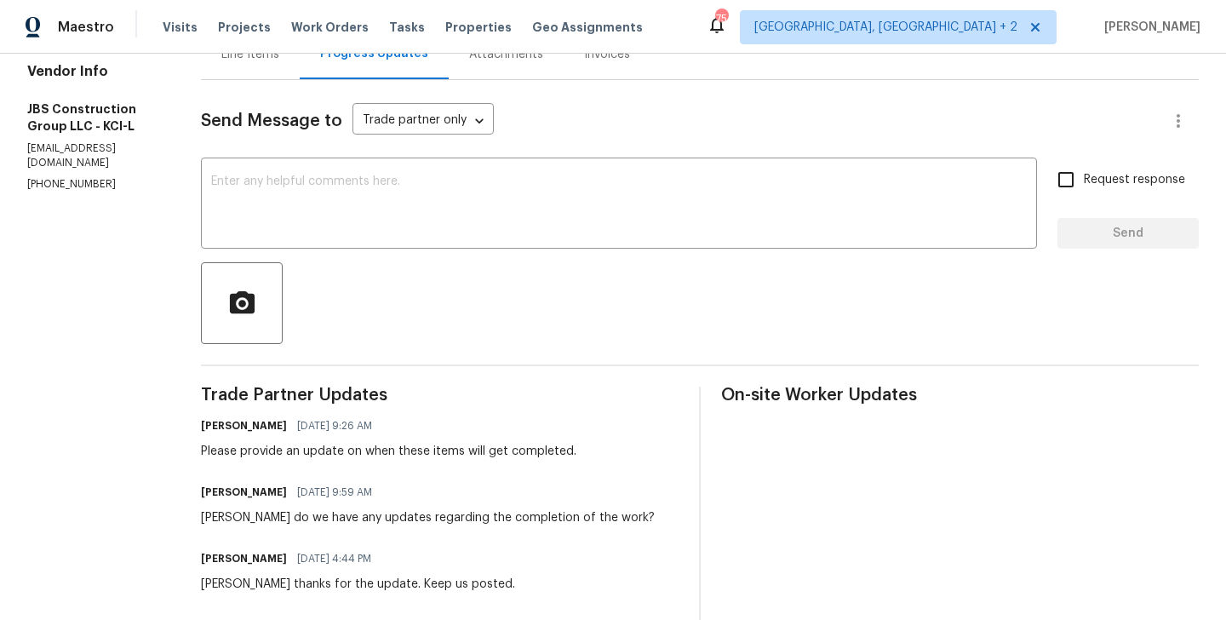
scroll to position [192, 0]
drag, startPoint x: 322, startPoint y: 423, endPoint x: 249, endPoint y: 424, distance: 73.2
copy h6 "Navid Ranjbar"
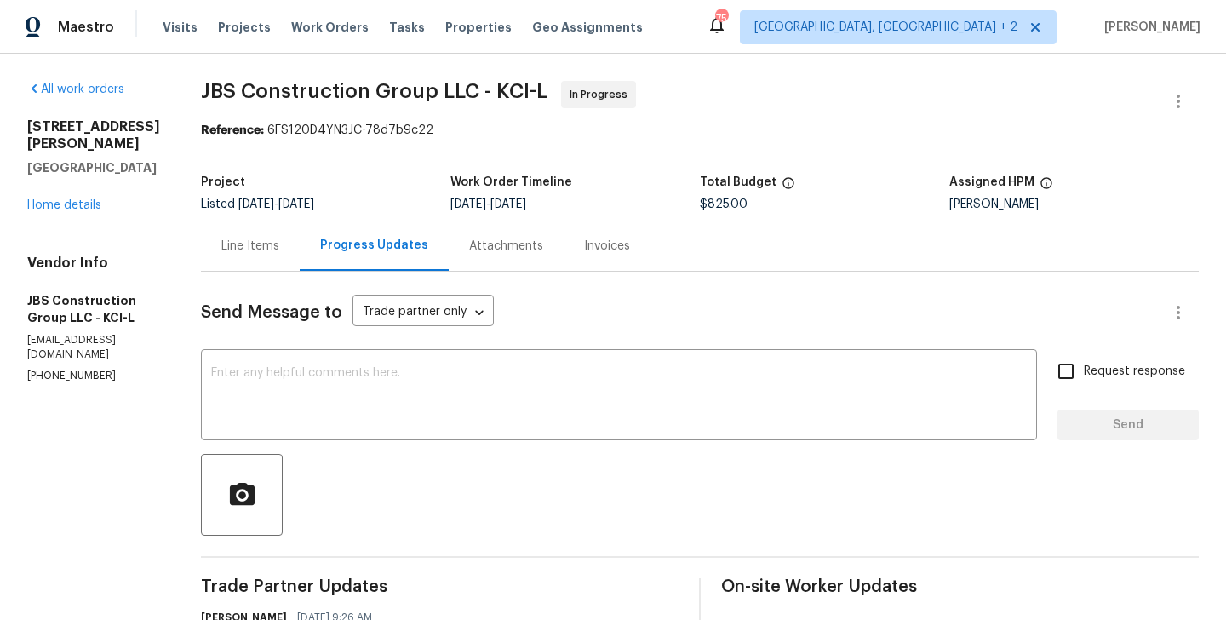
click at [62, 369] on p "(615) 519-9339" at bounding box center [93, 376] width 133 height 14
copy p "(615) 519-9339"
click at [424, 390] on textarea at bounding box center [619, 397] width 816 height 60
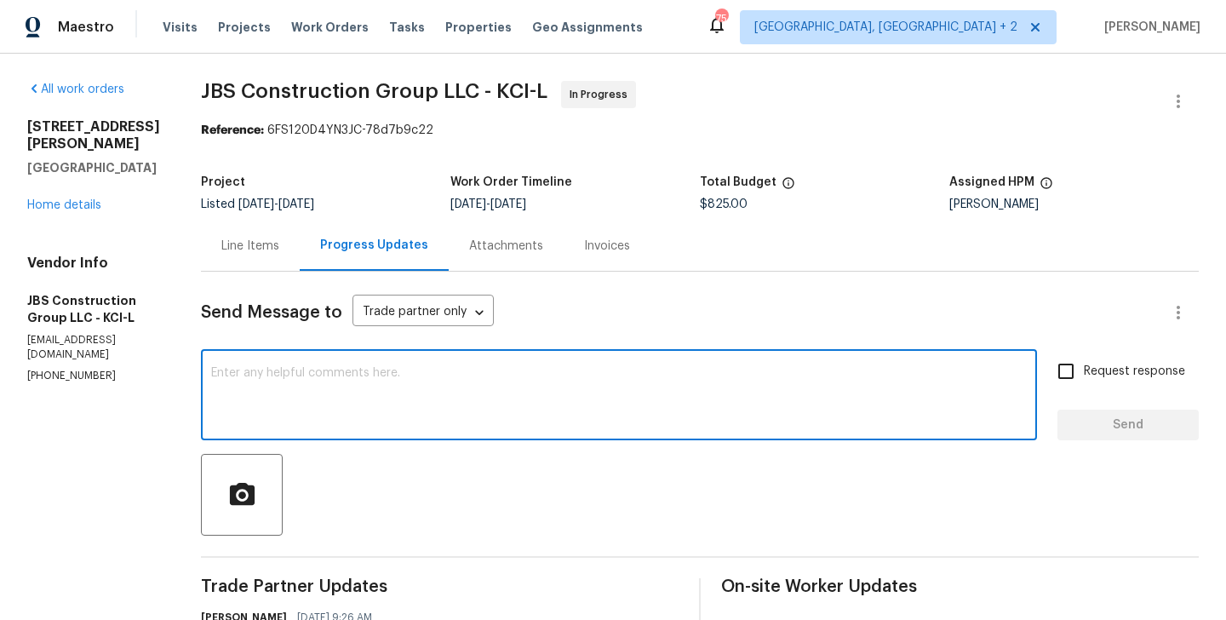
paste textarea "Hello trying to contact you but there is no response. Please let us know if the…"
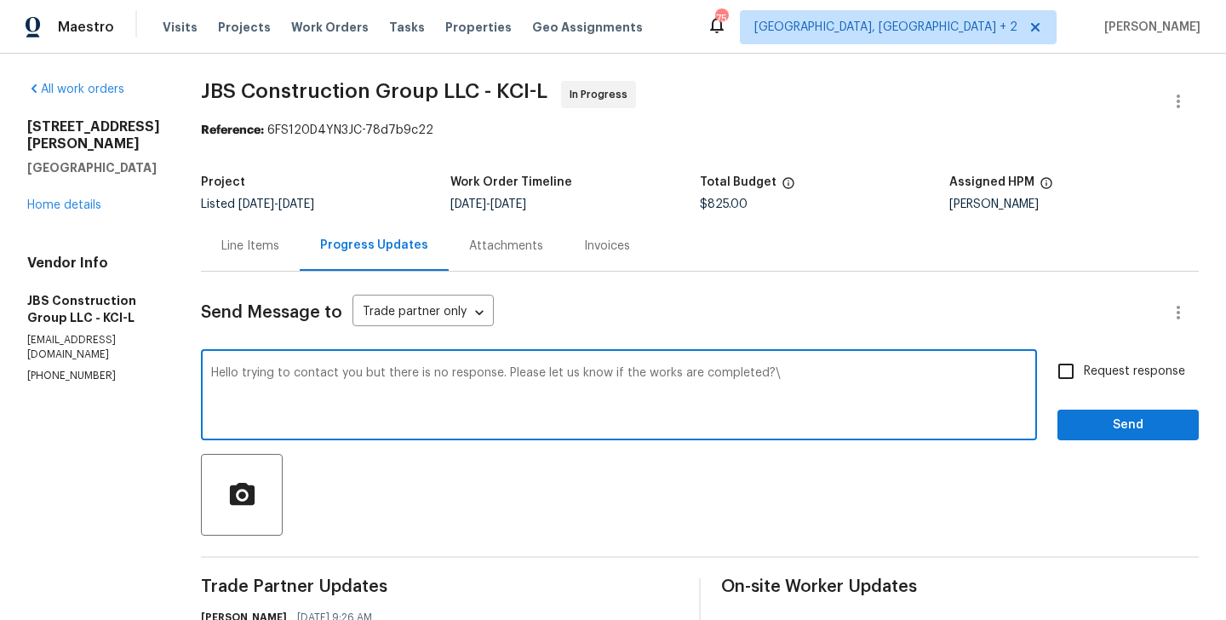
click at [98, 369] on p "(615) 519-9339" at bounding box center [93, 376] width 133 height 14
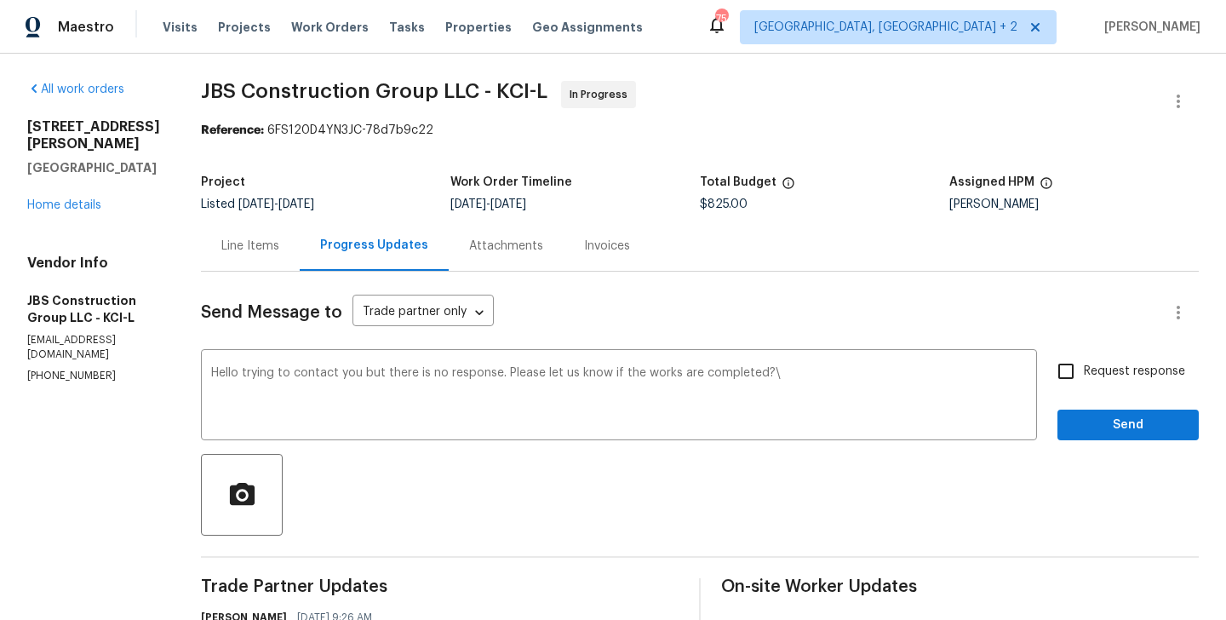
click at [98, 369] on p "(615) 519-9339" at bounding box center [93, 376] width 133 height 14
copy p "(615) 519-9339"
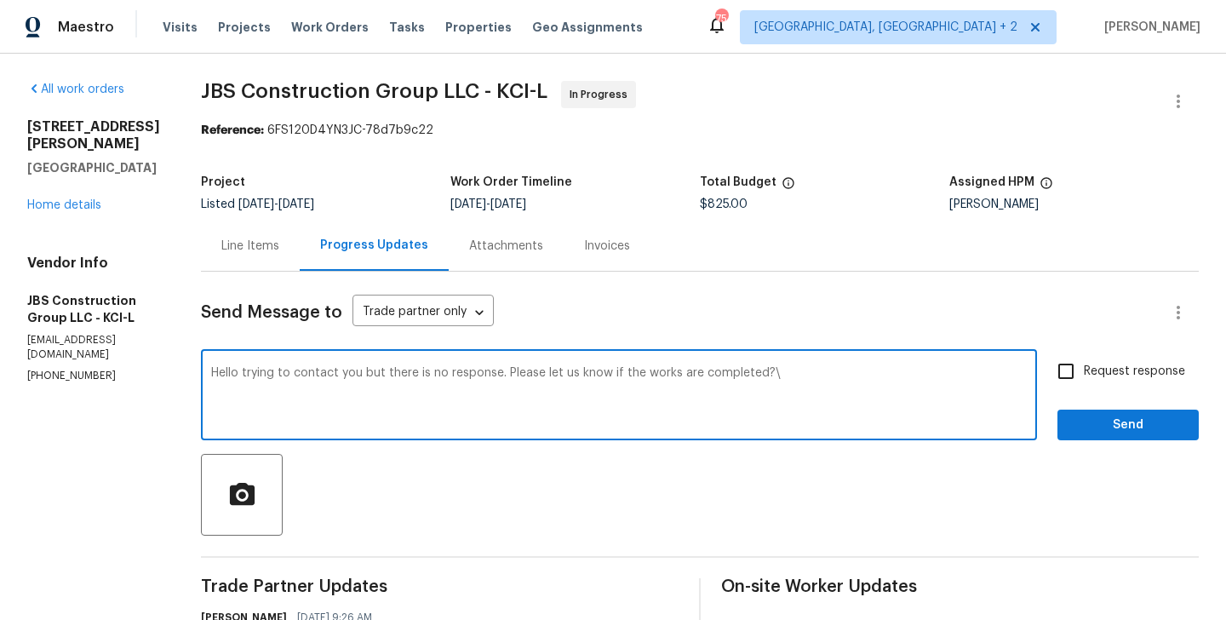
click at [408, 378] on textarea "Hello trying to contact you but there is no response. Please let us know if the…" at bounding box center [619, 397] width 816 height 60
paste textarea "(615) 519-9339"
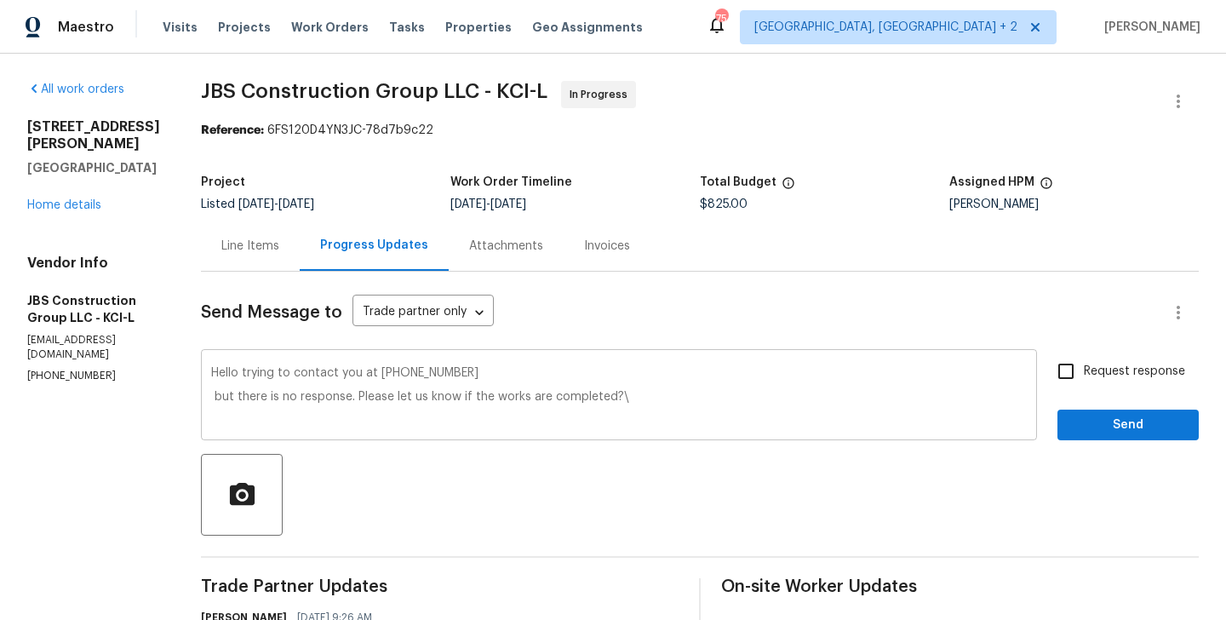
click at [682, 398] on textarea "Hello trying to contact you at (615) 519-9339 but there is no response. Please …" at bounding box center [619, 397] width 816 height 60
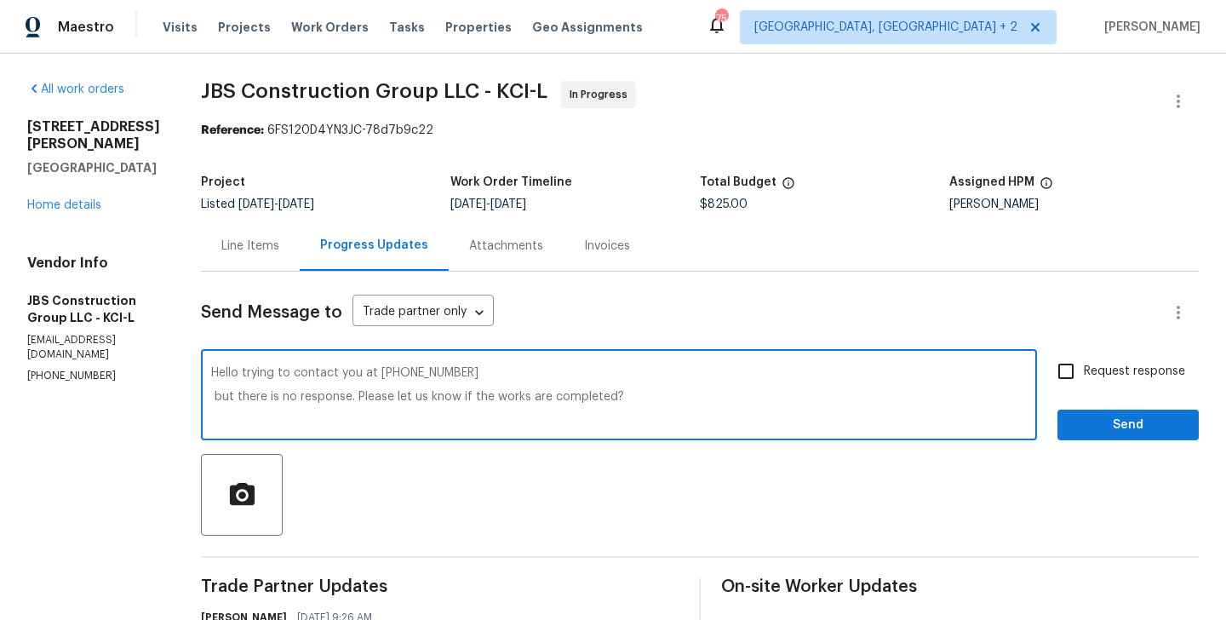
type textarea "Hello trying to contact you at (615) 519-9339 but there is no response. Please …"
click at [1092, 354] on label "Request response" at bounding box center [1116, 371] width 137 height 36
click at [1084, 354] on input "Request response" at bounding box center [1066, 371] width 36 height 36
checkbox input "true"
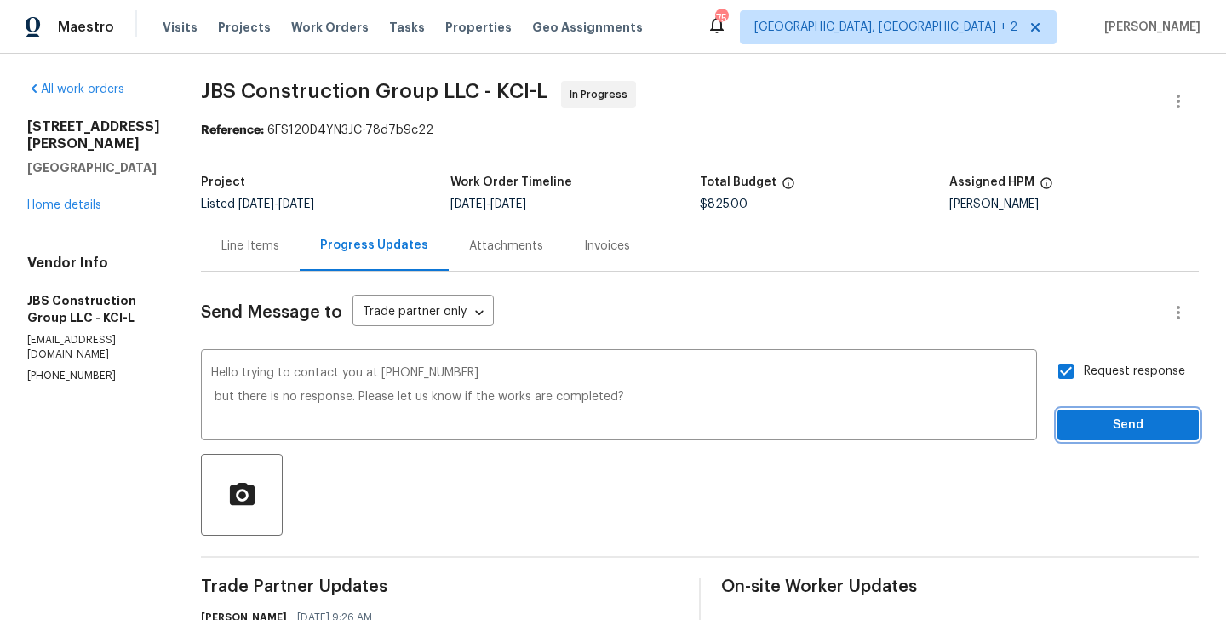
click at [1091, 419] on span "Send" at bounding box center [1128, 425] width 114 height 21
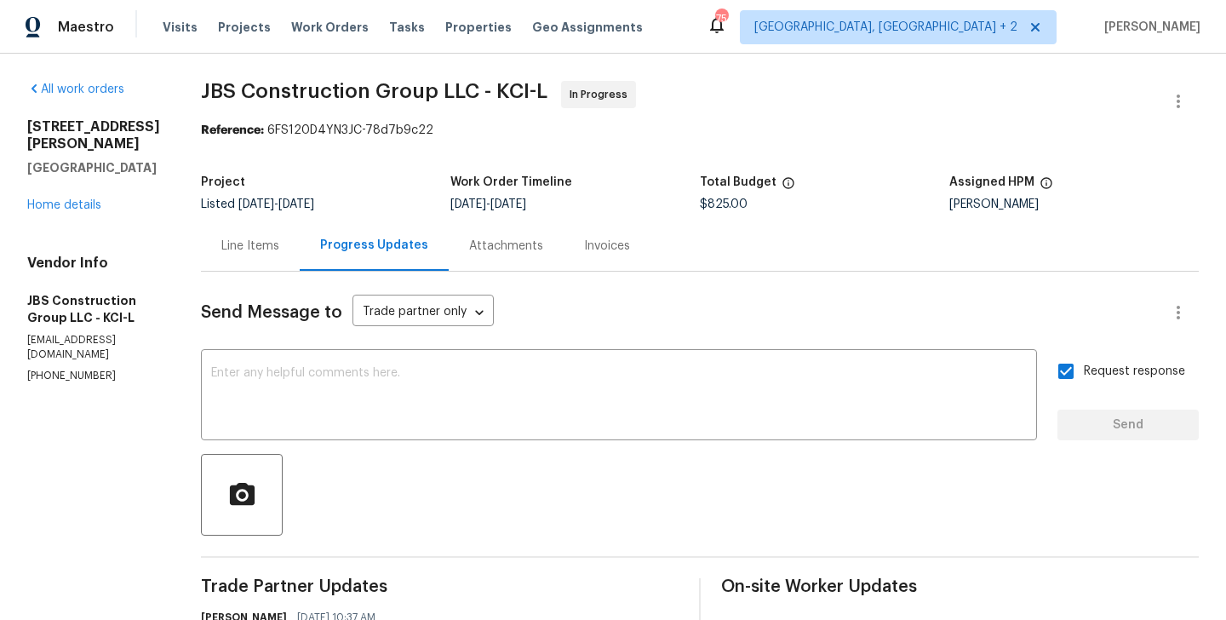
click at [279, 240] on div "Line Items" at bounding box center [250, 246] width 58 height 17
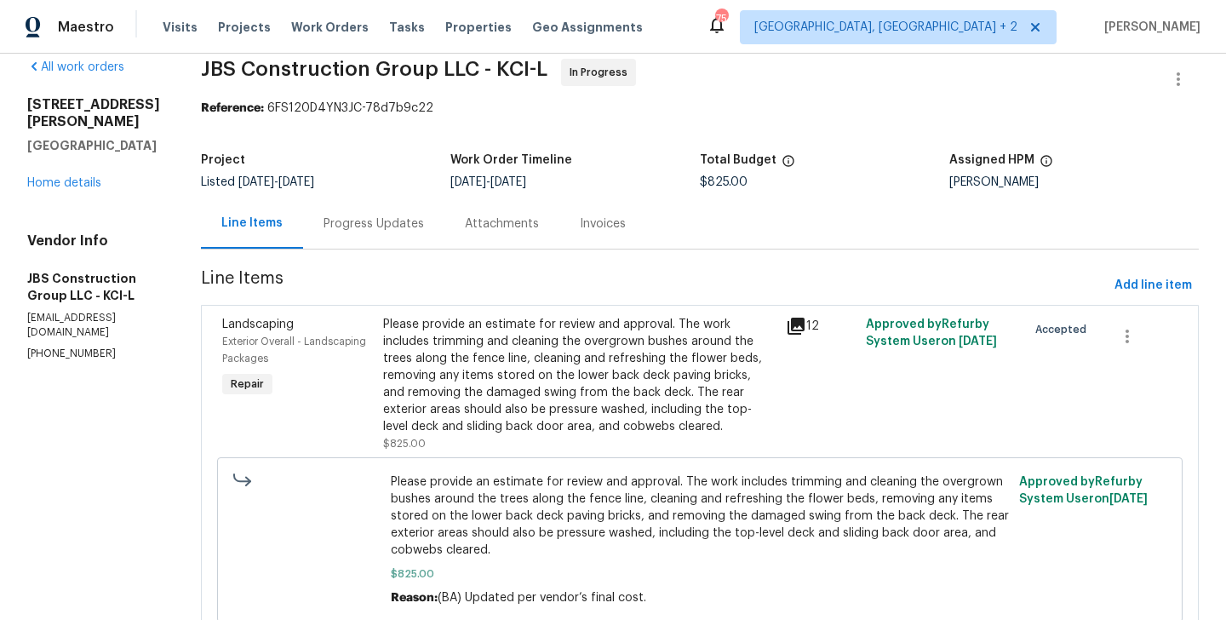
scroll to position [33, 0]
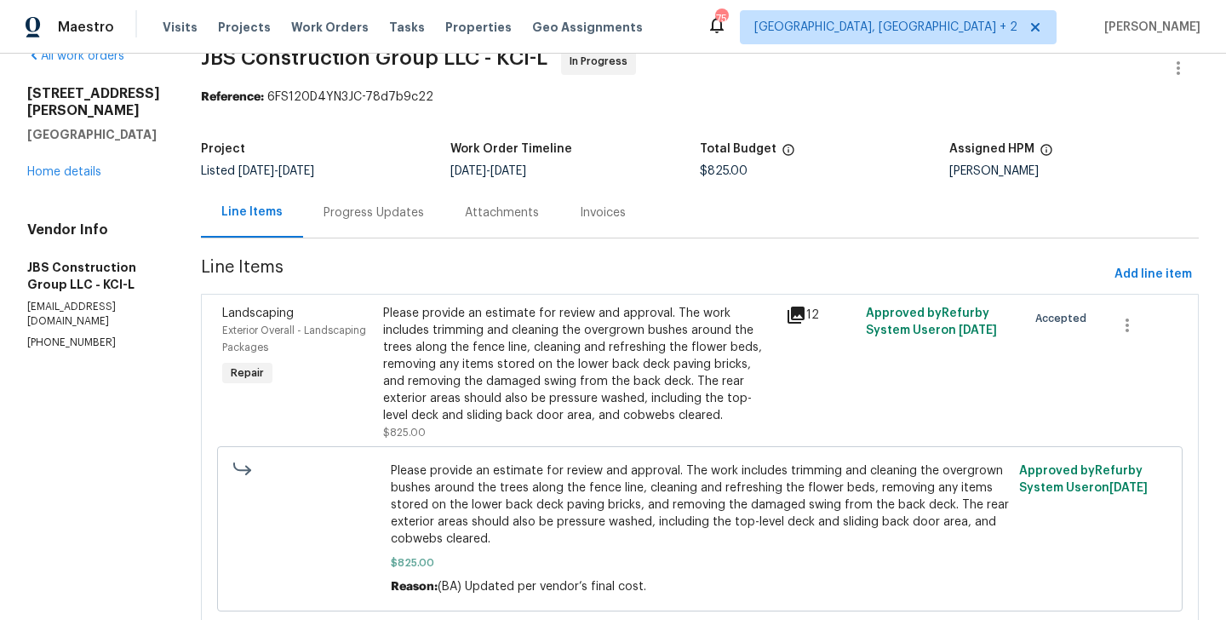
click at [416, 225] on div "Progress Updates" at bounding box center [373, 212] width 141 height 50
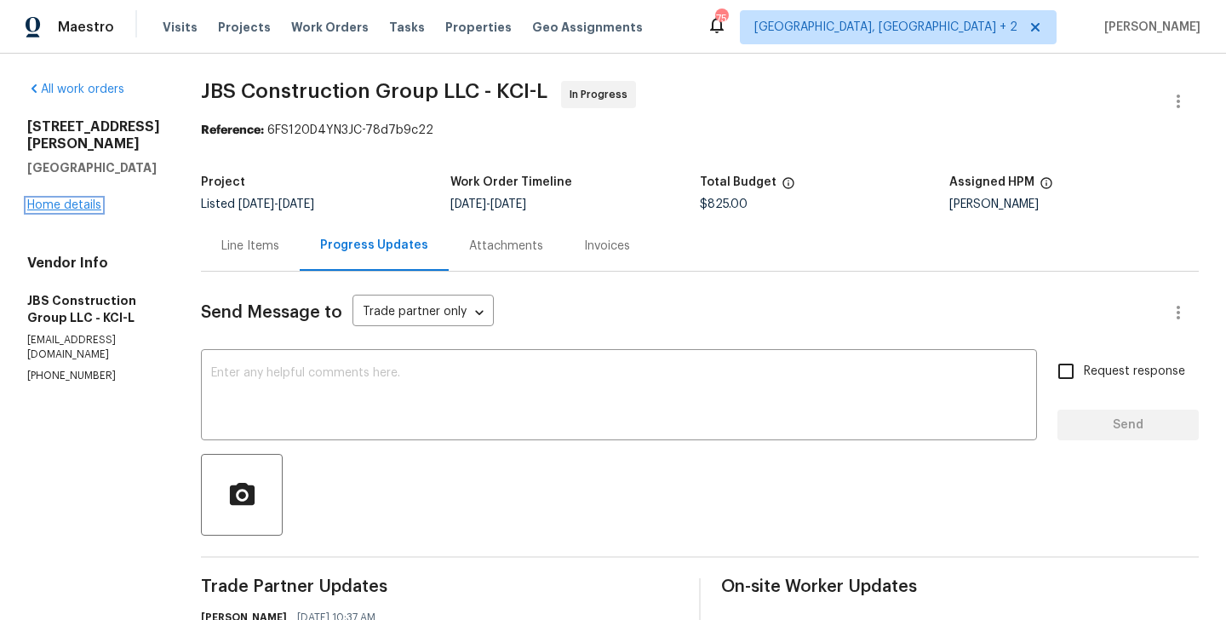
click at [90, 199] on link "Home details" at bounding box center [64, 205] width 74 height 12
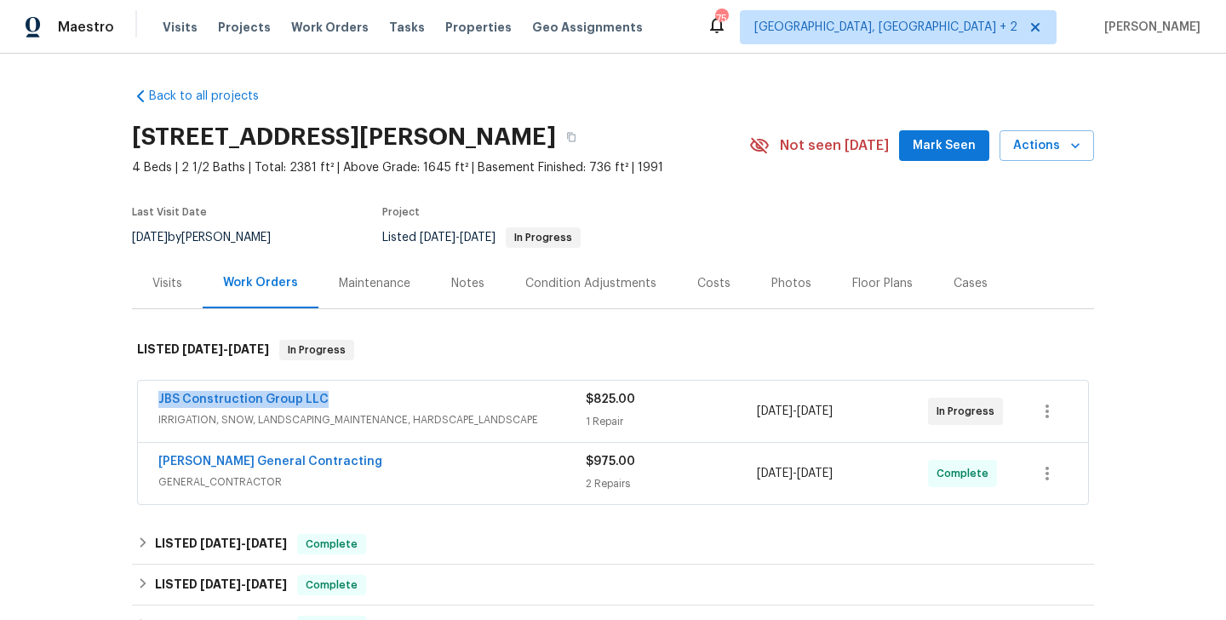
drag, startPoint x: 341, startPoint y: 393, endPoint x: 155, endPoint y: 396, distance: 185.7
click at [155, 396] on div "JBS Construction Group LLC IRRIGATION, SNOW, LANDSCAPING_MAINTENANCE, HARDSCAPE…" at bounding box center [613, 411] width 950 height 61
copy link "JBS Construction Group LLC"
click at [208, 399] on link "JBS Construction Group LLC" at bounding box center [243, 399] width 170 height 12
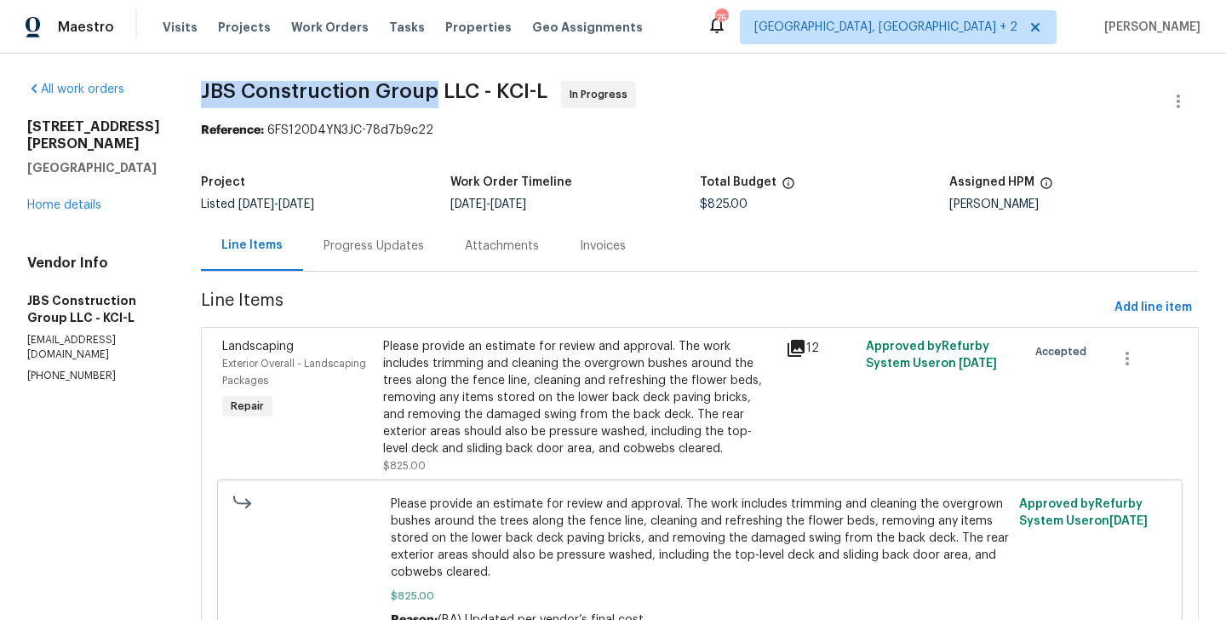
drag, startPoint x: 253, startPoint y: 84, endPoint x: 484, endPoint y: 92, distance: 230.9
click at [483, 91] on span "JBS Construction Group LLC - KCI-L" at bounding box center [374, 91] width 347 height 20
copy span "JBS Construction Group"
click at [421, 273] on section "JBS Construction Group LLC - KCI-L In Progress Reference: 6FS120D4YN3JC-78d7b9c…" at bounding box center [700, 381] width 998 height 600
click at [421, 268] on div "Progress Updates" at bounding box center [373, 246] width 141 height 50
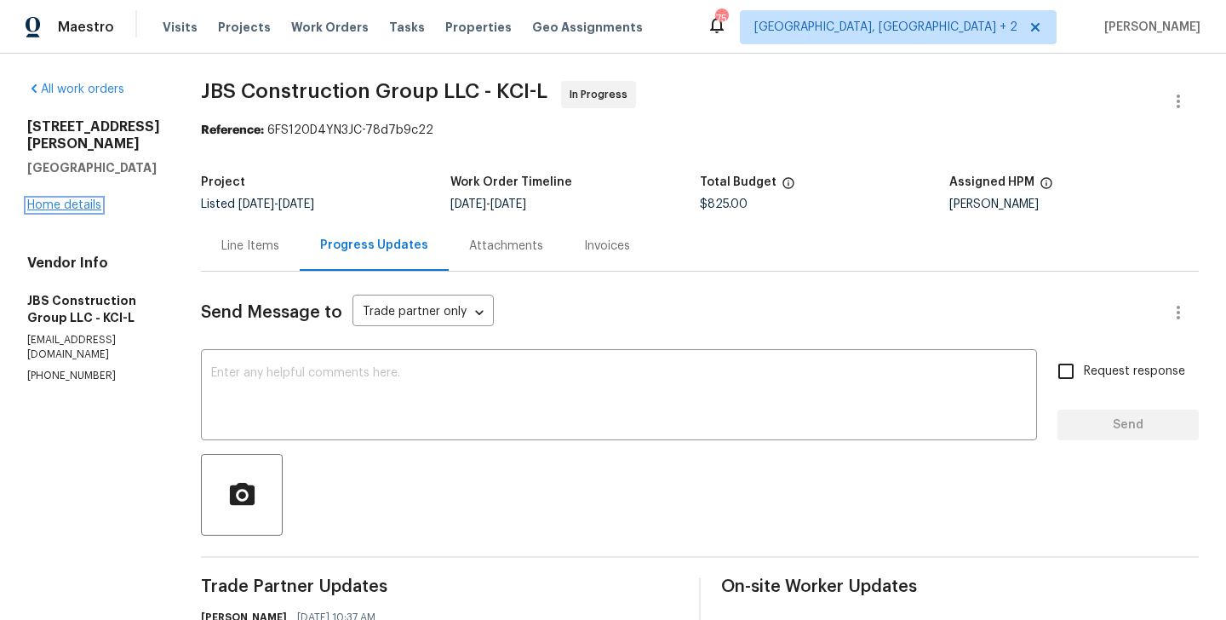
click at [67, 199] on link "Home details" at bounding box center [64, 205] width 74 height 12
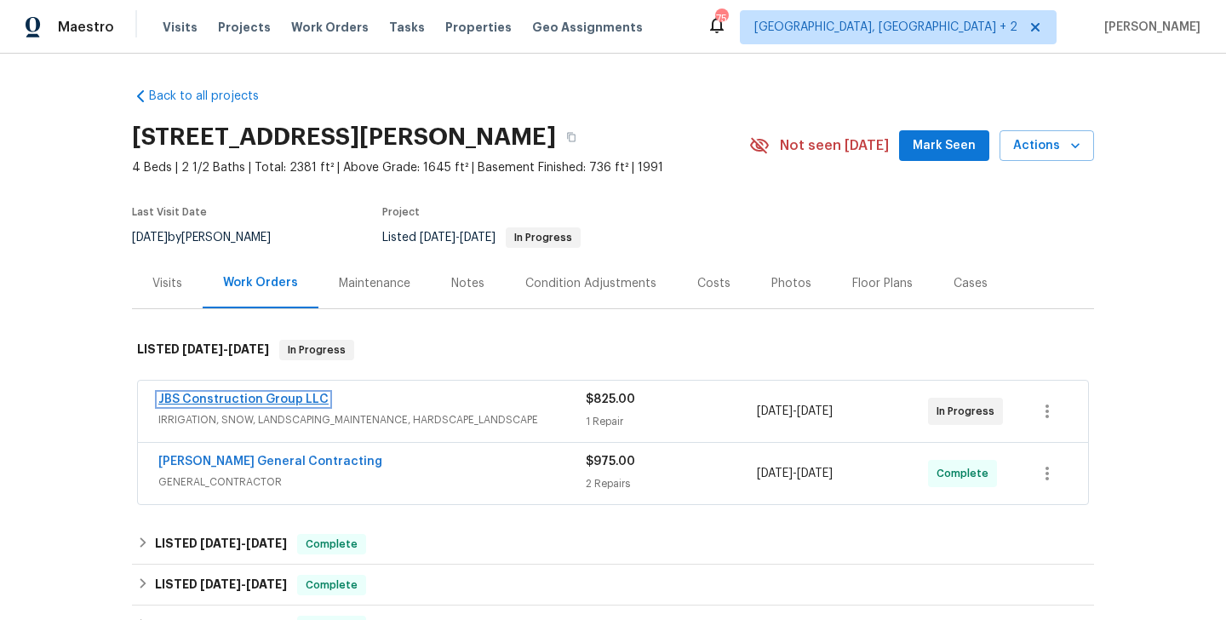
click at [237, 399] on link "JBS Construction Group LLC" at bounding box center [243, 399] width 170 height 12
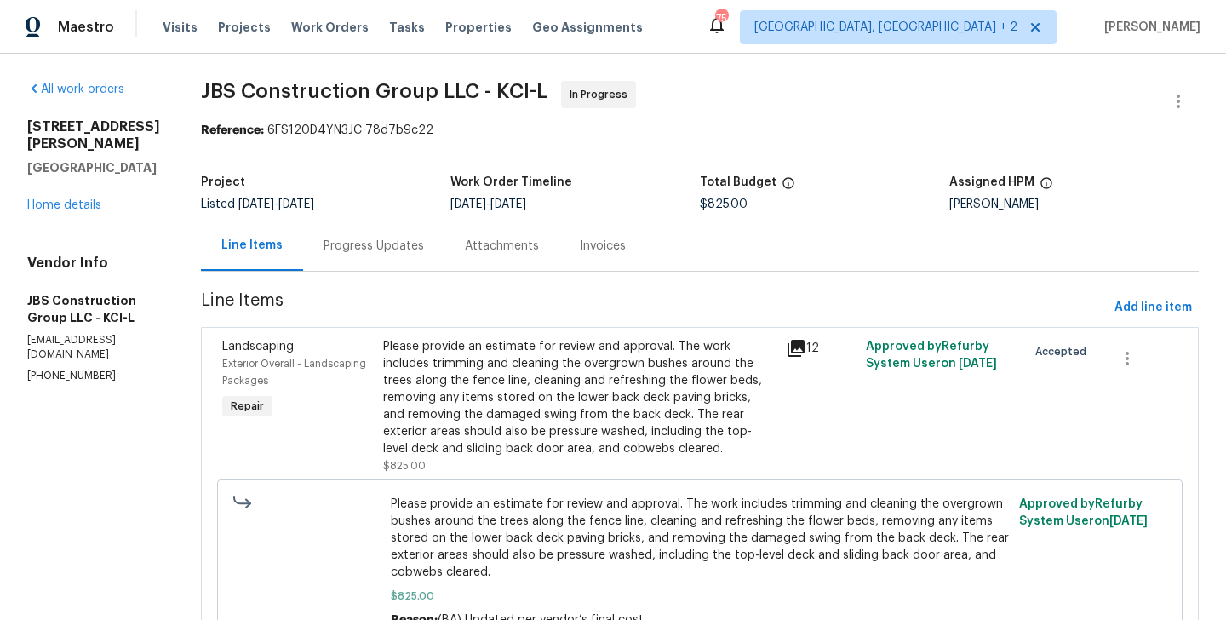
click at [100, 333] on p "opendoor@jbsconstructiongroup.com" at bounding box center [93, 347] width 133 height 29
copy p "opendoor@jbsconstructiongroup.com"
click at [70, 199] on link "Home details" at bounding box center [64, 205] width 74 height 12
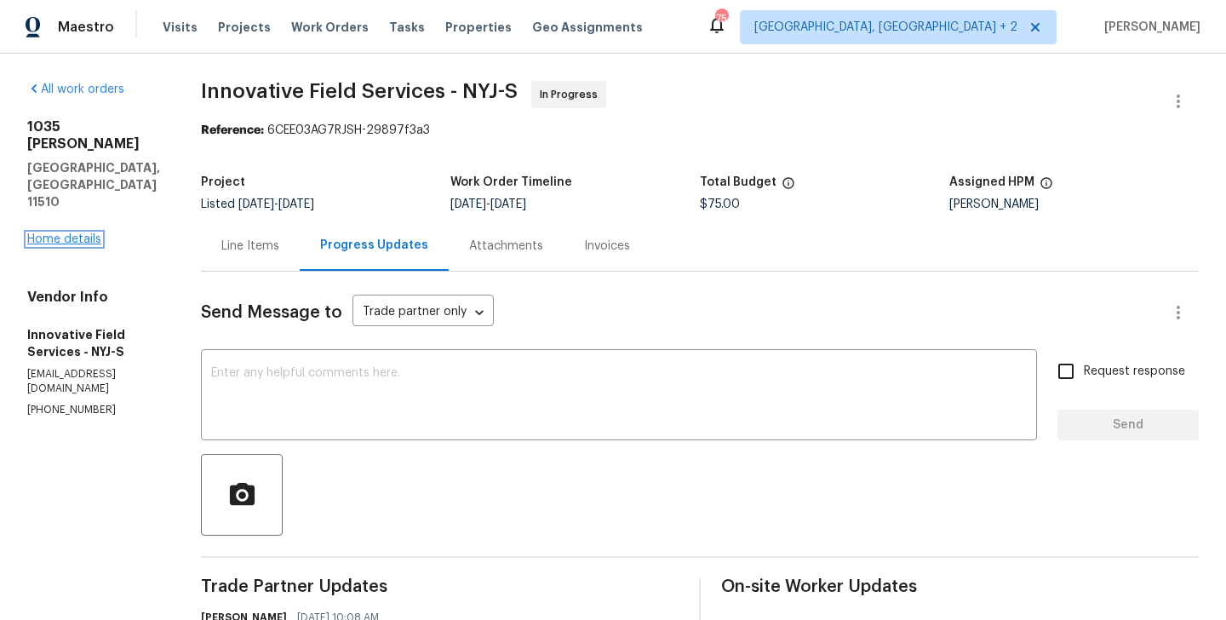
click at [61, 233] on link "Home details" at bounding box center [64, 239] width 74 height 12
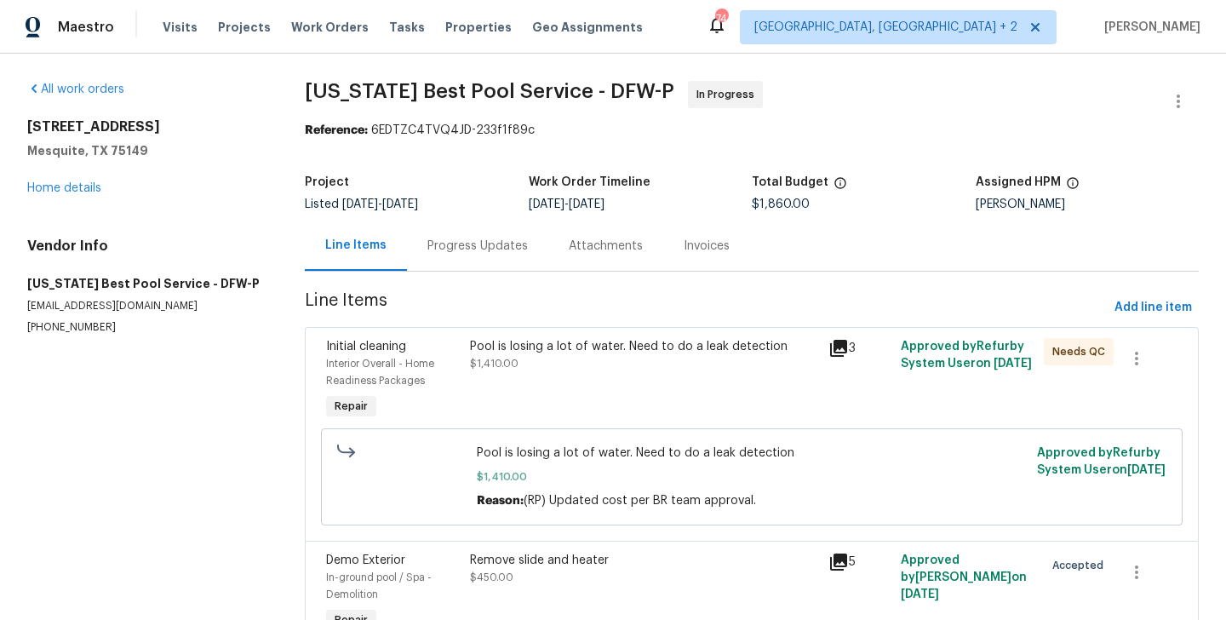
scroll to position [98, 0]
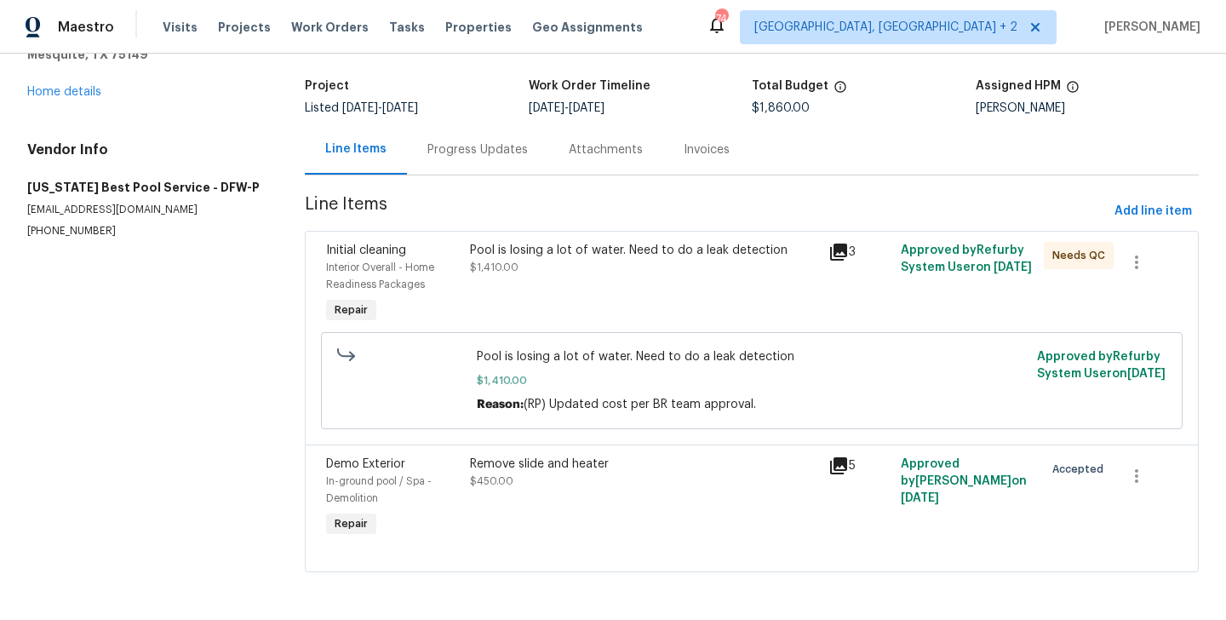
click at [611, 495] on div "Remove slide and heater $450.00" at bounding box center [644, 497] width 359 height 95
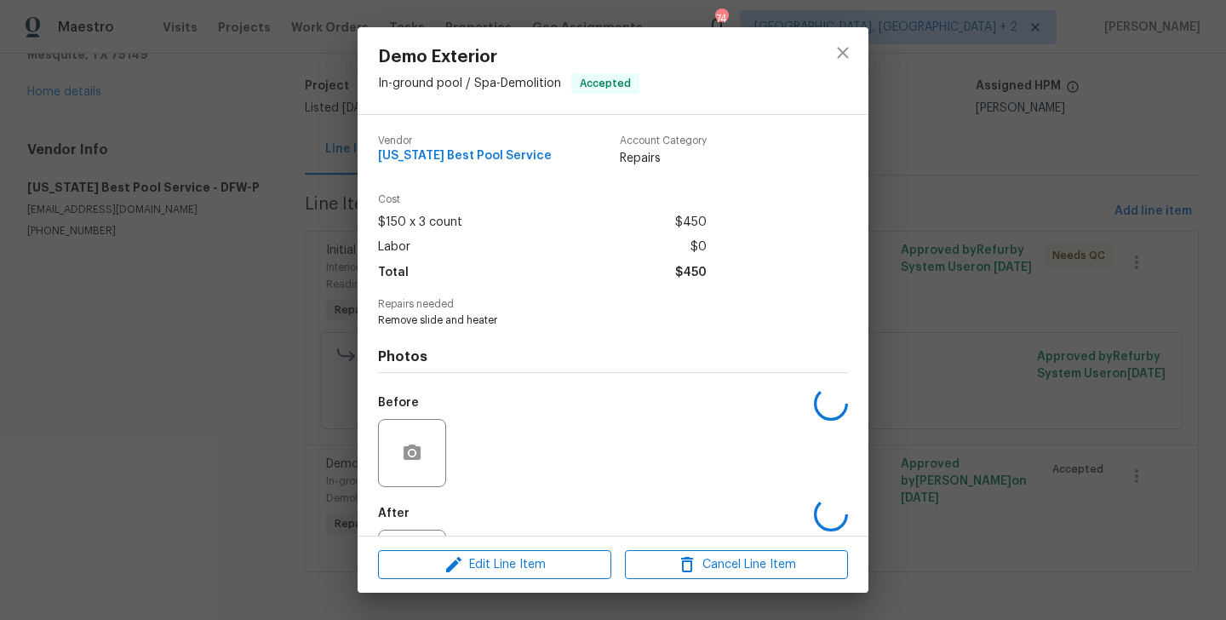
scroll to position [79, 0]
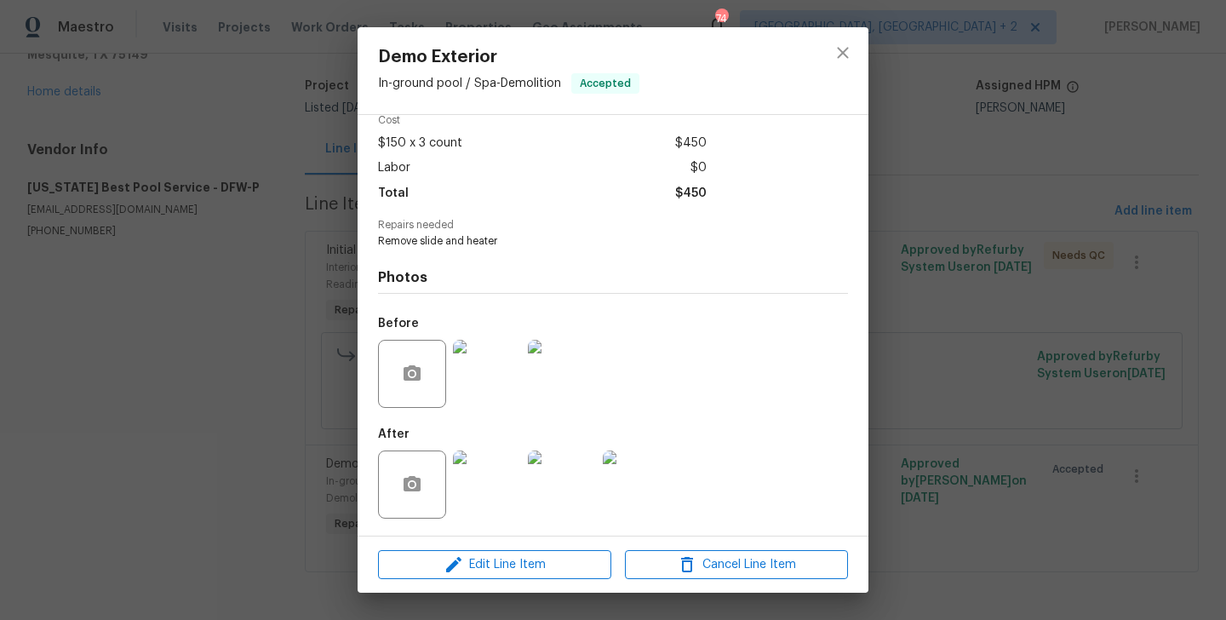
click at [186, 467] on div "Demo Exterior In-ground pool / Spa - Demolition Accepted Vendor [US_STATE] Best…" at bounding box center [613, 310] width 1226 height 620
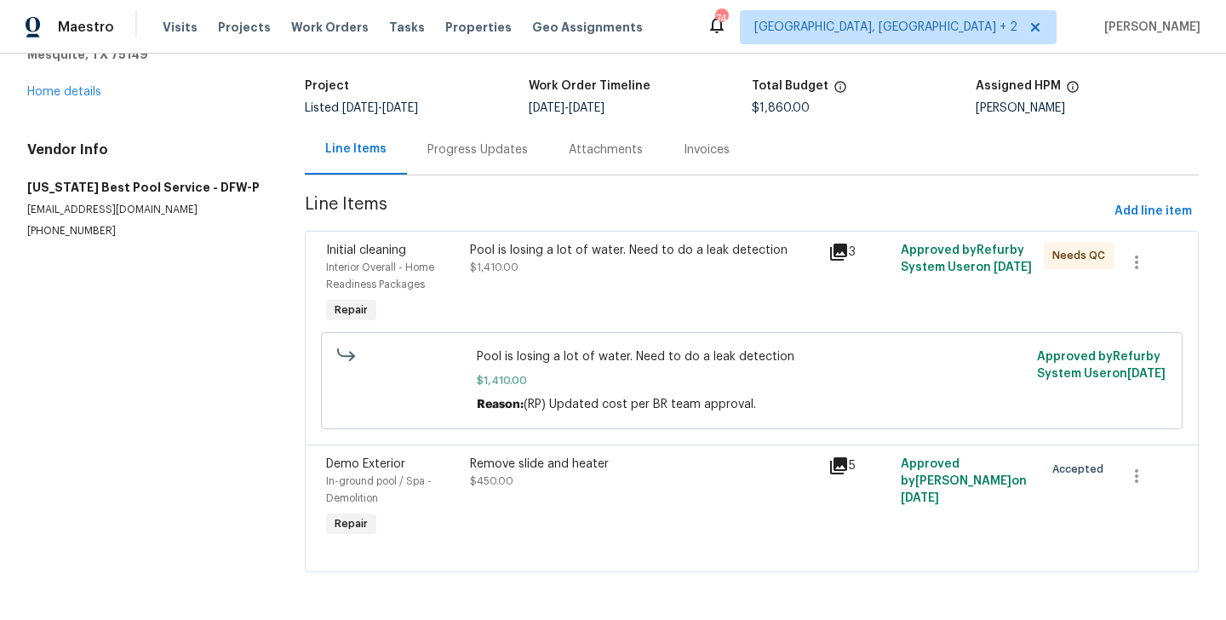
click at [481, 156] on div "Progress Updates" at bounding box center [477, 149] width 100 height 17
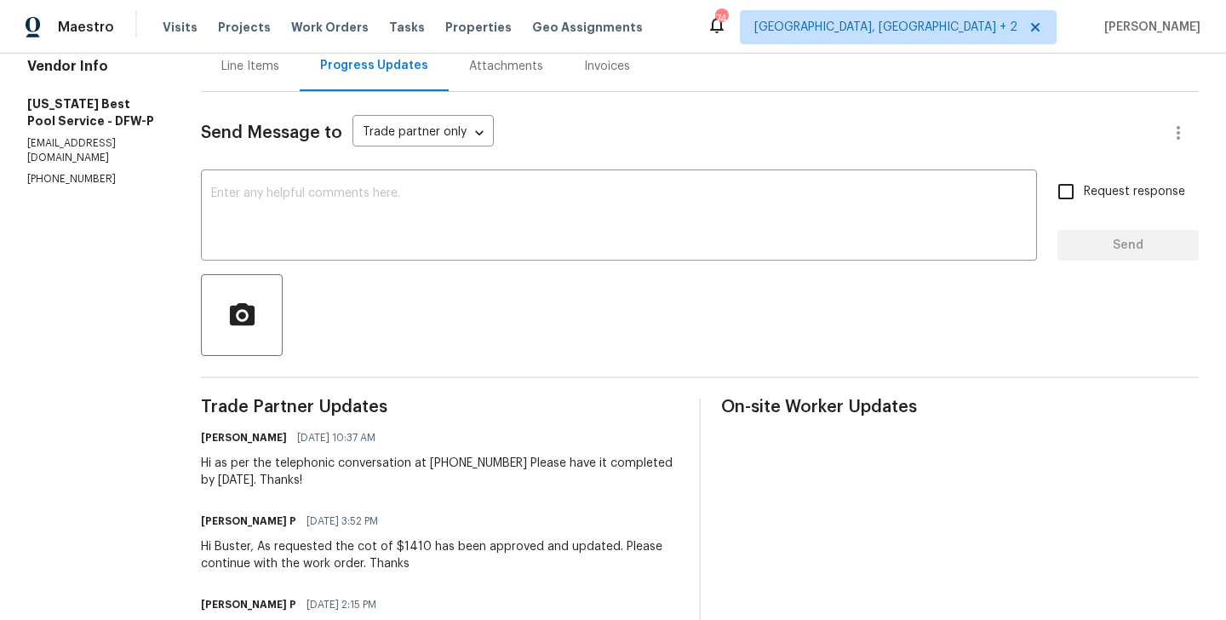
scroll to position [125, 0]
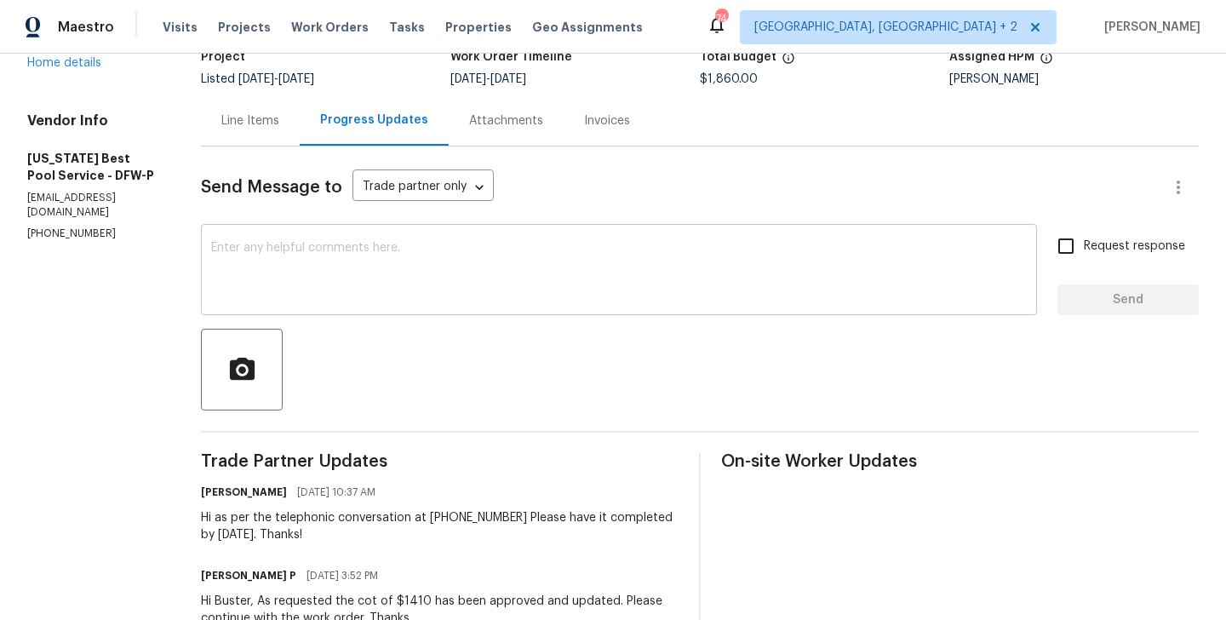
click at [291, 302] on div "x ​" at bounding box center [619, 271] width 836 height 87
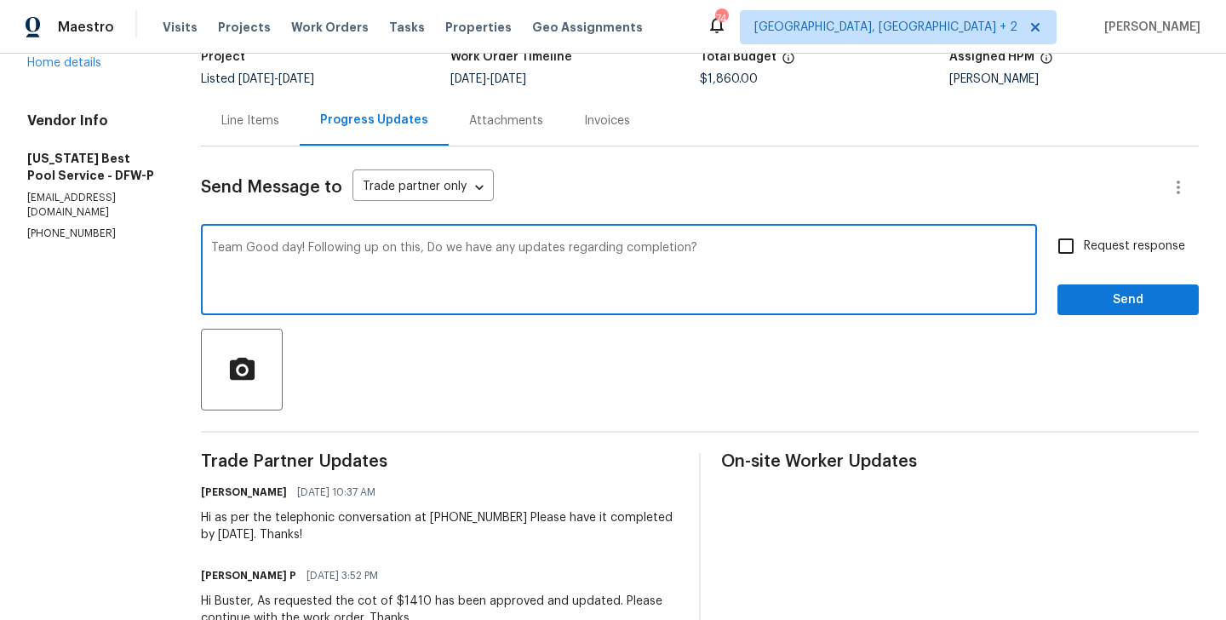
type textarea "Team Good day! Following up on this, Do we have any updates regarding completio…"
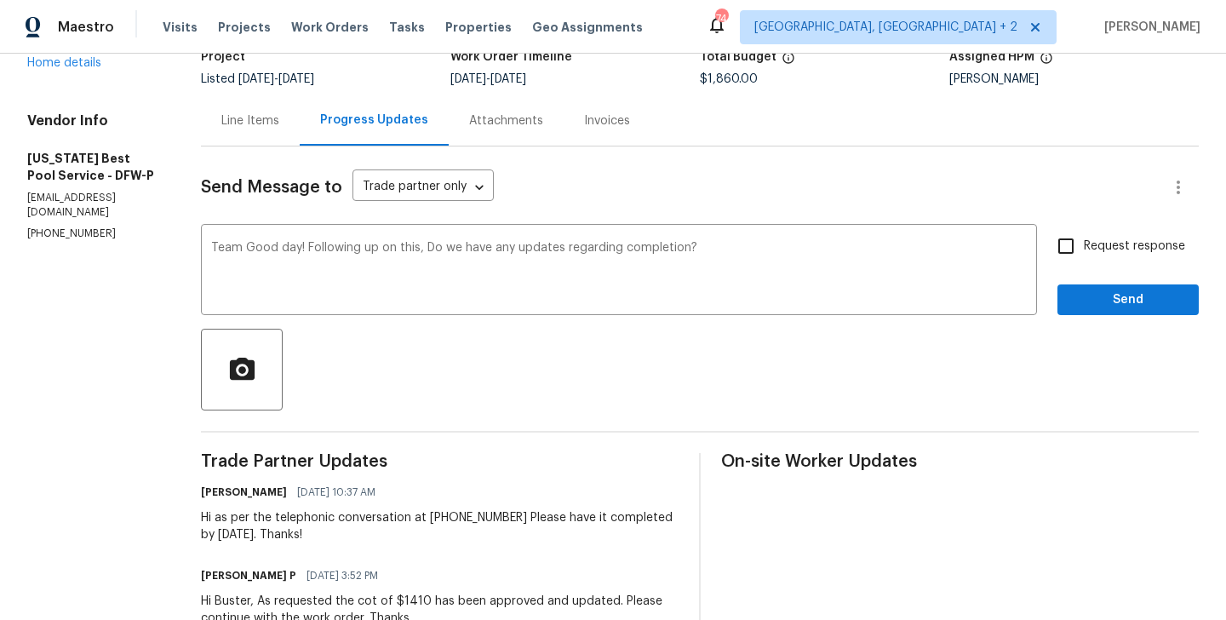
click at [1102, 232] on label "Request response" at bounding box center [1116, 246] width 137 height 36
click at [1084, 232] on input "Request response" at bounding box center [1066, 246] width 36 height 36
checkbox input "true"
click at [1094, 295] on span "Send" at bounding box center [1128, 300] width 114 height 21
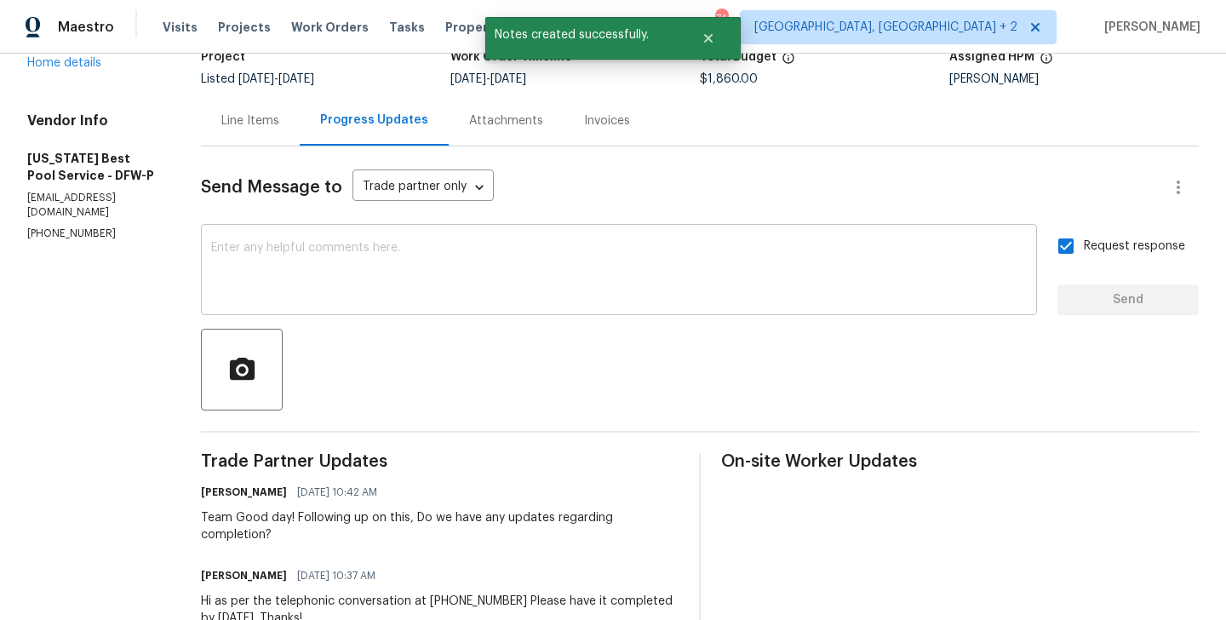
scroll to position [0, 0]
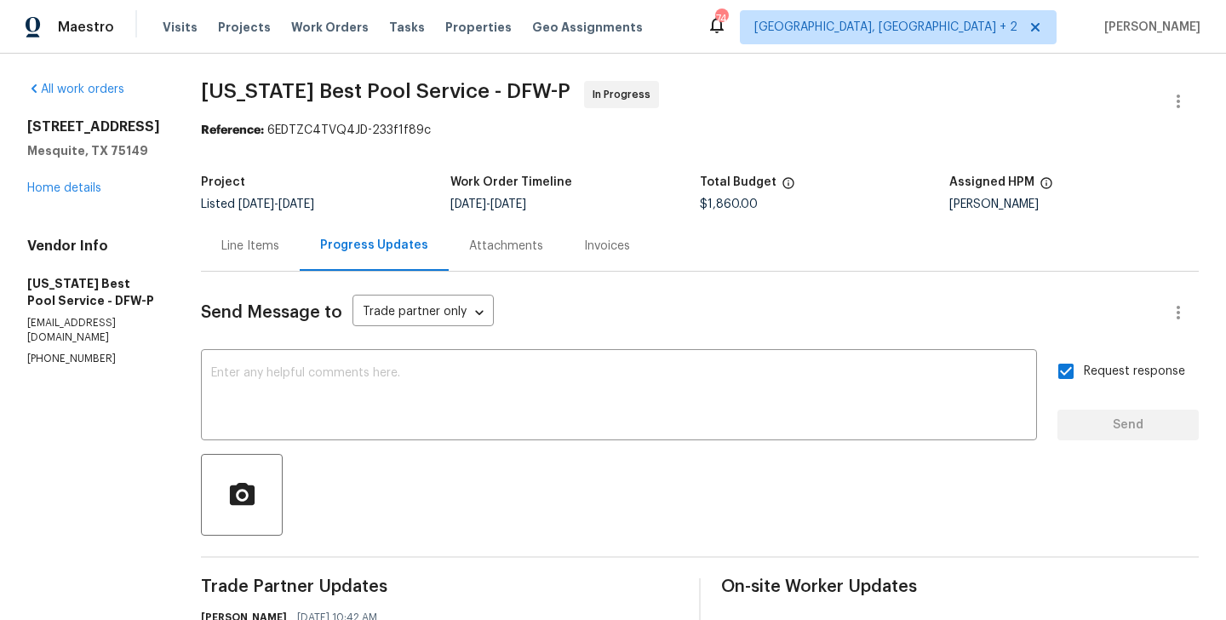
click at [85, 364] on p "[PHONE_NUMBER]" at bounding box center [93, 359] width 133 height 14
copy p "[PHONE_NUMBER]"
click at [79, 179] on div "[STREET_ADDRESS][PERSON_NAME] Home details" at bounding box center [93, 157] width 133 height 78
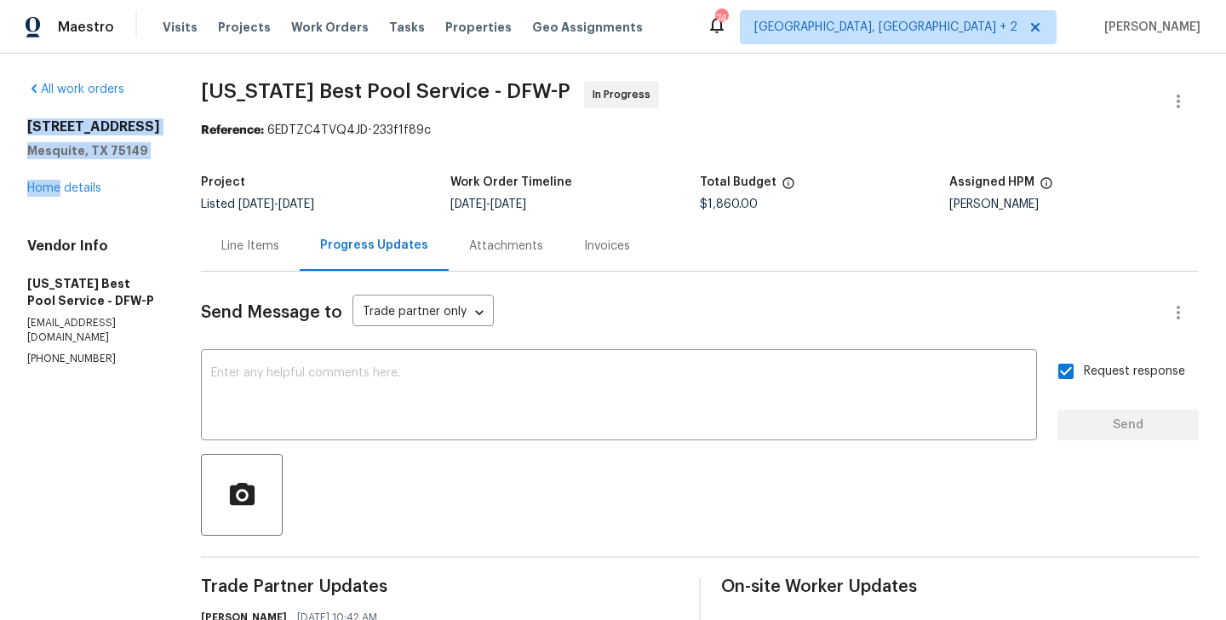
drag, startPoint x: 79, startPoint y: 179, endPoint x: 10, endPoint y: 106, distance: 100.0
click at [46, 154] on h5 "Mesquite, TX 75149" at bounding box center [93, 150] width 133 height 17
drag, startPoint x: 69, startPoint y: 173, endPoint x: 21, endPoint y: 113, distance: 76.3
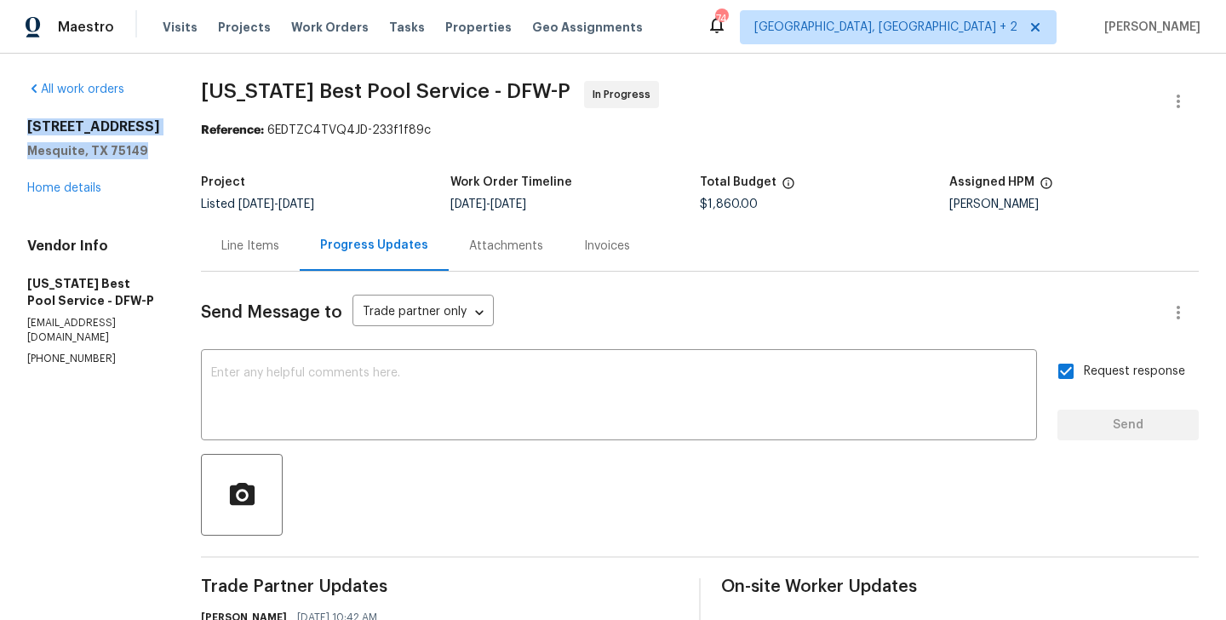
copy div "[STREET_ADDRESS][PERSON_NAME]"
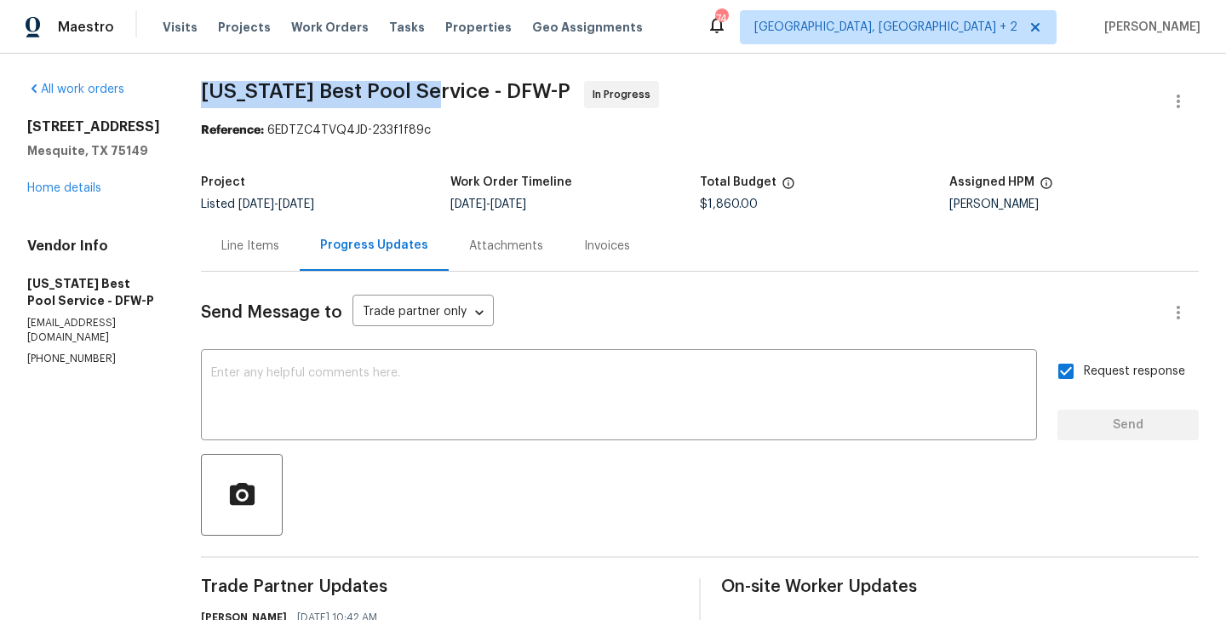
drag, startPoint x: 175, startPoint y: 89, endPoint x: 404, endPoint y: 92, distance: 229.9
copy span "[US_STATE] Best Pool Service"
click at [75, 194] on link "Home details" at bounding box center [64, 188] width 74 height 12
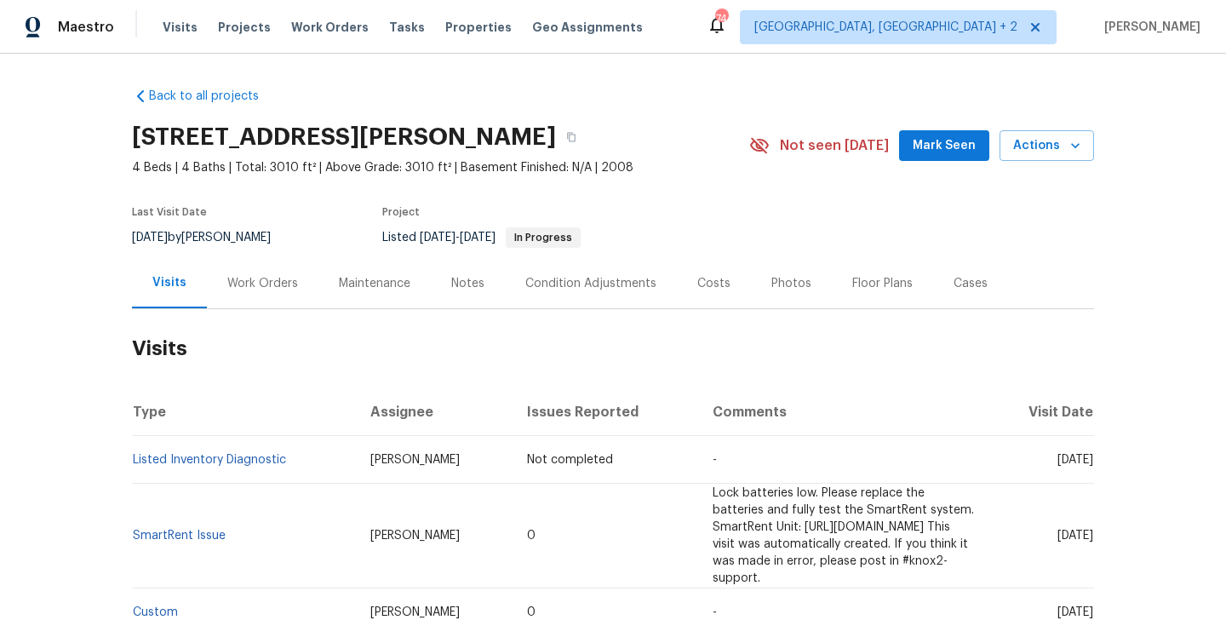
click at [261, 264] on div "Work Orders" at bounding box center [263, 283] width 112 height 50
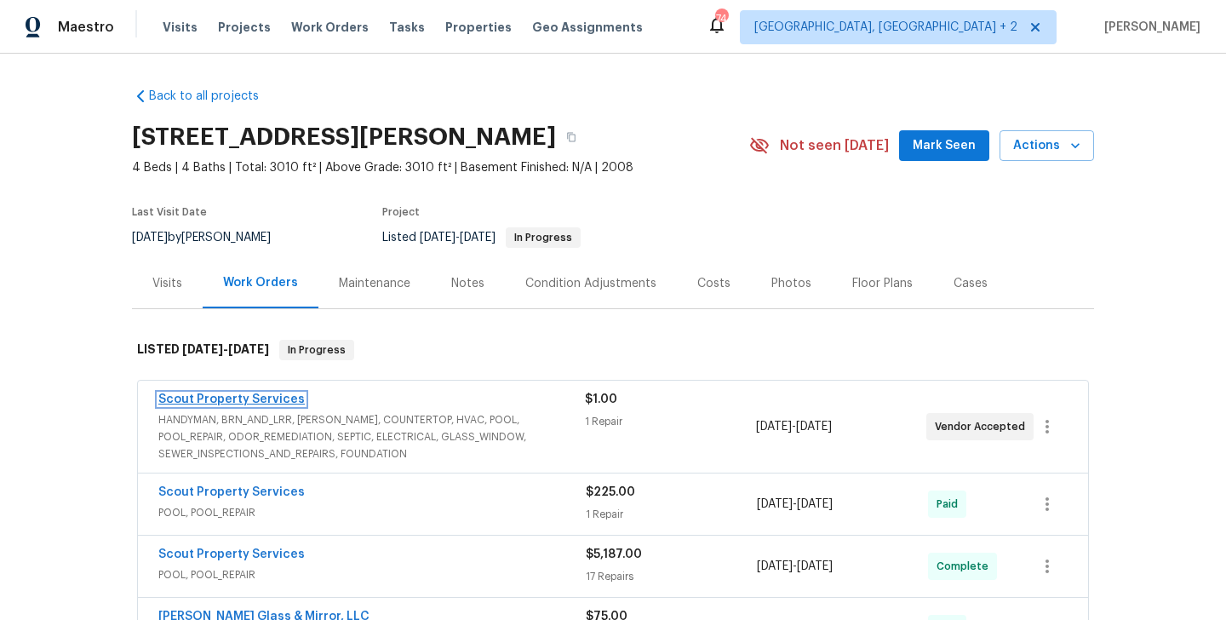
click at [288, 397] on link "Scout Property Services" at bounding box center [231, 399] width 146 height 12
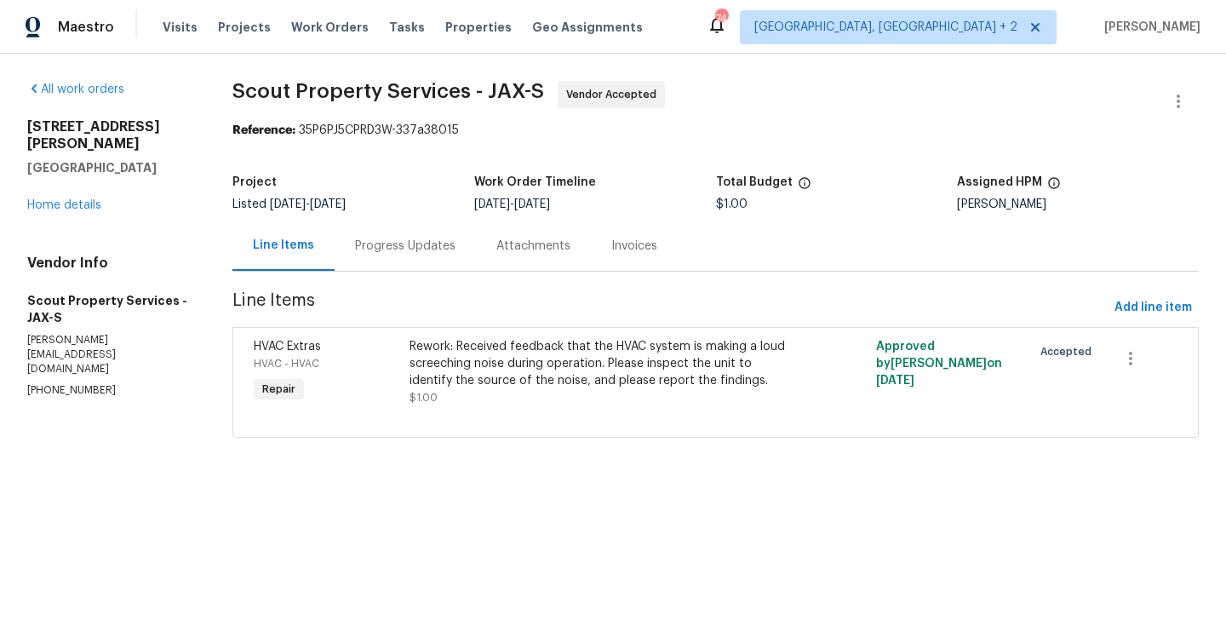
click at [406, 260] on div "Progress Updates" at bounding box center [405, 246] width 141 height 50
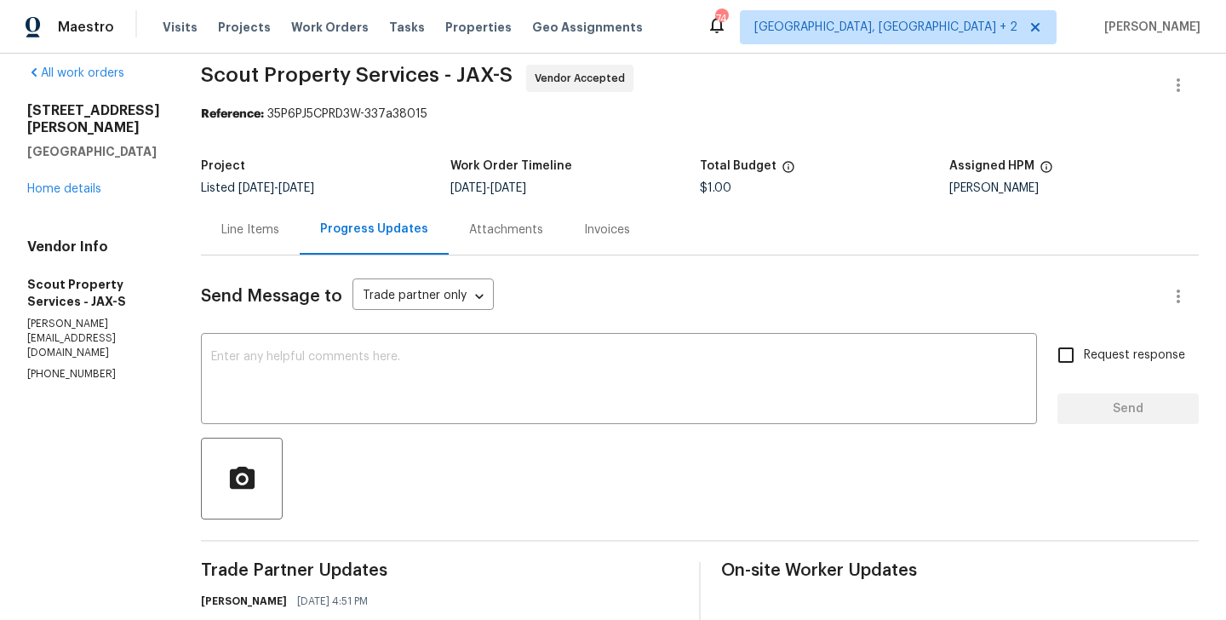
scroll to position [152, 0]
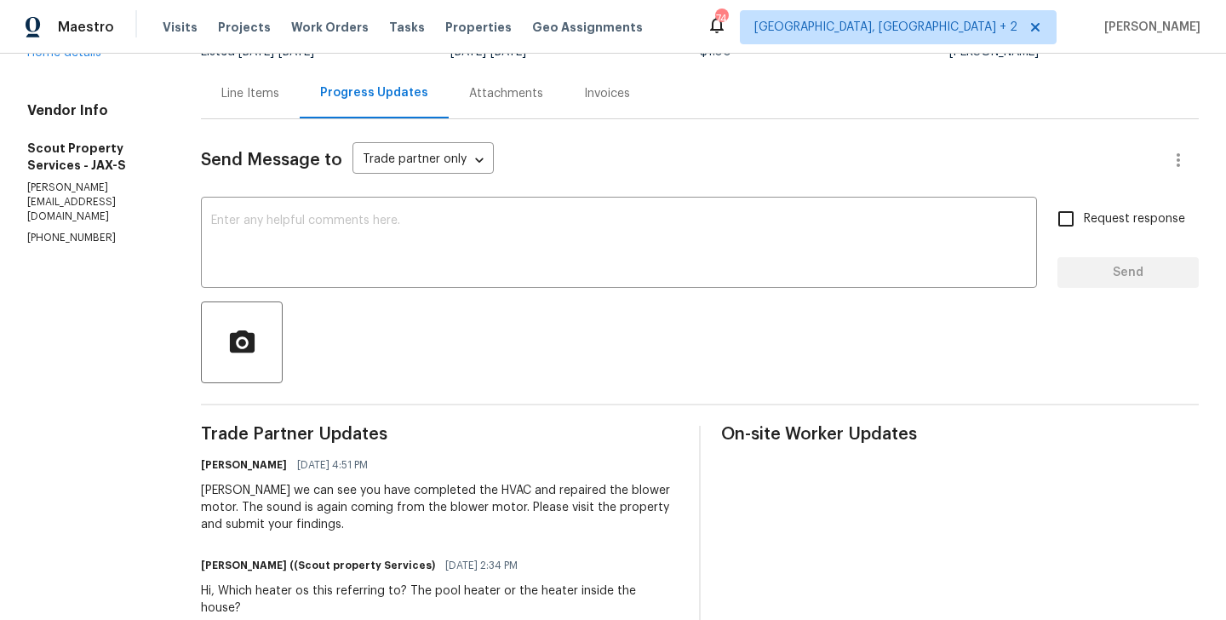
click at [204, 491] on div "[PERSON_NAME] we can see you have completed the HVAC and repaired the blower mo…" at bounding box center [440, 507] width 478 height 51
copy div "[PERSON_NAME]"
click at [273, 194] on div "Send Message to Trade partner only Trade partner only ​ x ​ Request response Se…" at bounding box center [700, 512] width 998 height 787
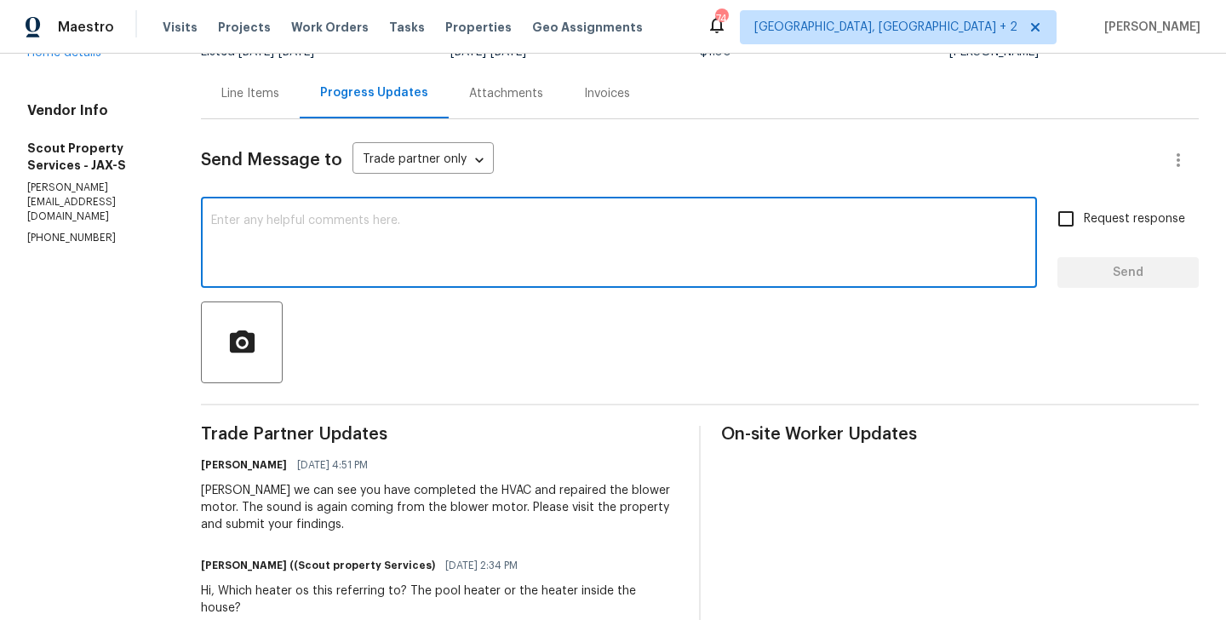
click at [267, 229] on textarea at bounding box center [619, 245] width 816 height 60
paste textarea "[PERSON_NAME]"
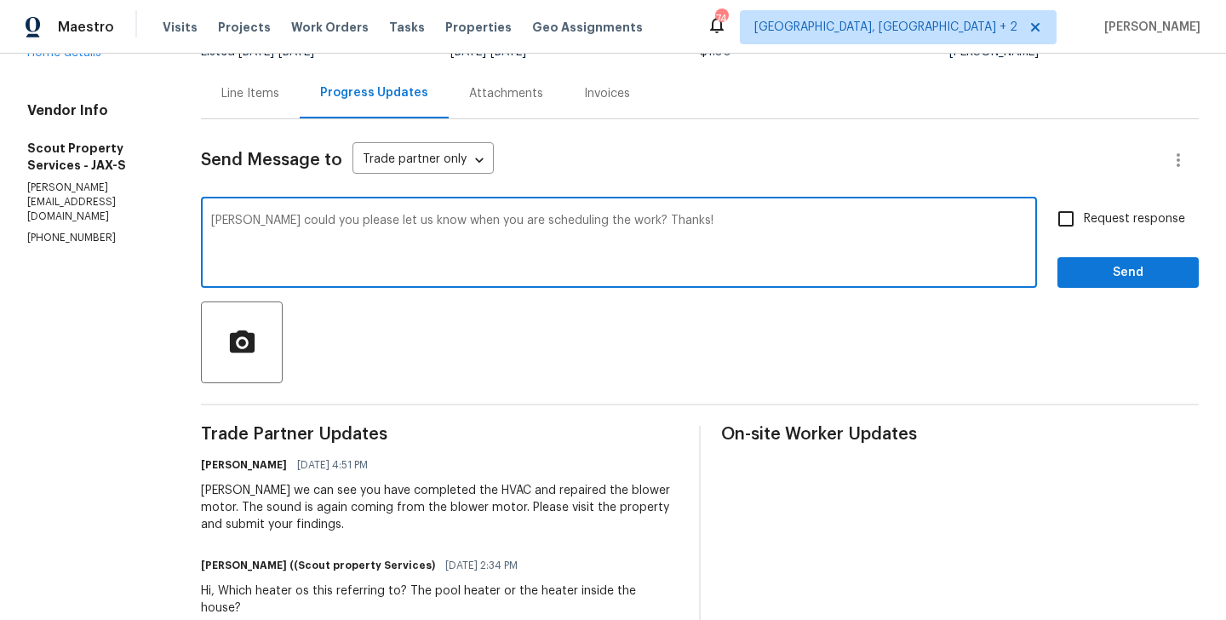
type textarea "[PERSON_NAME] could you please let us know when you are scheduling the work? Th…"
click at [1084, 212] on input "Request response" at bounding box center [1066, 219] width 36 height 36
checkbox input "true"
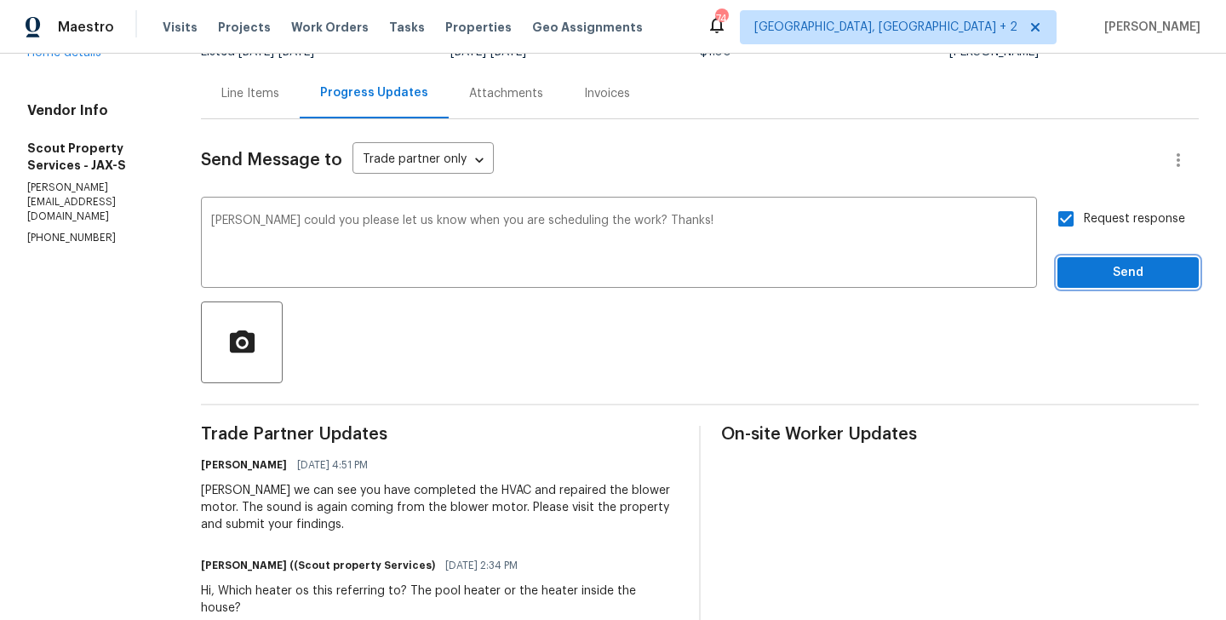
click at [1085, 263] on span "Send" at bounding box center [1128, 272] width 114 height 21
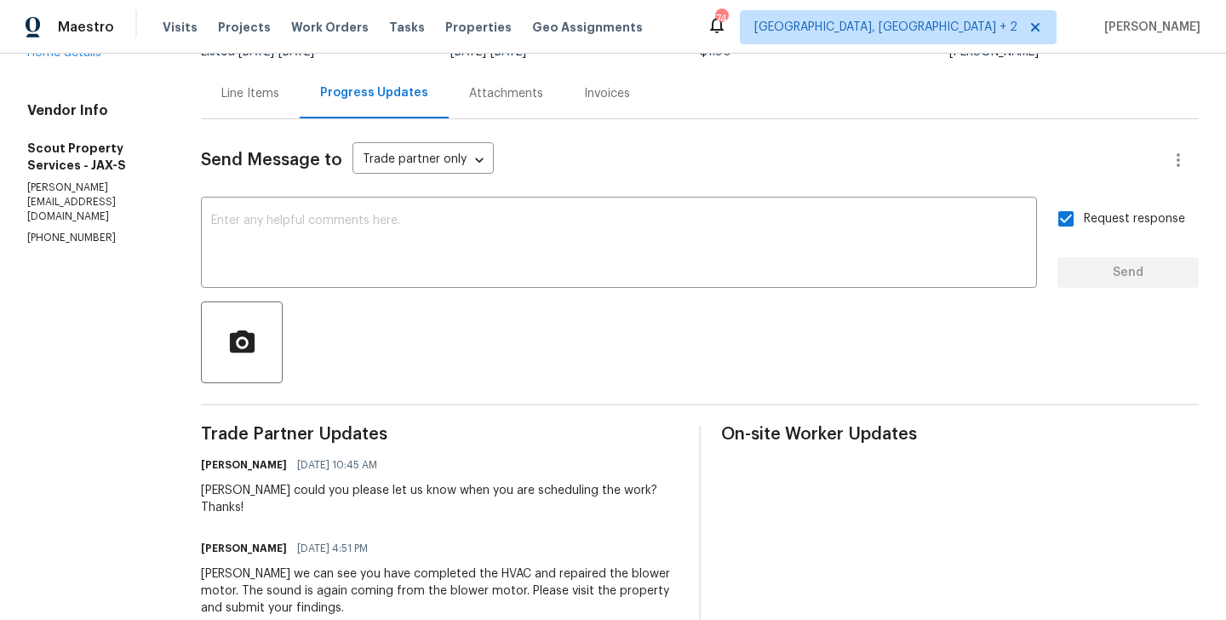
scroll to position [0, 0]
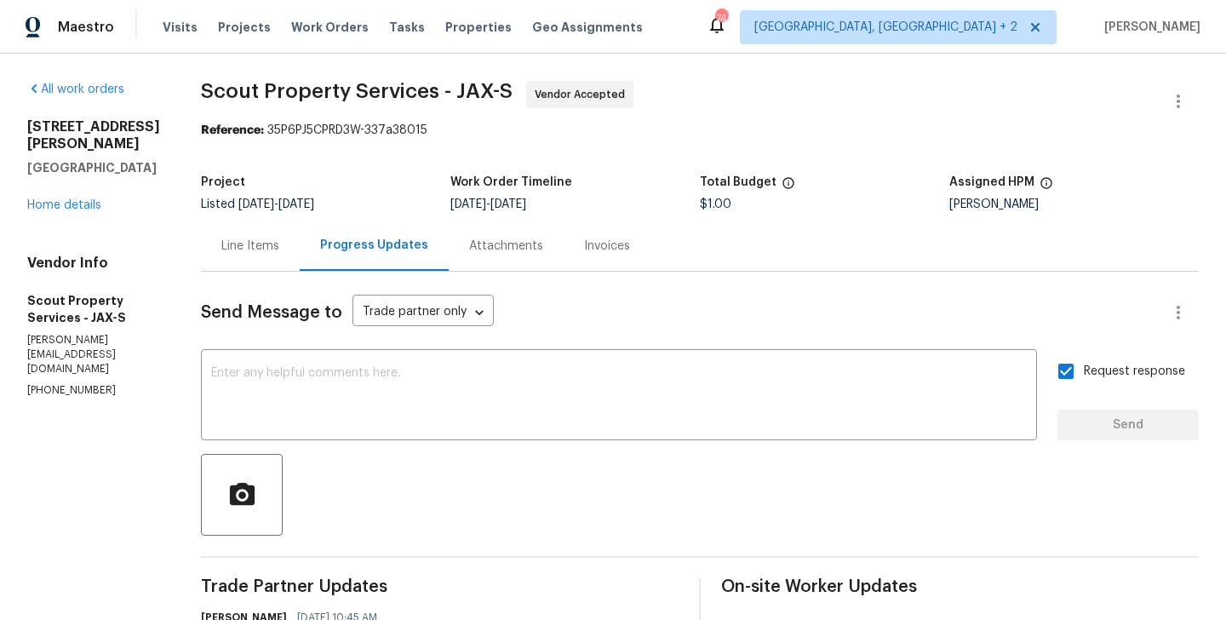
click at [59, 383] on p "[PHONE_NUMBER]" at bounding box center [93, 390] width 133 height 14
copy p "[PHONE_NUMBER]"
drag, startPoint x: 101, startPoint y: 185, endPoint x: 5, endPoint y: 122, distance: 115.0
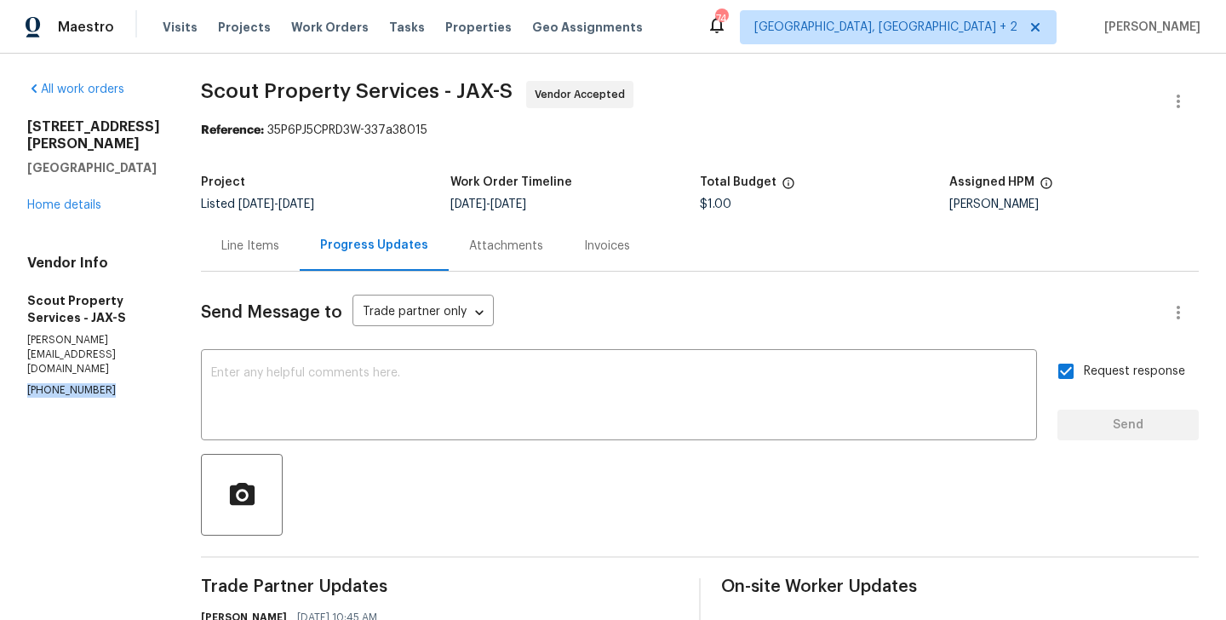
click at [5, 122] on div "All work orders [STREET_ADDRESS][PERSON_NAME] Home details Vendor Info Scout Pr…" at bounding box center [613, 612] width 1226 height 1116
copy div "[STREET_ADDRESS][PERSON_NAME]"
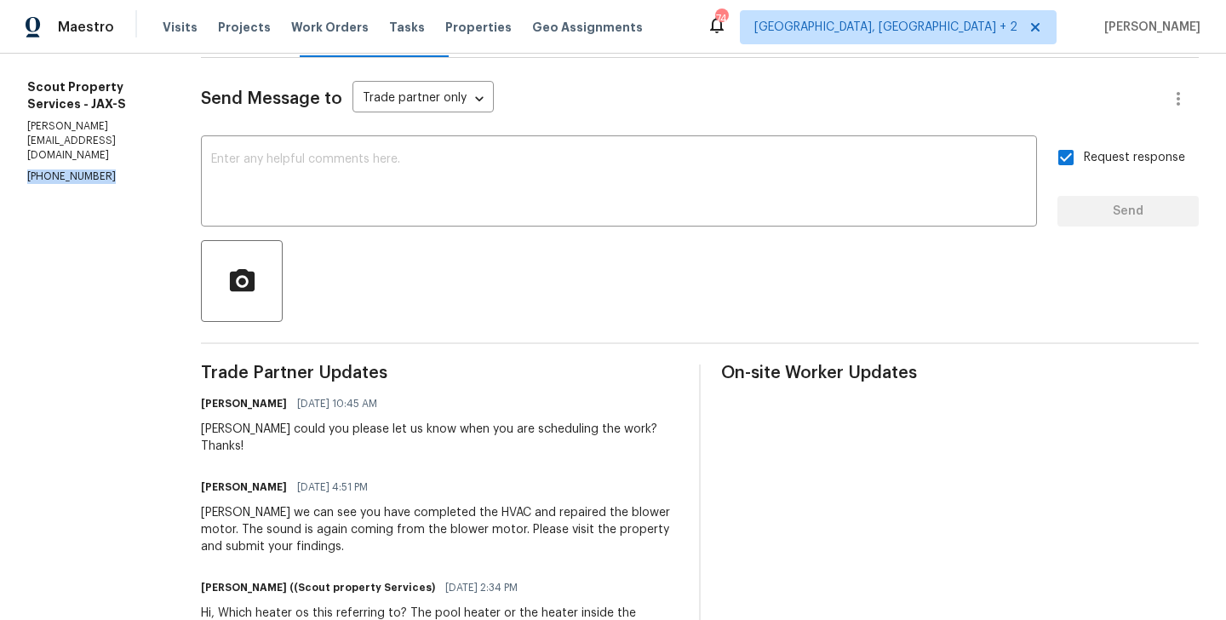
scroll to position [215, 0]
click at [301, 503] on div "[PERSON_NAME] we can see you have completed the HVAC and repaired the blower mo…" at bounding box center [440, 528] width 478 height 51
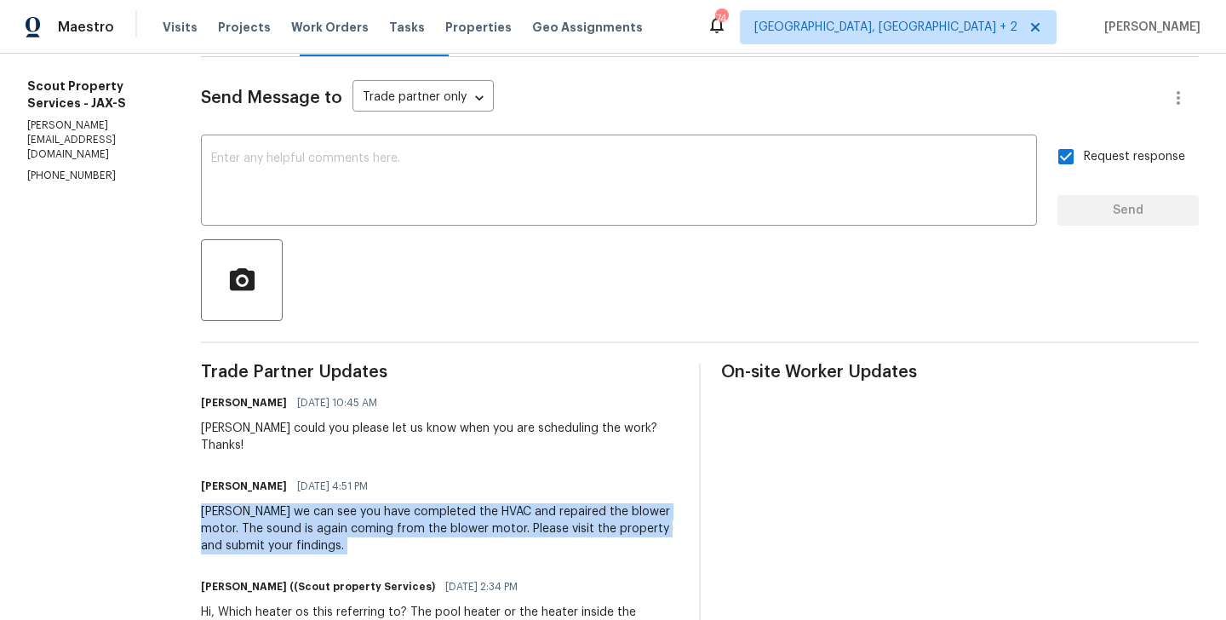
click at [301, 503] on div "[PERSON_NAME] we can see you have completed the HVAC and repaired the blower mo…" at bounding box center [440, 528] width 478 height 51
copy div "[PERSON_NAME] we can see you have completed the HVAC and repaired the blower mo…"
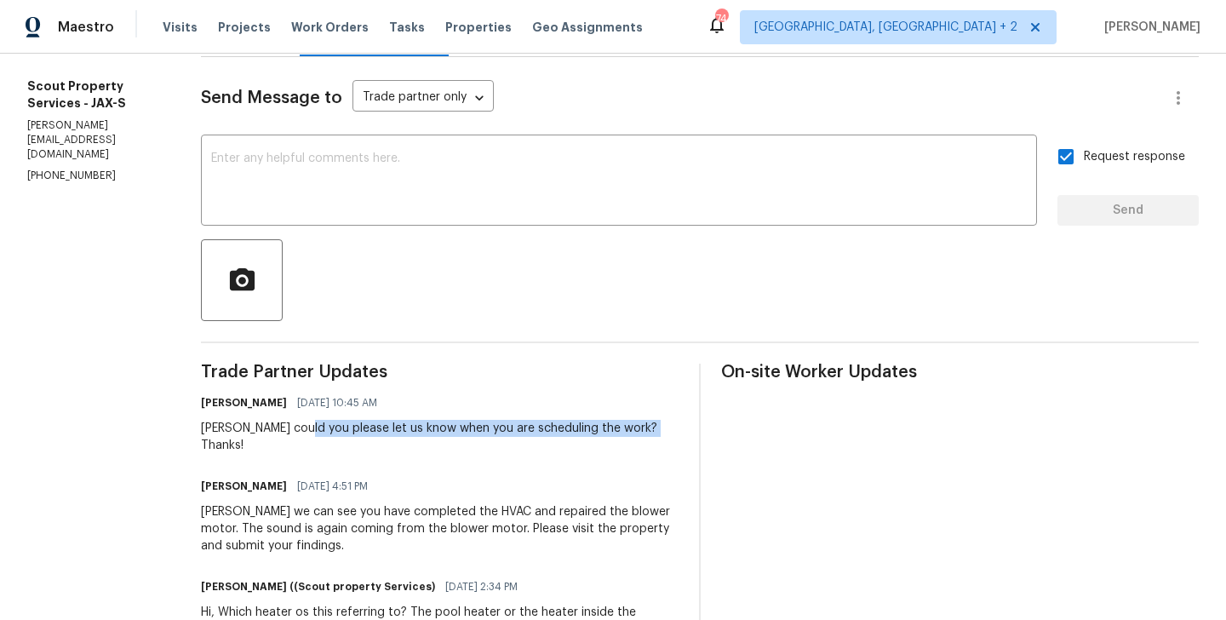
drag, startPoint x: 290, startPoint y: 430, endPoint x: 661, endPoint y: 434, distance: 371.3
click at [661, 434] on div "[PERSON_NAME] M [DATE] 10:45 AM [PERSON_NAME] could you please let us know when…" at bounding box center [440, 422] width 478 height 63
copy div "please let us know when you are scheduling the work? Thanks!"
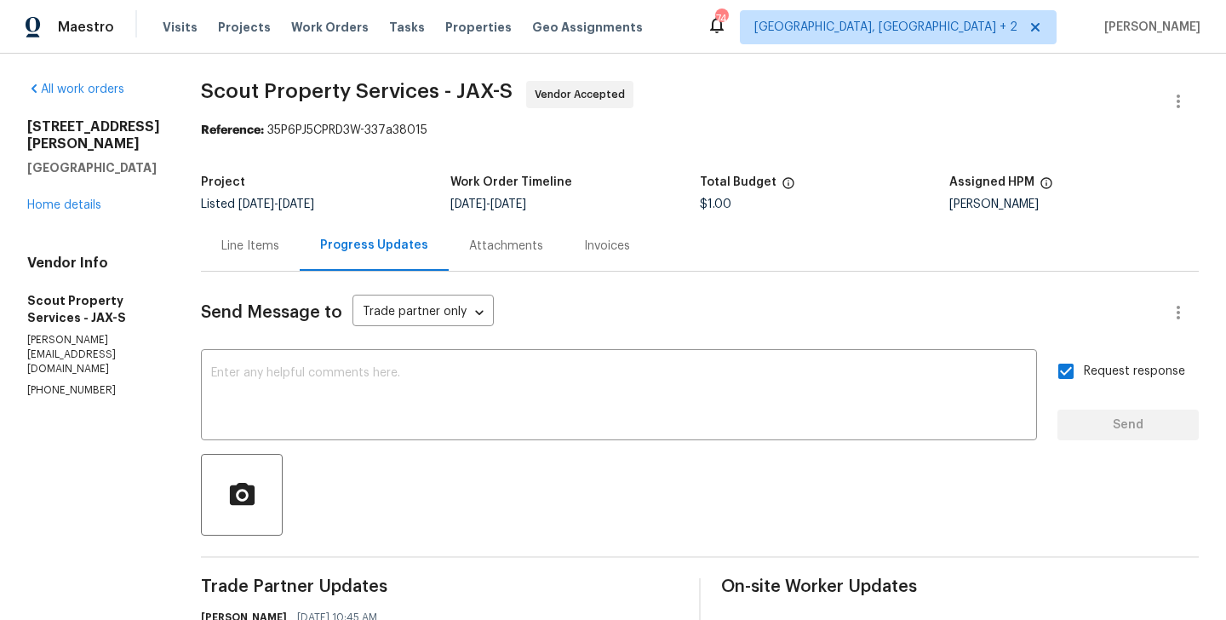
click at [51, 213] on div "[STREET_ADDRESS][PERSON_NAME] Home details" at bounding box center [93, 165] width 133 height 95
click at [53, 211] on link "Home details" at bounding box center [64, 205] width 74 height 12
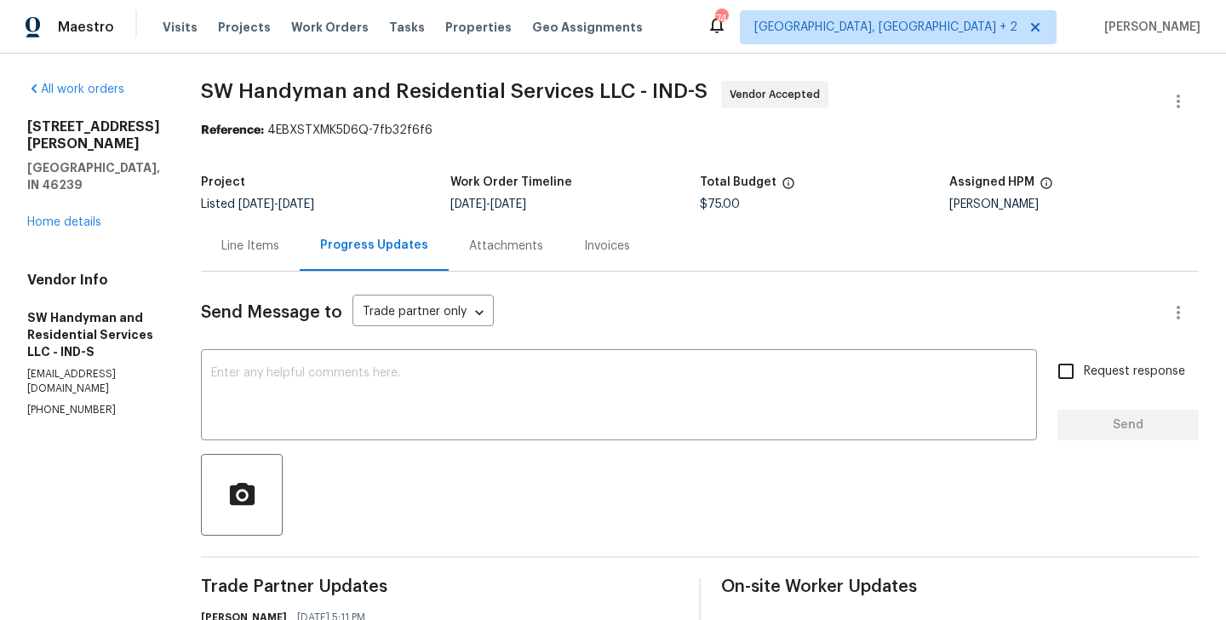
click at [362, 343] on div "Send Message to Trade partner only Trade partner only ​ x ​ Request response Se…" at bounding box center [700, 573] width 998 height 603
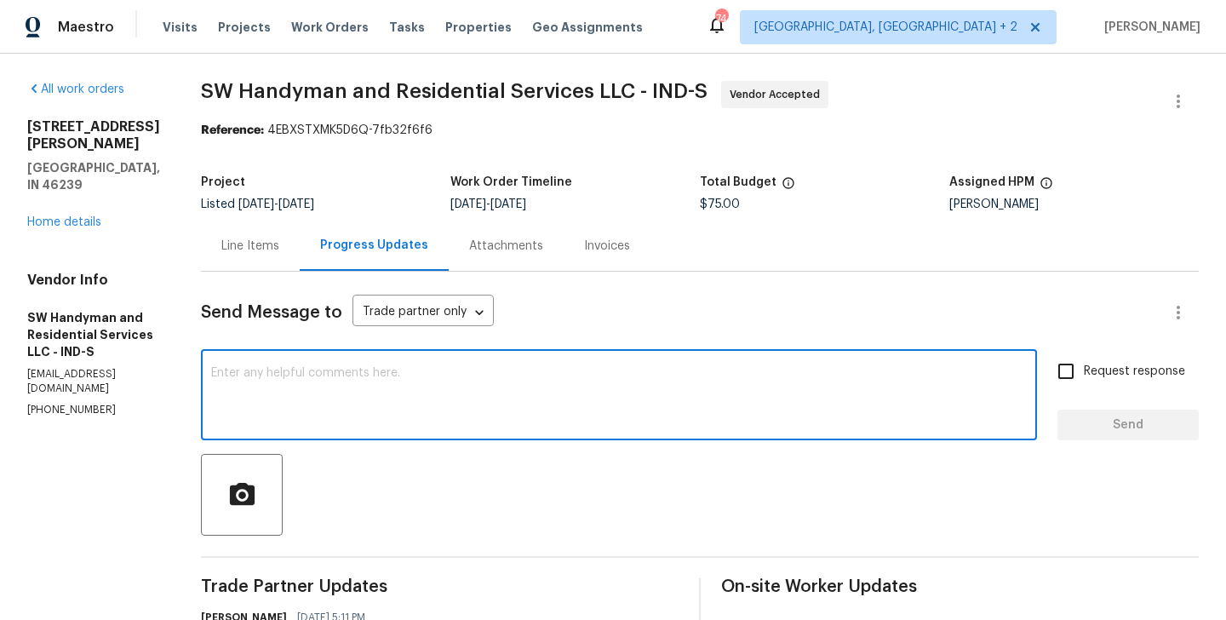
click at [342, 369] on textarea at bounding box center [619, 397] width 816 height 60
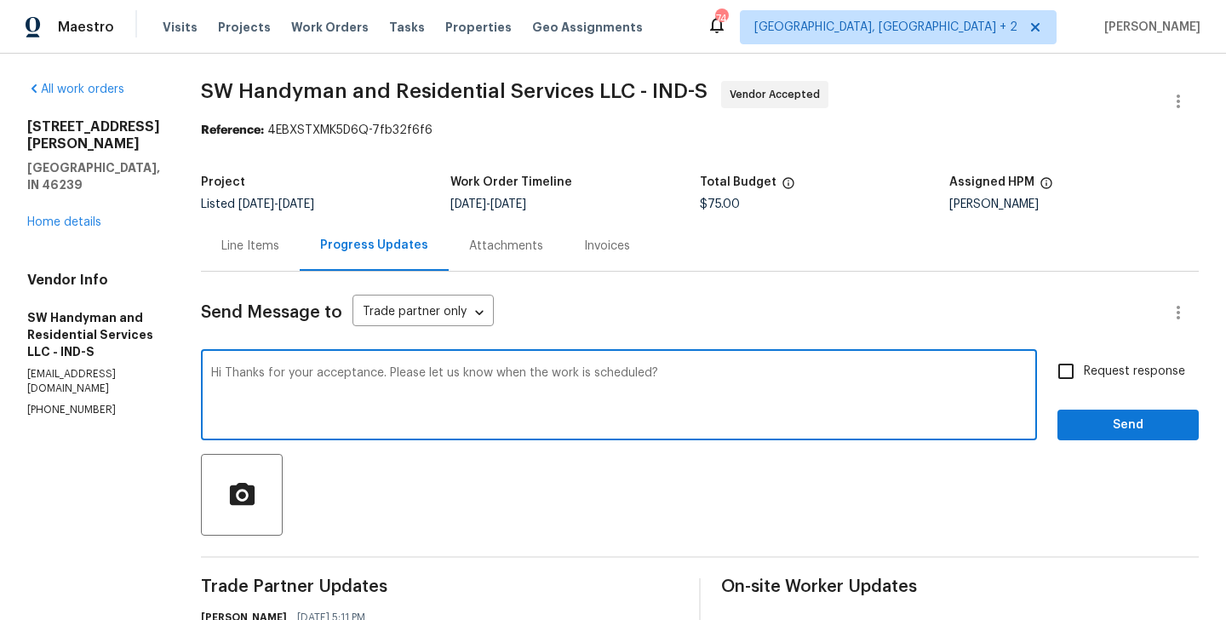
type textarea "Hi Thanks for your acceptance. Please let us know when the work is scheduled?"
click at [1081, 387] on input "Request response" at bounding box center [1066, 371] width 36 height 36
checkbox input "true"
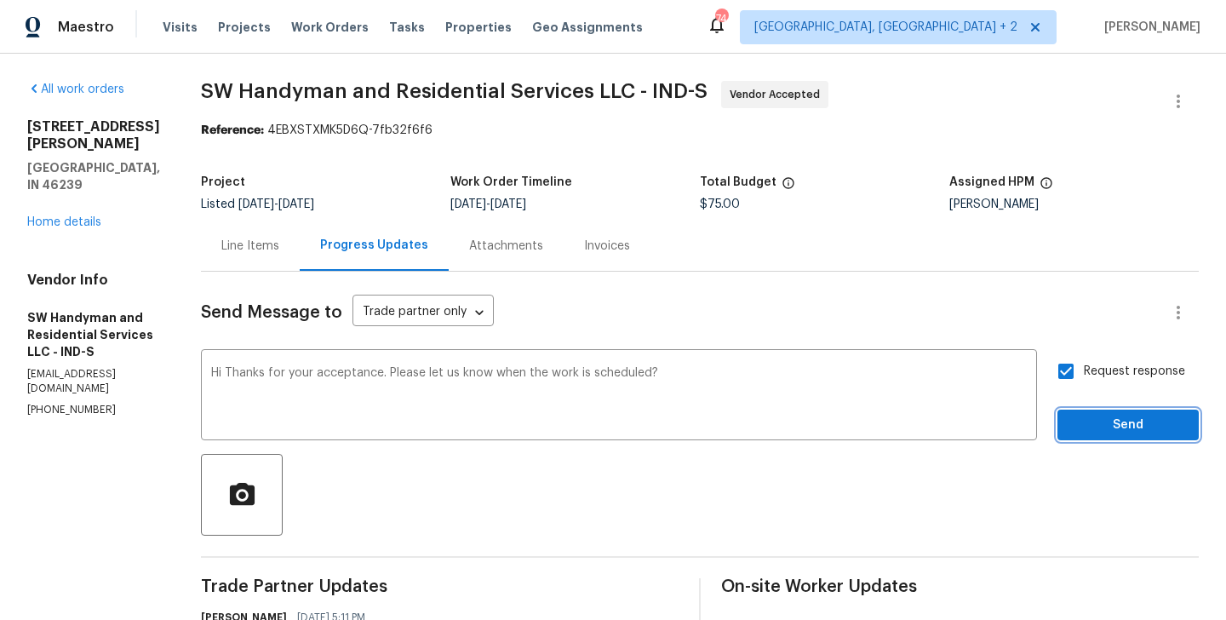
click at [1081, 428] on span "Send" at bounding box center [1128, 425] width 114 height 21
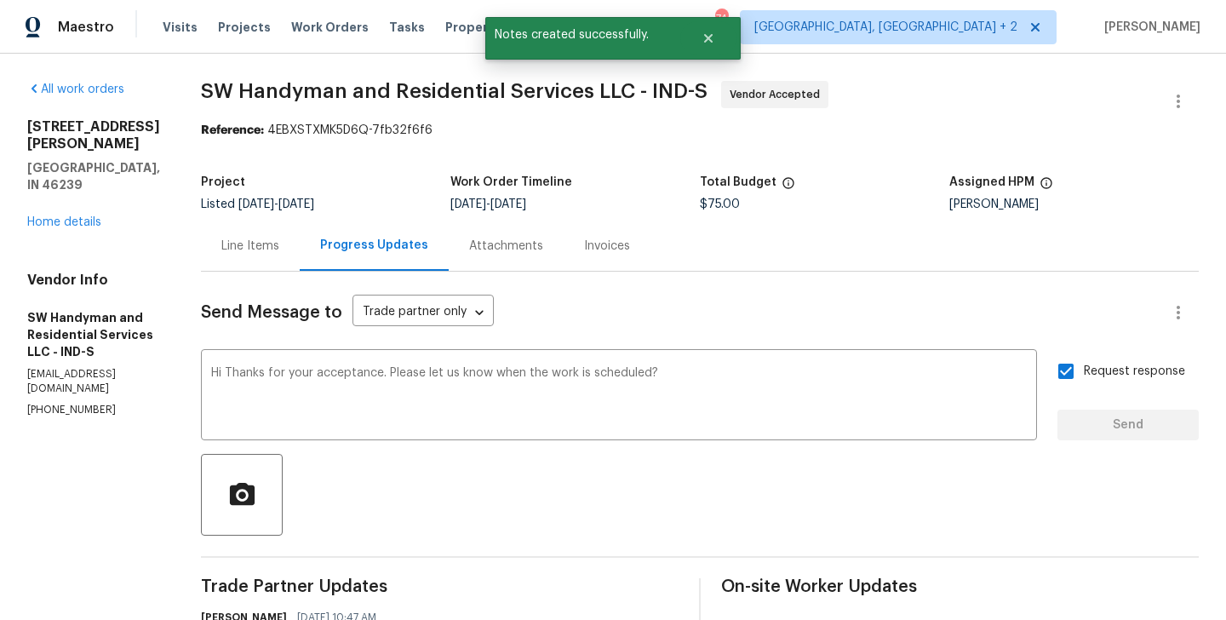
click at [116, 403] on p "[PHONE_NUMBER]" at bounding box center [93, 410] width 133 height 14
copy p "[PHONE_NUMBER]"
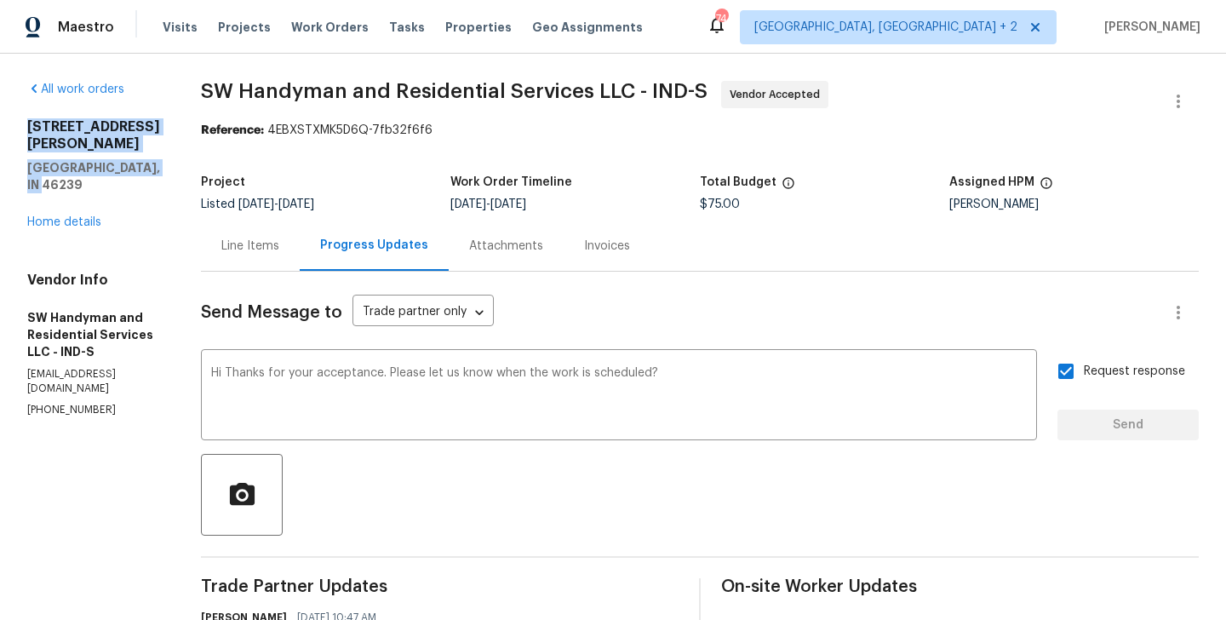
drag, startPoint x: 160, startPoint y: 167, endPoint x: 21, endPoint y: 121, distance: 146.2
click at [21, 121] on div "All work orders [STREET_ADDRESS][PERSON_NAME] Home details Vendor Info SW Handy…" at bounding box center [613, 511] width 1226 height 915
copy div "[STREET_ADDRESS][PERSON_NAME]"
drag, startPoint x: 206, startPoint y: 91, endPoint x: 525, endPoint y: 97, distance: 318.5
click at [525, 97] on span "SW Handyman and Residential Services LLC - IND-S" at bounding box center [454, 91] width 507 height 20
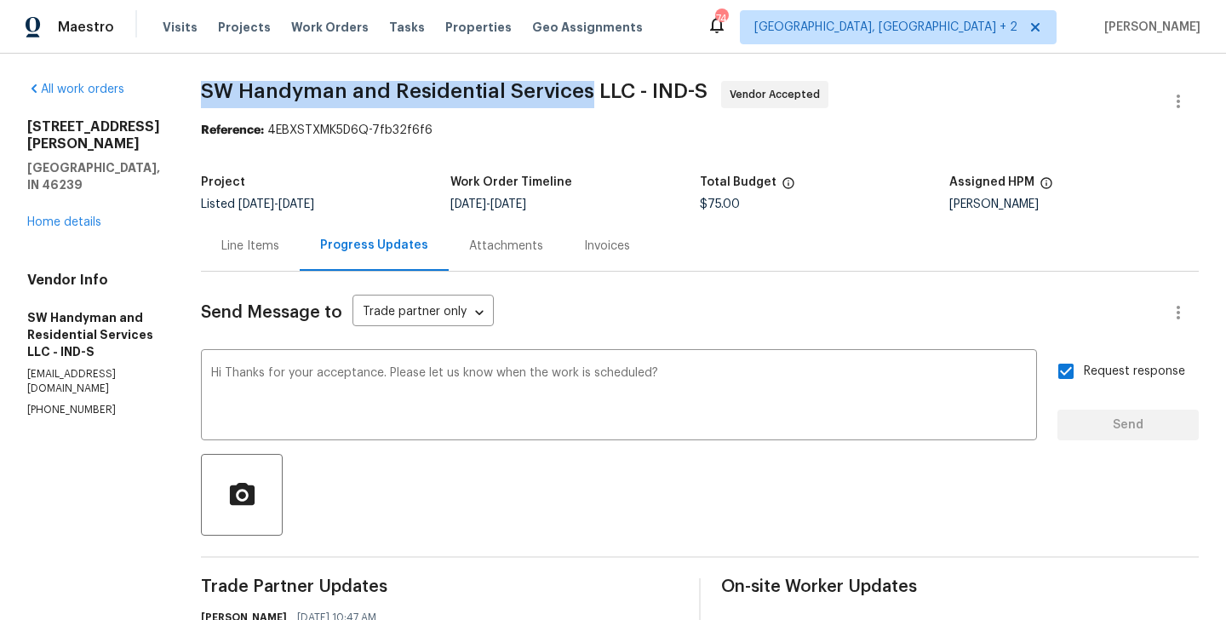
drag, startPoint x: 582, startPoint y: 94, endPoint x: 204, endPoint y: 100, distance: 379.0
click at [204, 100] on span "SW Handyman and Residential Services LLC - IND-S" at bounding box center [454, 91] width 507 height 20
copy span "SW Handyman and Residential Services"
click at [57, 216] on link "Home details" at bounding box center [64, 222] width 74 height 12
